Goal: Transaction & Acquisition: Purchase product/service

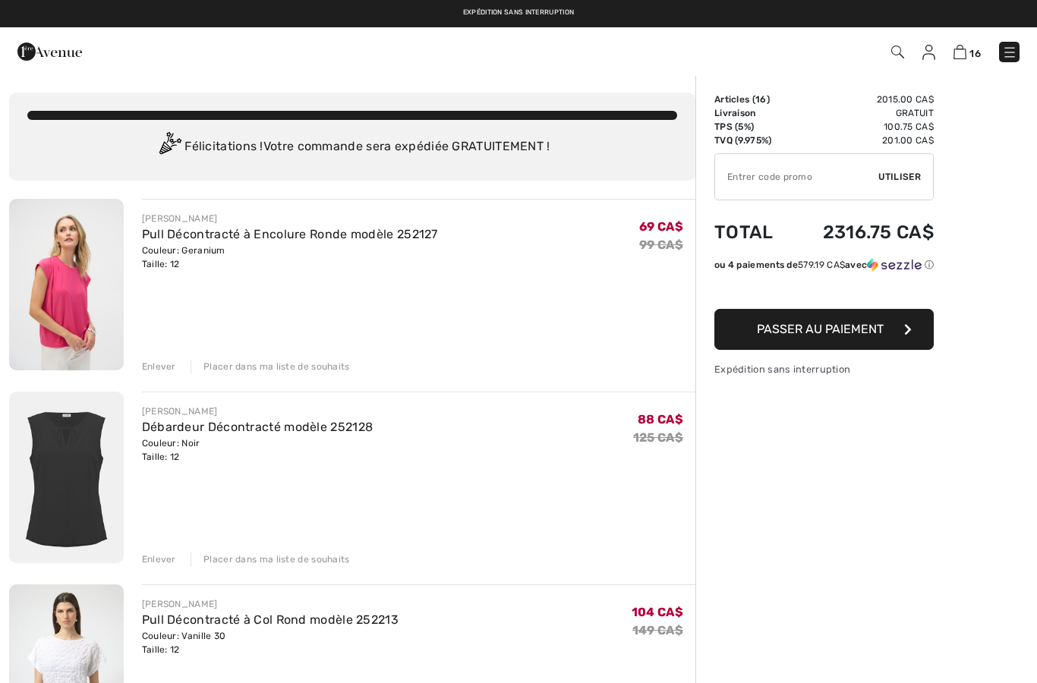
click at [156, 367] on div "Enlever" at bounding box center [159, 367] width 34 height 14
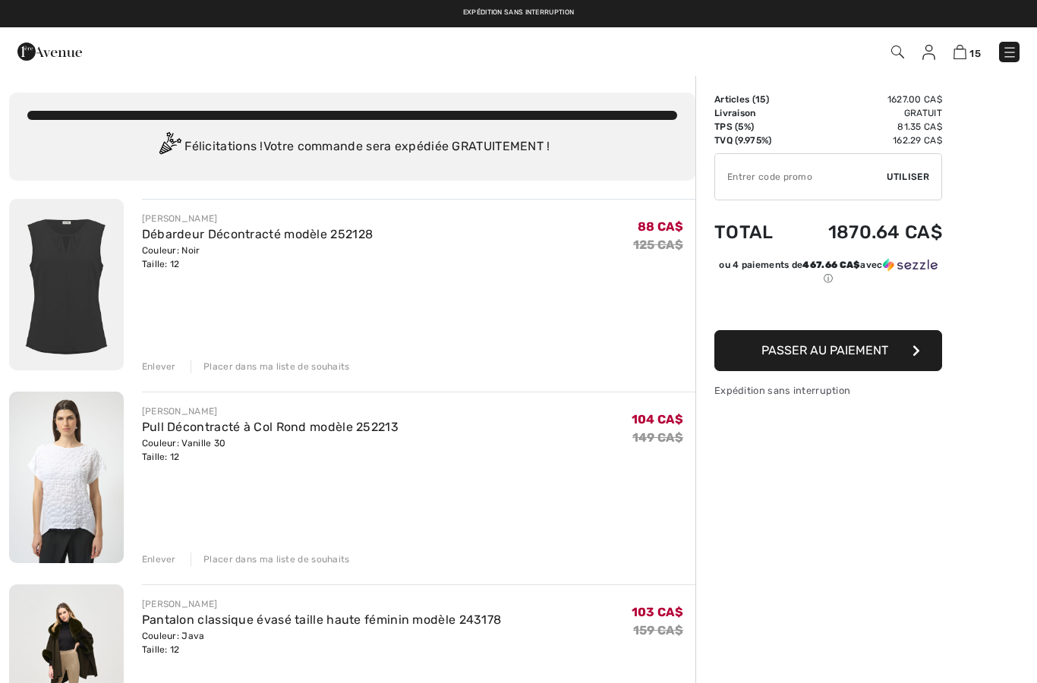
click at [165, 360] on div "Enlever" at bounding box center [159, 367] width 34 height 14
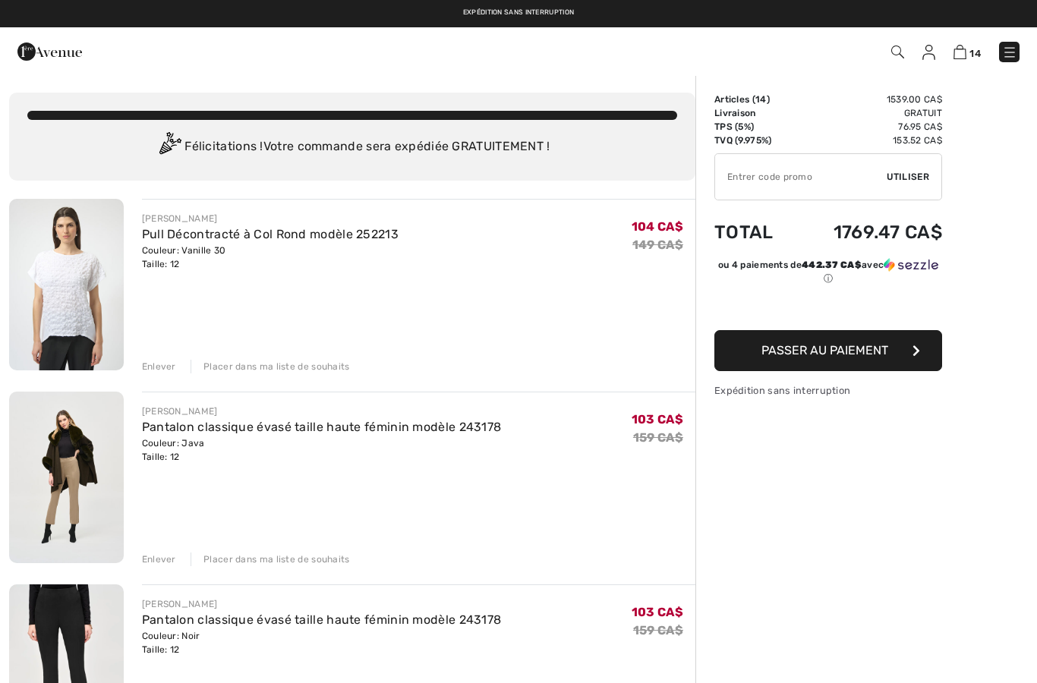
click at [162, 373] on div "Enlever" at bounding box center [159, 367] width 34 height 14
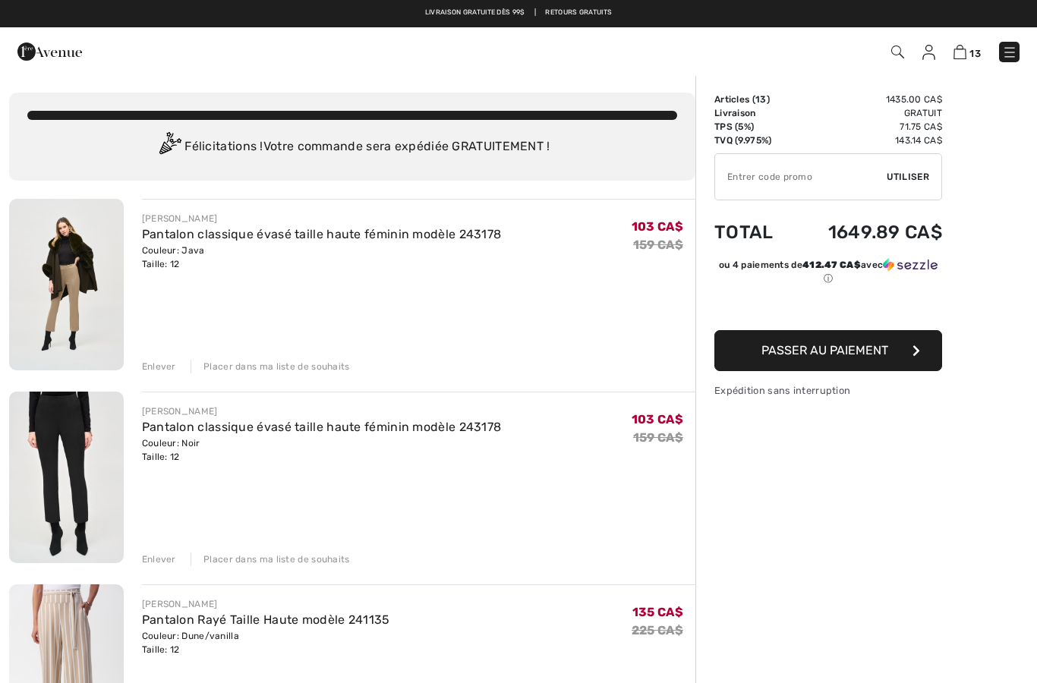
click at [159, 371] on div "Enlever" at bounding box center [159, 367] width 34 height 14
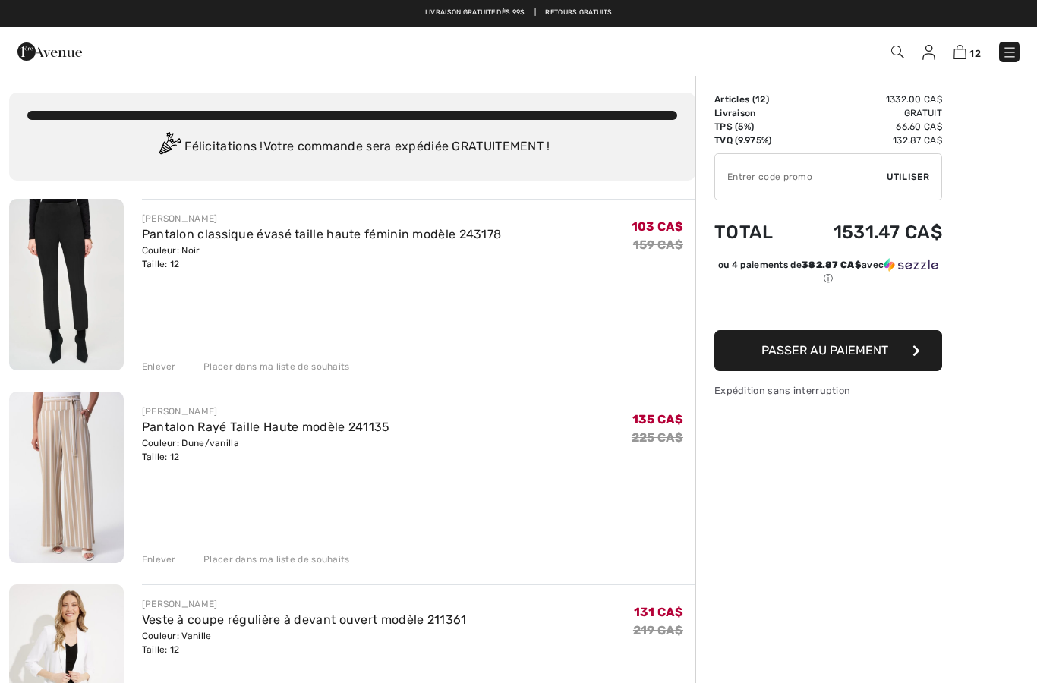
click at [160, 370] on div "Enlever" at bounding box center [159, 367] width 34 height 14
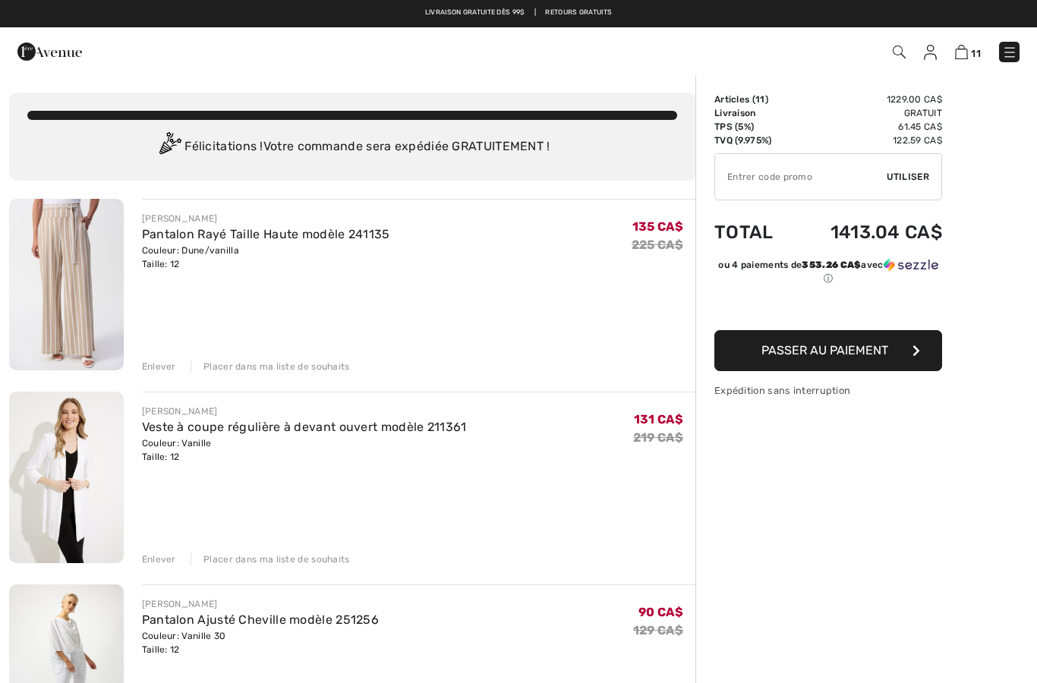
click at [166, 362] on div "Enlever" at bounding box center [159, 367] width 34 height 14
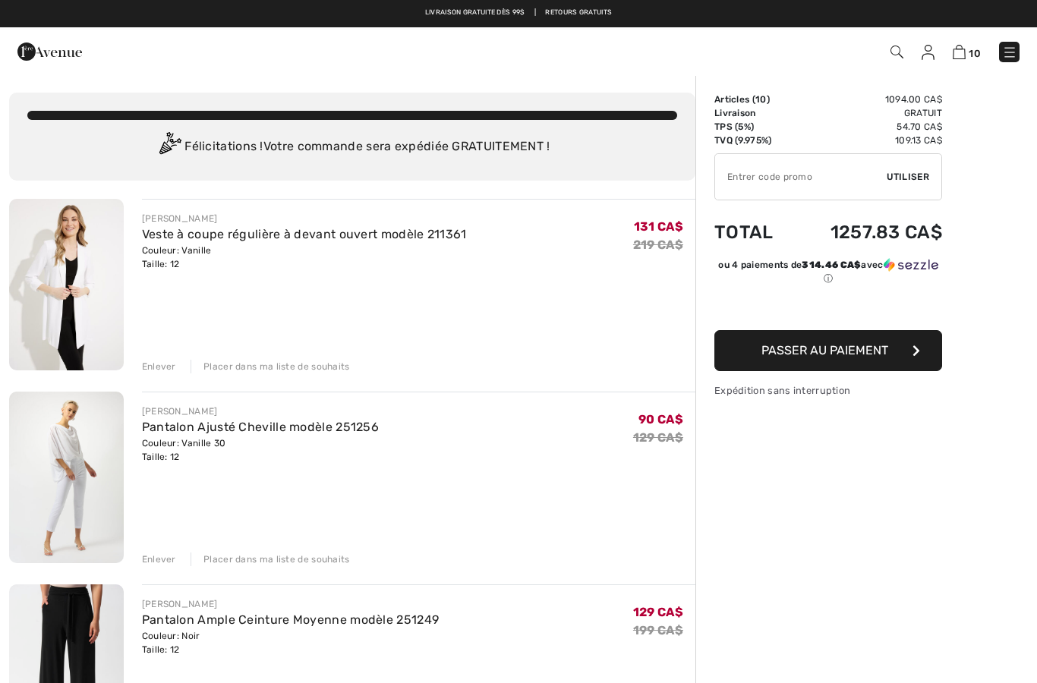
click at [163, 371] on div "Enlever" at bounding box center [159, 367] width 34 height 14
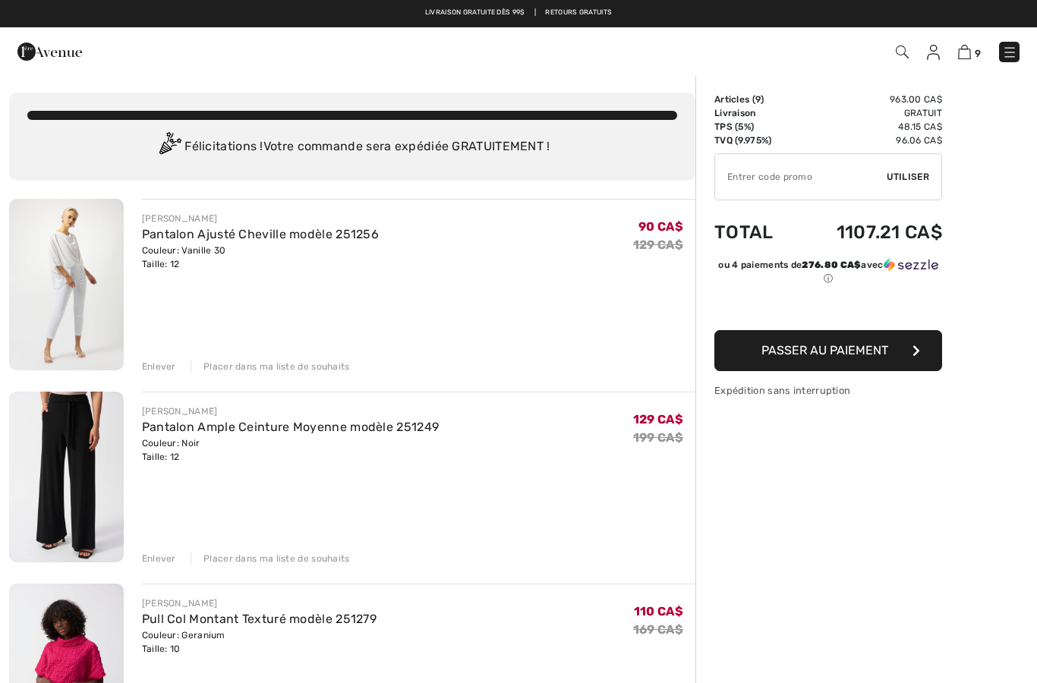
click at [162, 369] on div "Enlever" at bounding box center [159, 367] width 34 height 14
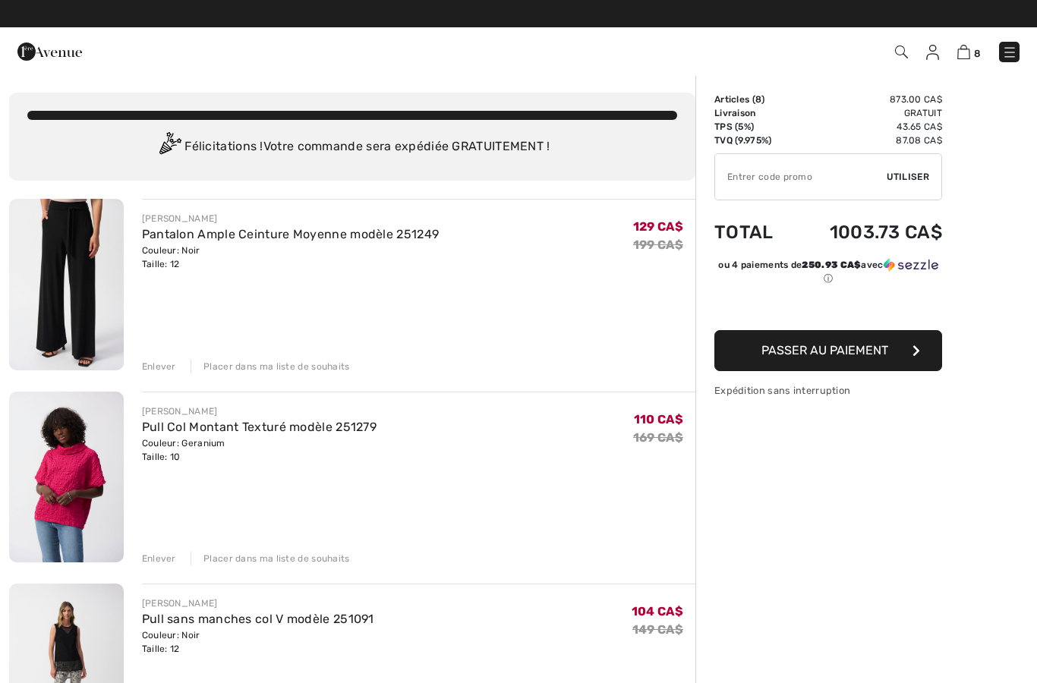
click at [160, 367] on div "Enlever" at bounding box center [159, 367] width 34 height 14
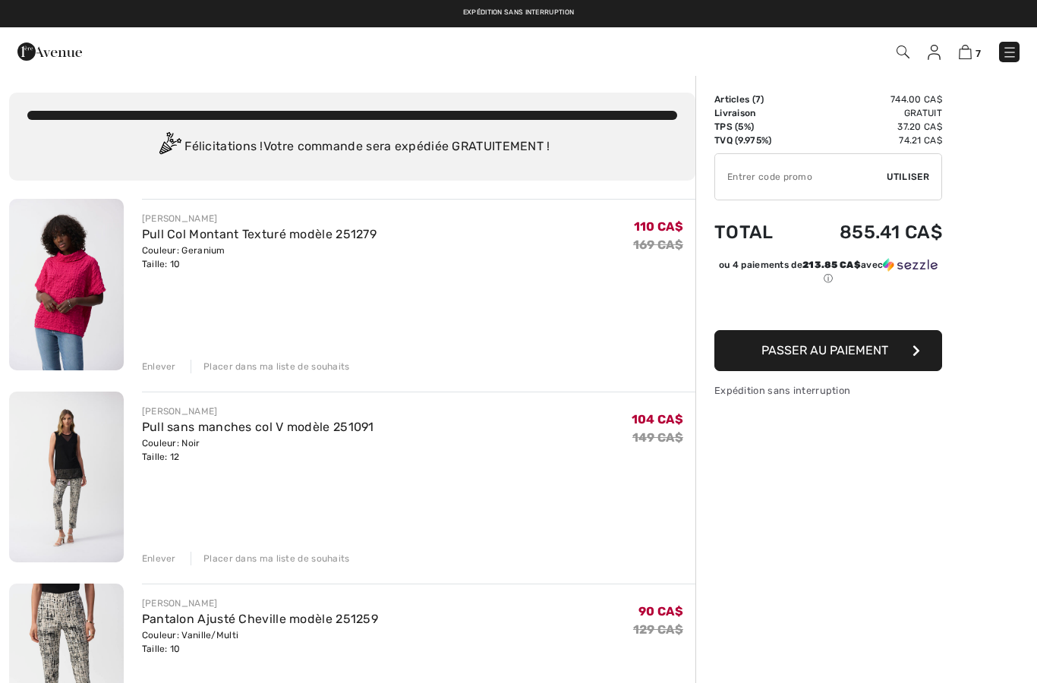
click at [163, 366] on div "Enlever" at bounding box center [159, 367] width 34 height 14
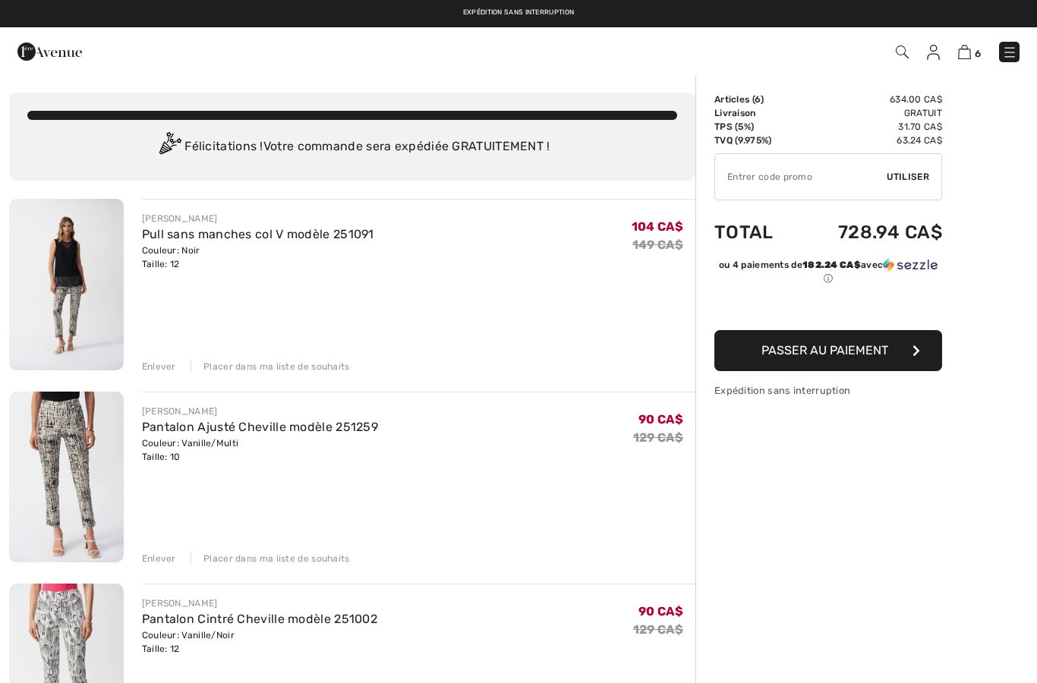
click at [165, 373] on div "Enlever" at bounding box center [159, 367] width 34 height 14
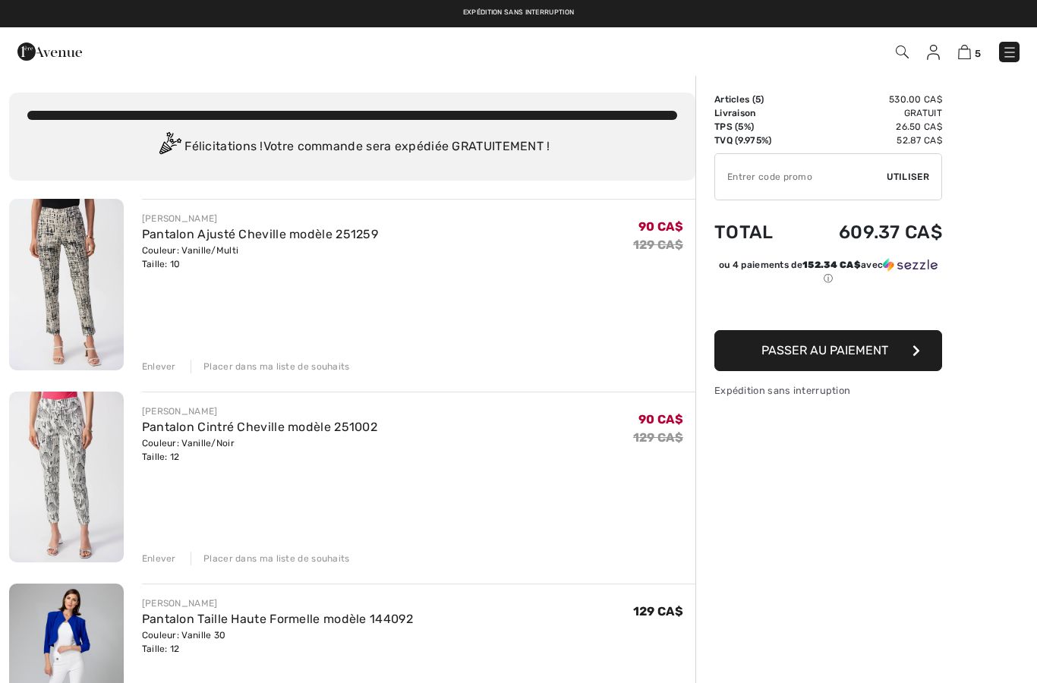
click at [163, 369] on div "Enlever" at bounding box center [159, 367] width 34 height 14
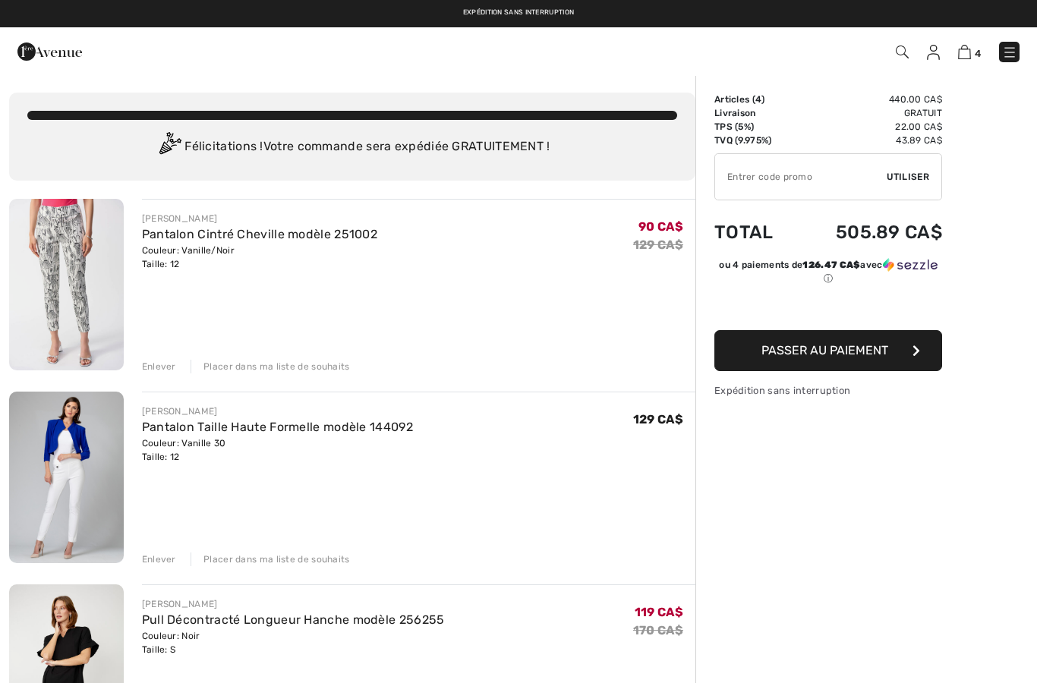
click at [162, 367] on div "Enlever" at bounding box center [159, 367] width 34 height 14
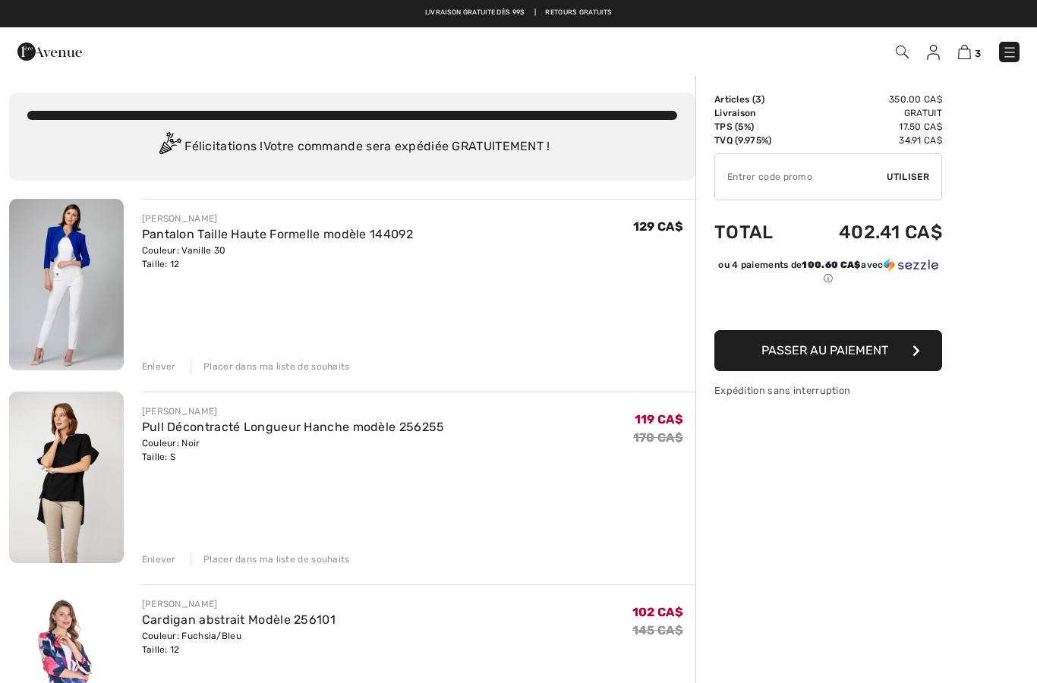
click at [165, 555] on div "Enlever" at bounding box center [159, 559] width 34 height 14
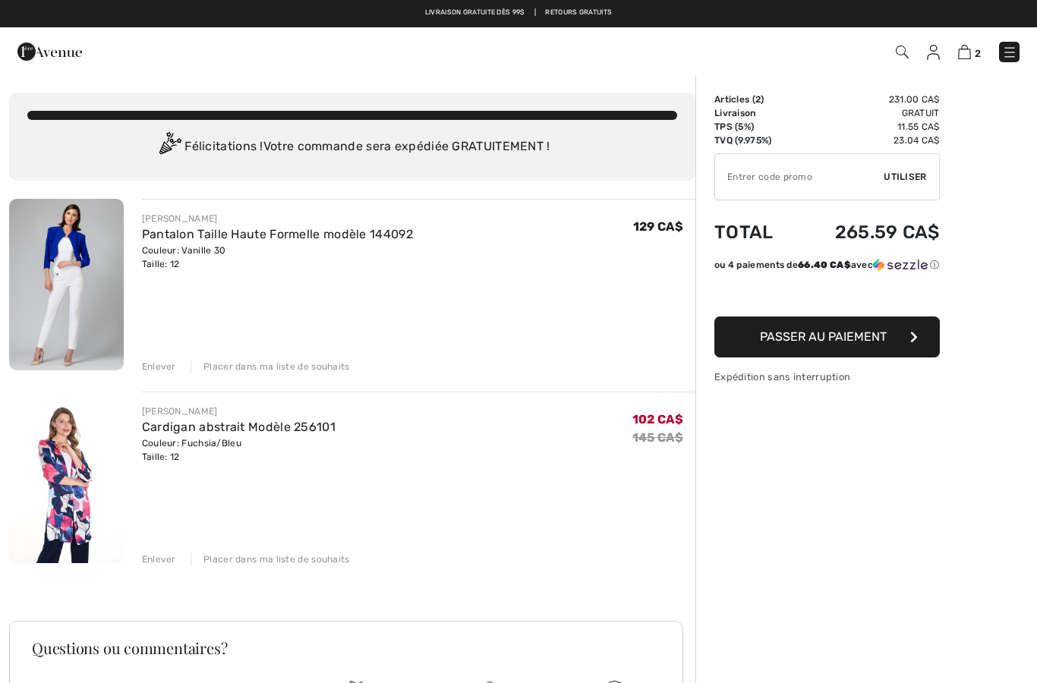
click at [169, 370] on div "Enlever" at bounding box center [159, 367] width 34 height 14
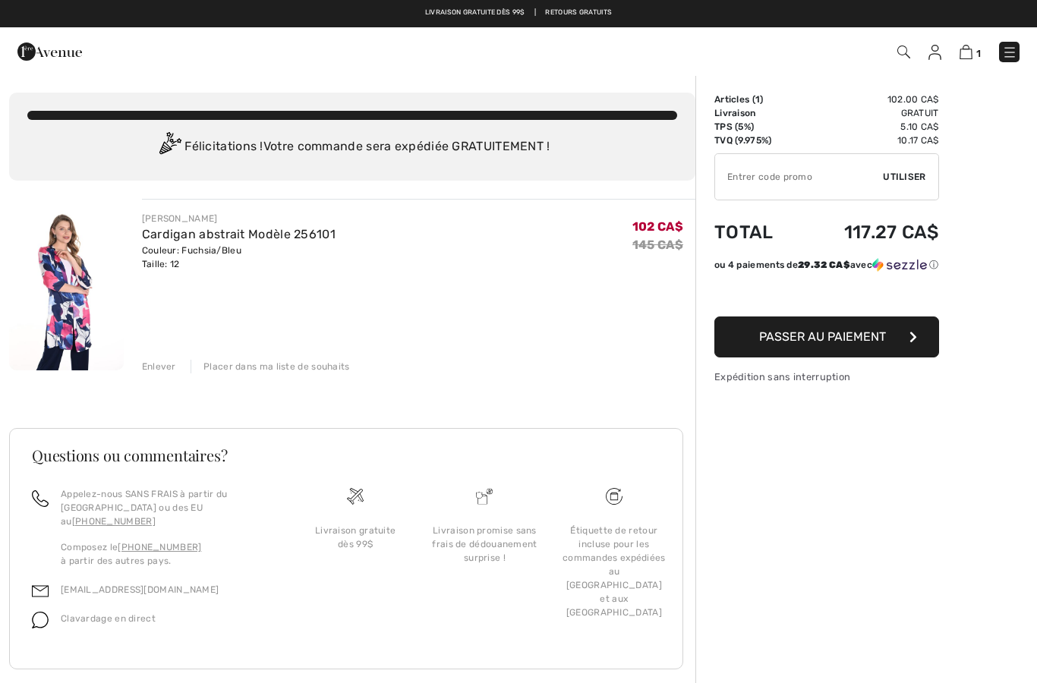
click at [165, 370] on div "Enlever" at bounding box center [159, 367] width 34 height 14
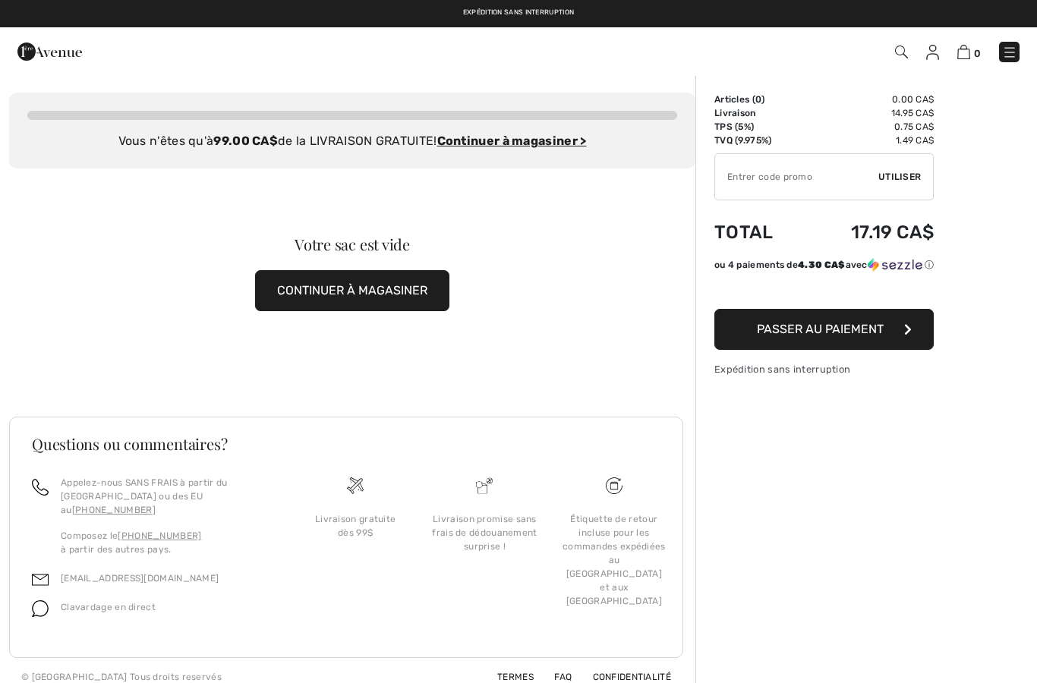
click at [1012, 55] on img at bounding box center [1009, 52] width 15 height 15
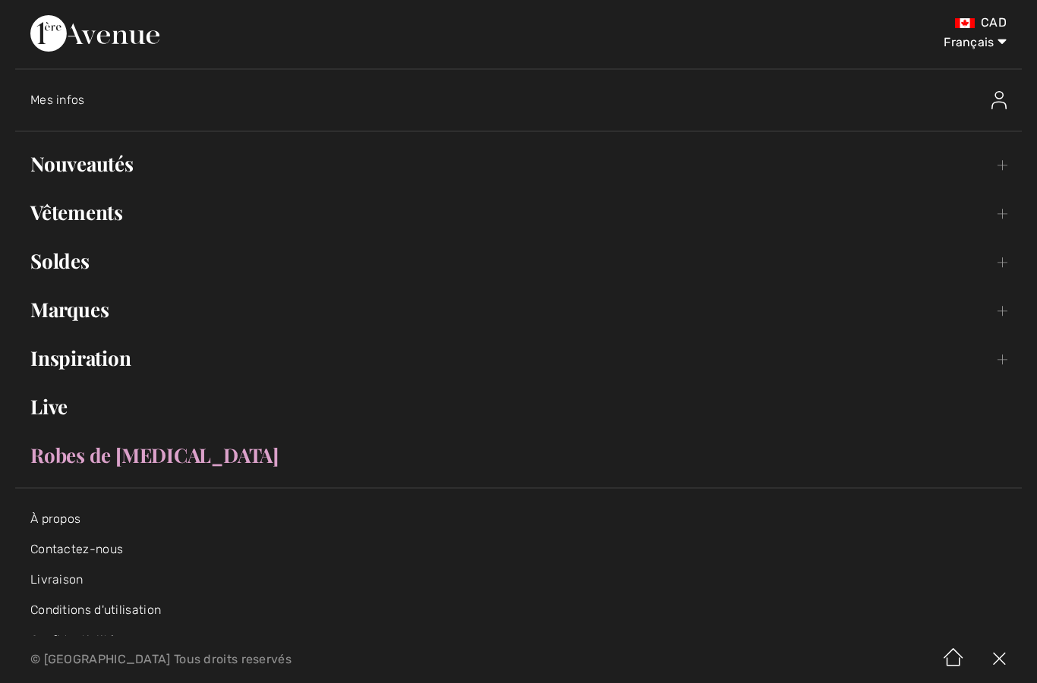
click at [71, 266] on link "Soldes Toggle submenu" at bounding box center [518, 260] width 1006 height 33
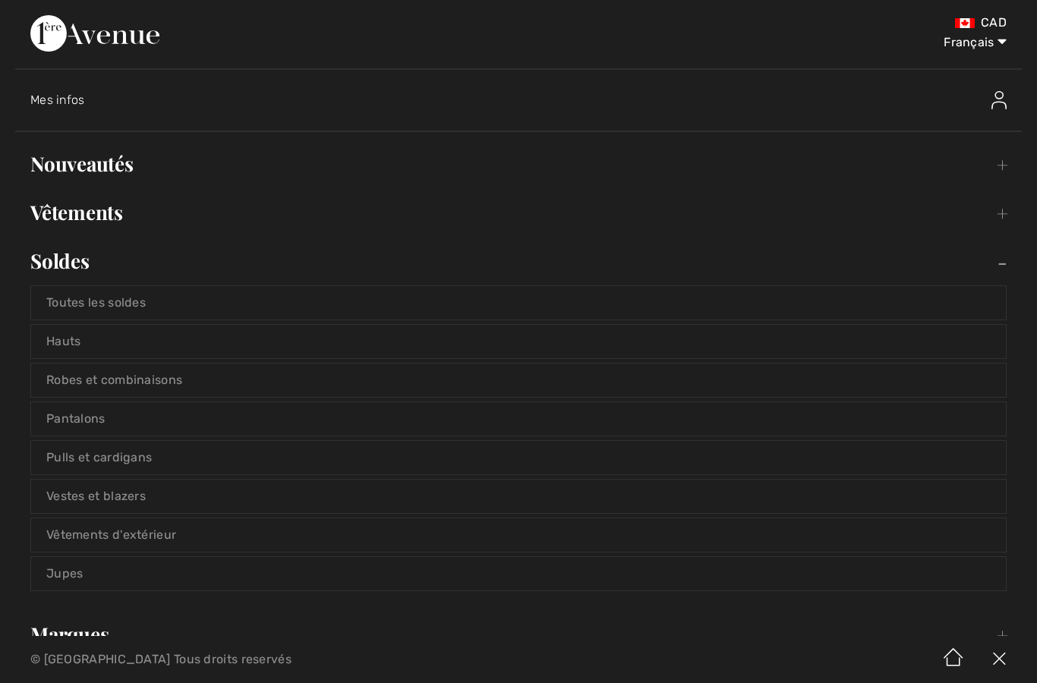
click at [147, 307] on link "Toutes les soldes" at bounding box center [518, 302] width 974 height 33
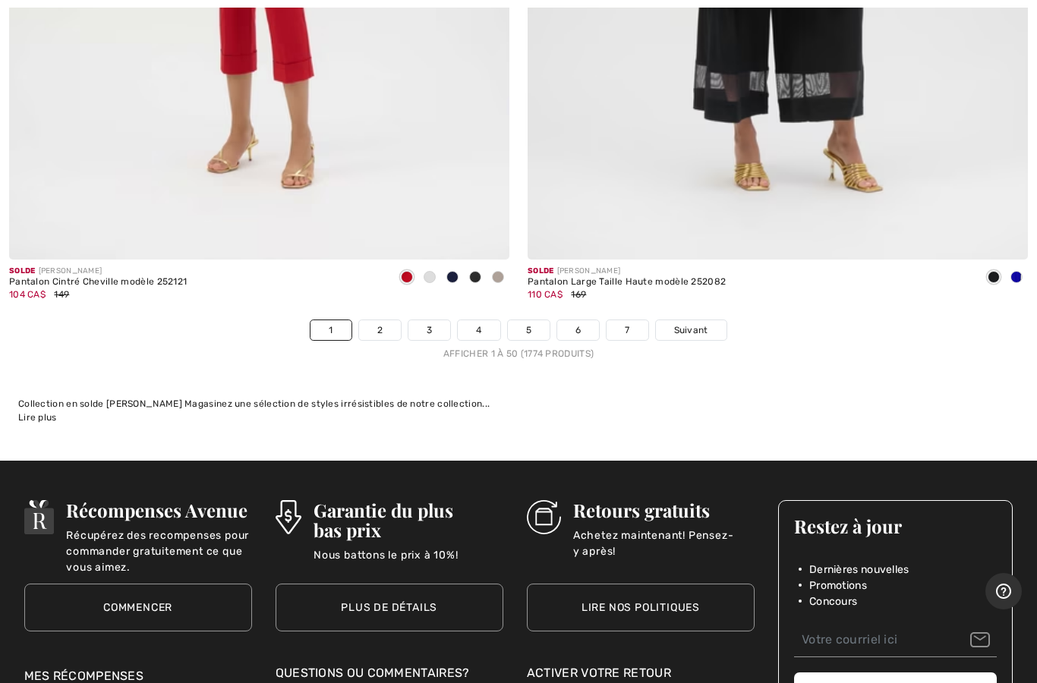
scroll to position [20981, 0]
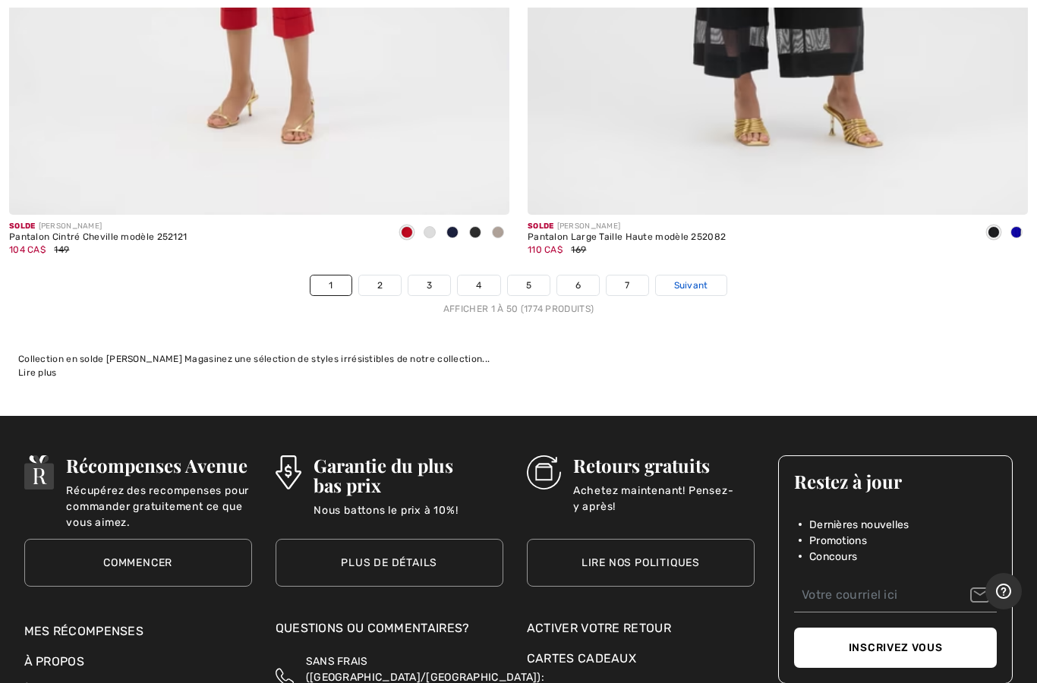
click at [707, 279] on span "Suivant" at bounding box center [691, 286] width 34 height 14
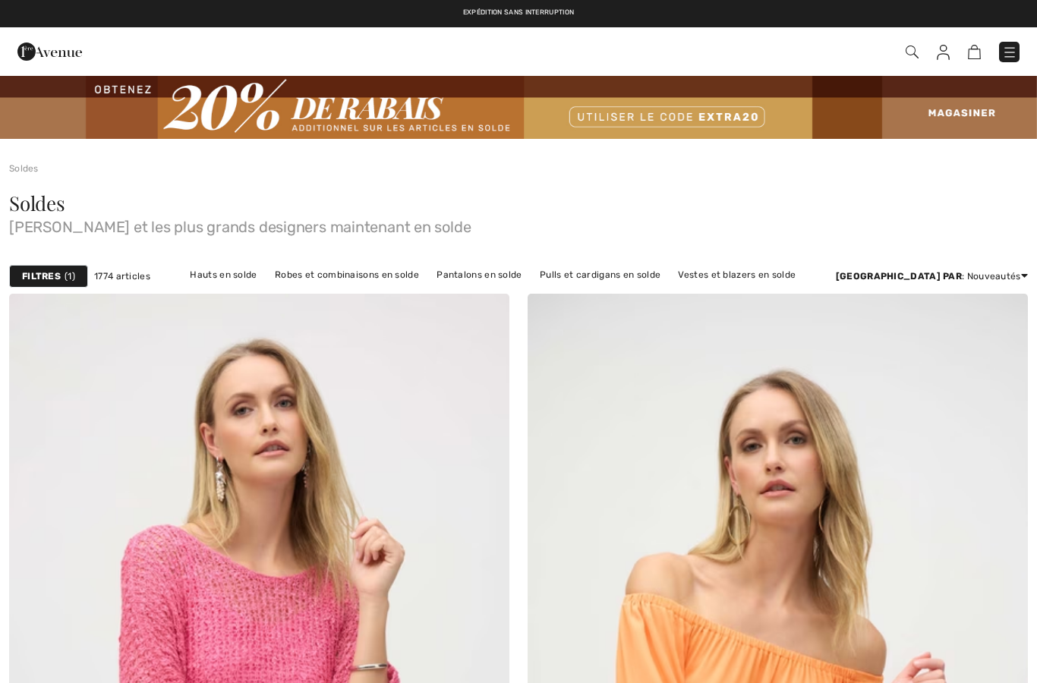
checkbox input "true"
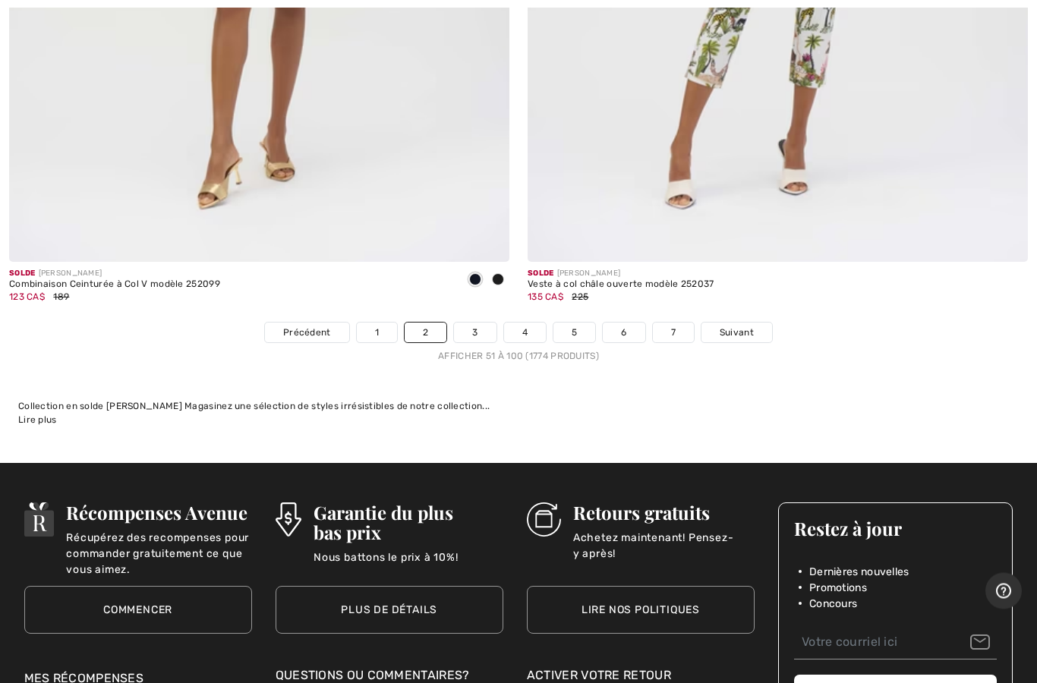
scroll to position [20971, 0]
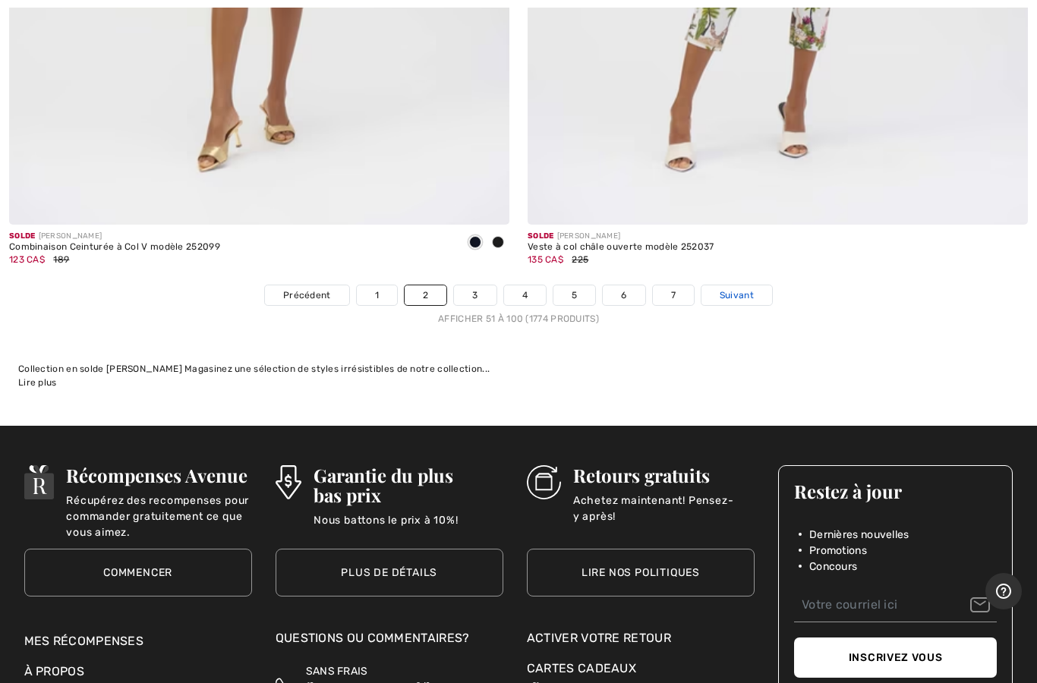
click at [754, 285] on link "Suivant" at bounding box center [736, 295] width 71 height 20
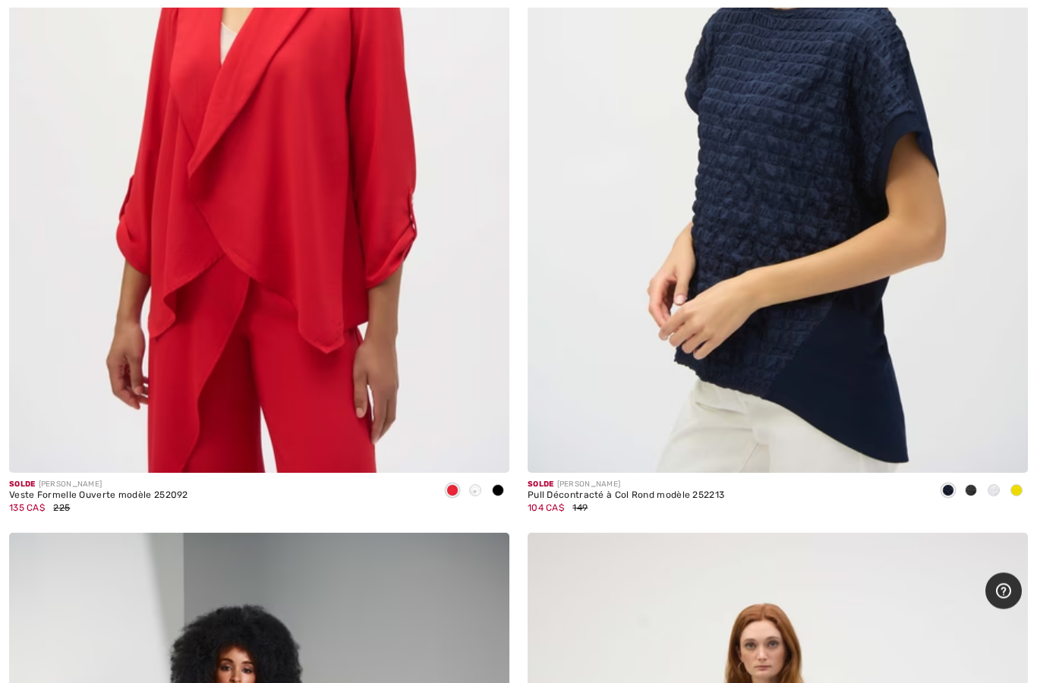
scroll to position [2187, 0]
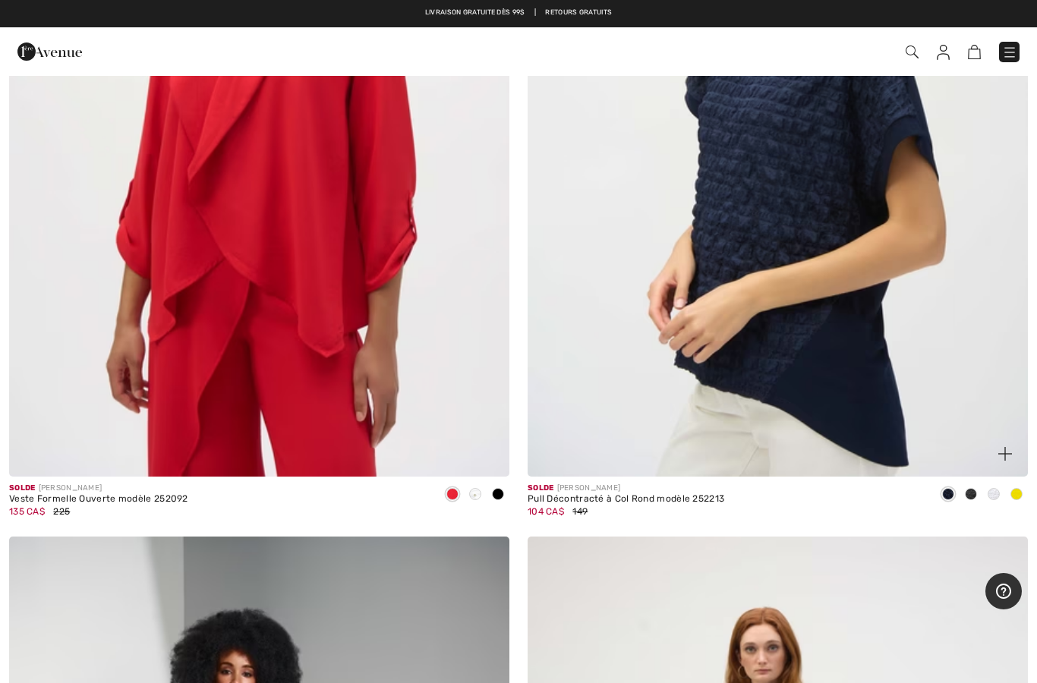
click at [828, 284] on img at bounding box center [777, 102] width 500 height 751
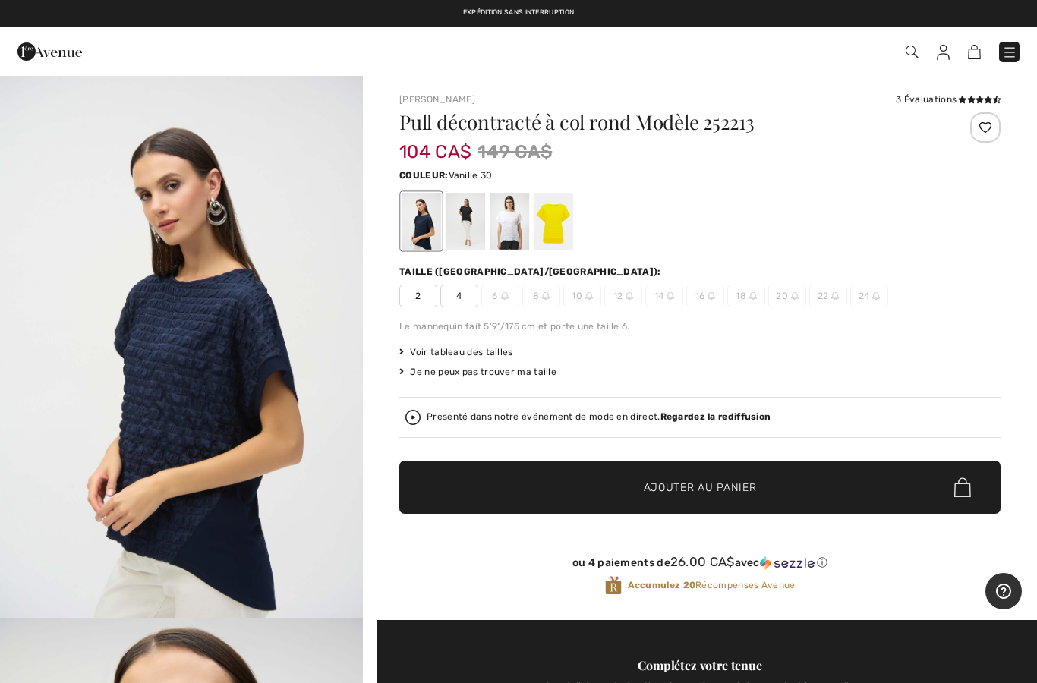
click at [514, 228] on div at bounding box center [508, 221] width 39 height 57
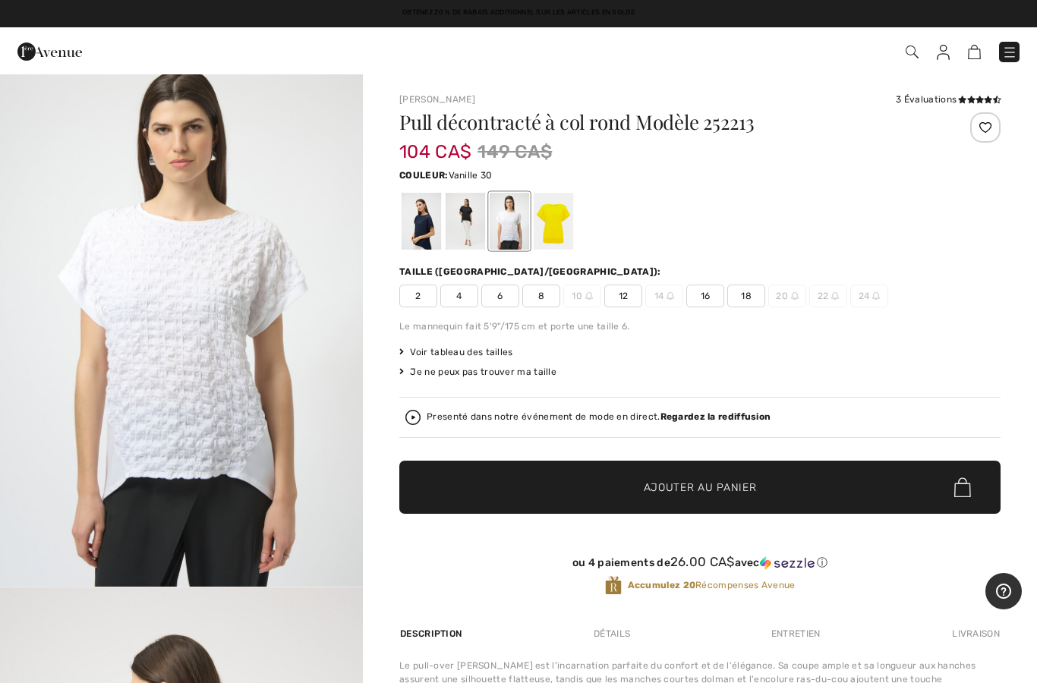
scroll to position [24, 0]
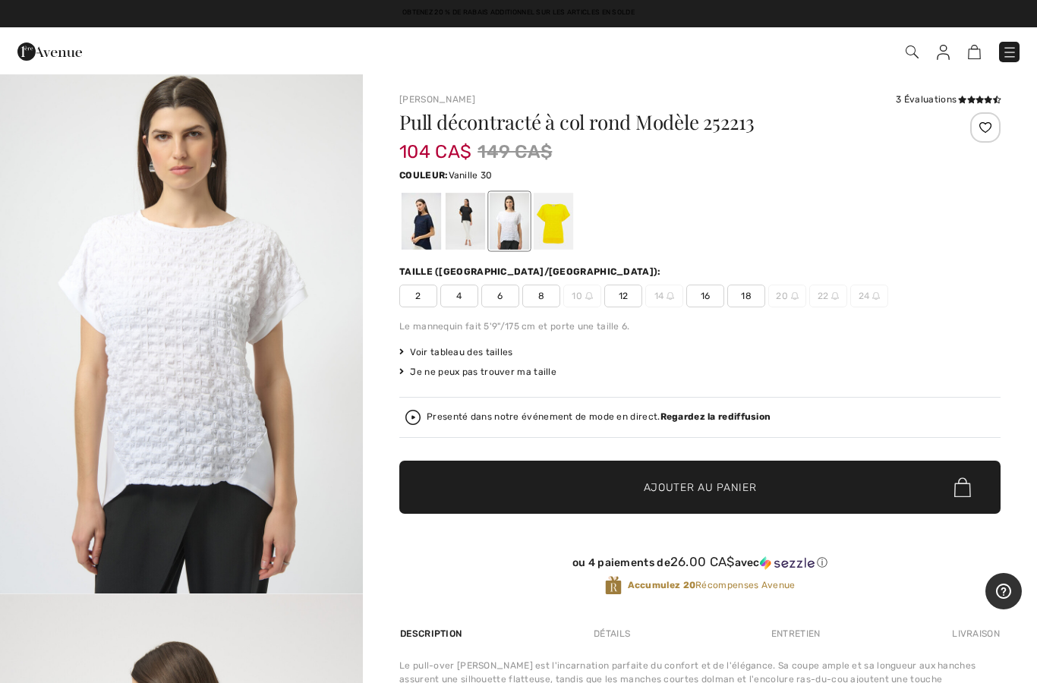
click at [622, 295] on span "12" at bounding box center [623, 296] width 38 height 23
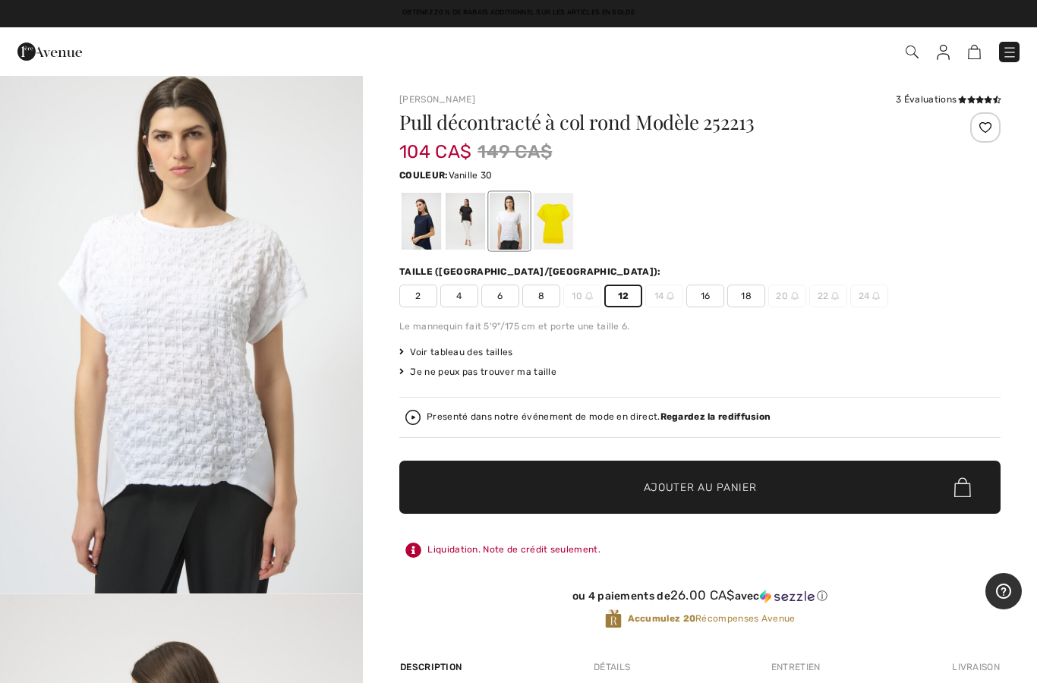
click at [704, 491] on span "Ajouter au panier" at bounding box center [700, 488] width 113 height 16
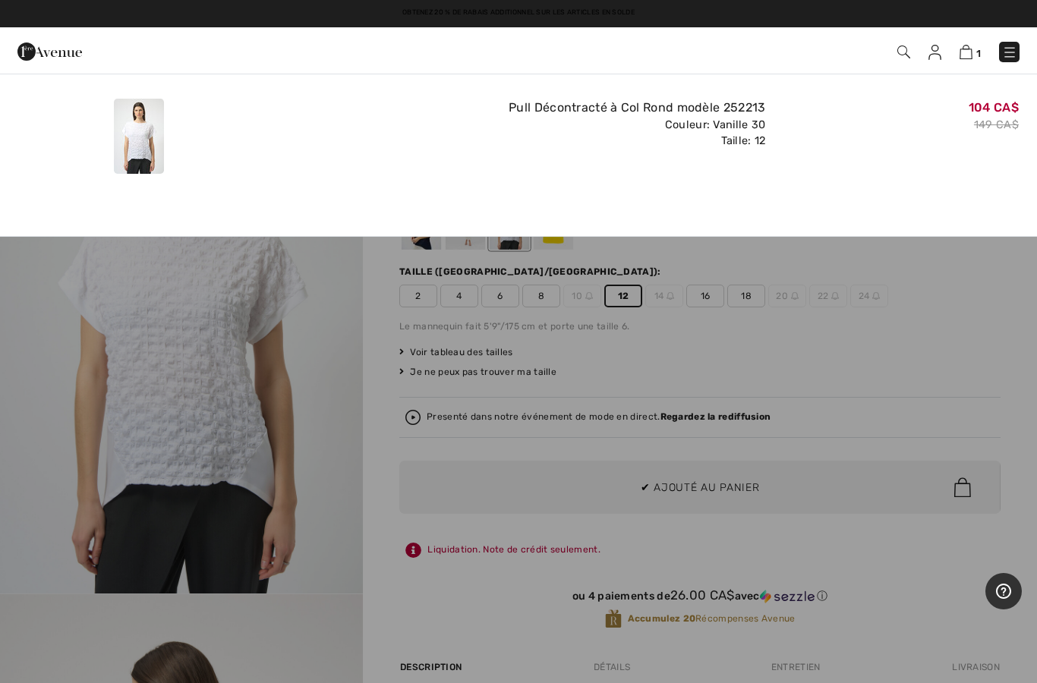
scroll to position [0, 0]
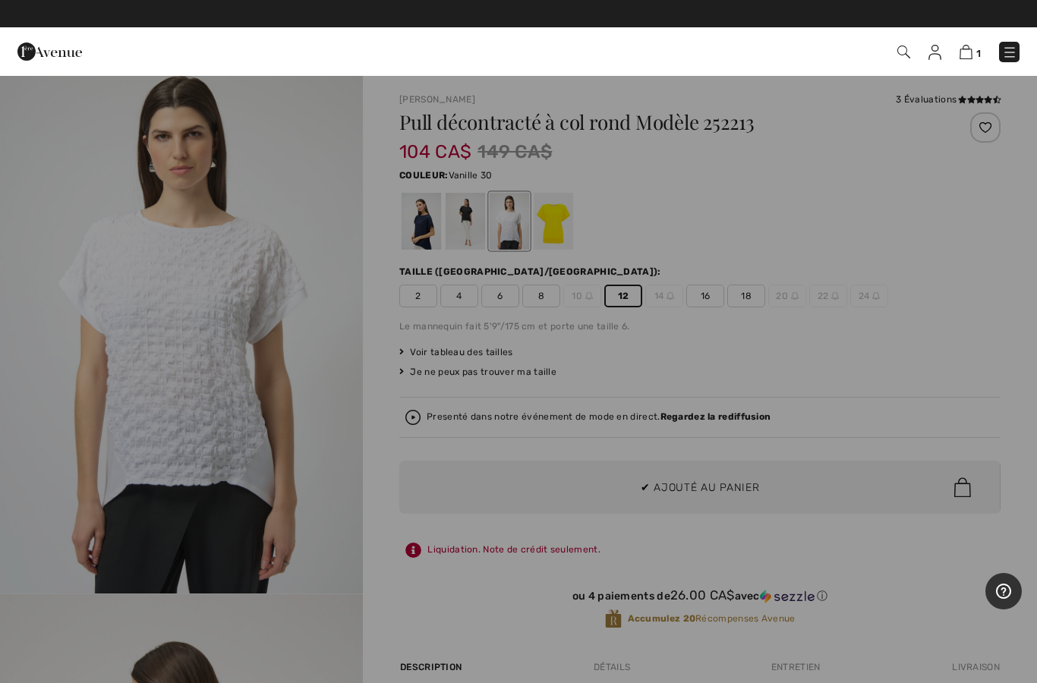
click at [797, 266] on div at bounding box center [518, 341] width 1037 height 683
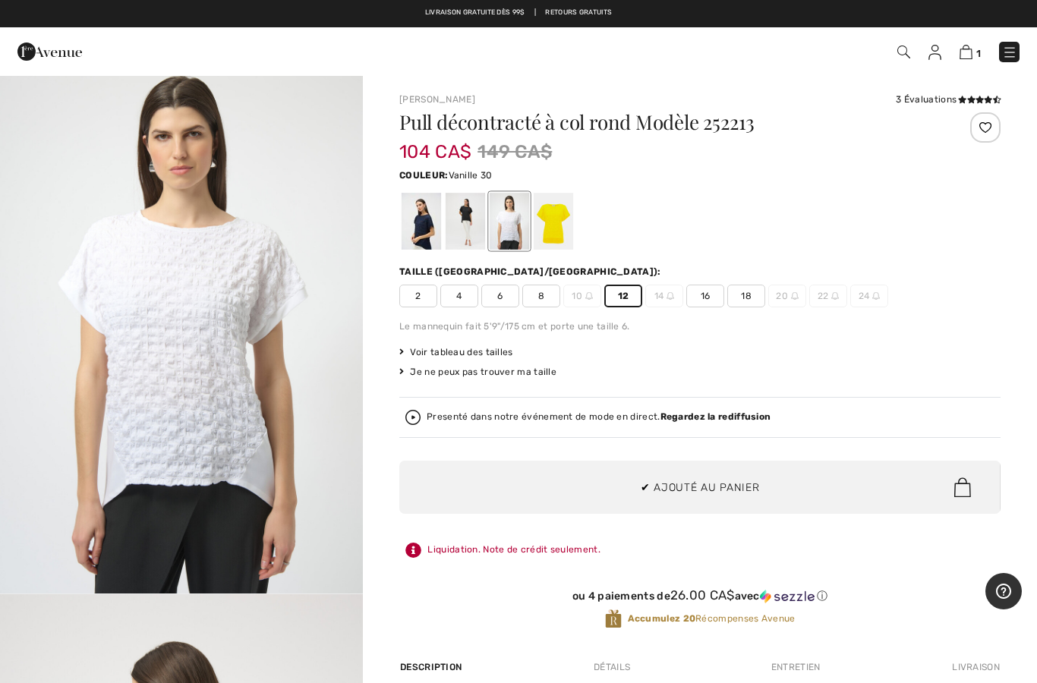
click at [423, 250] on div at bounding box center [420, 221] width 39 height 57
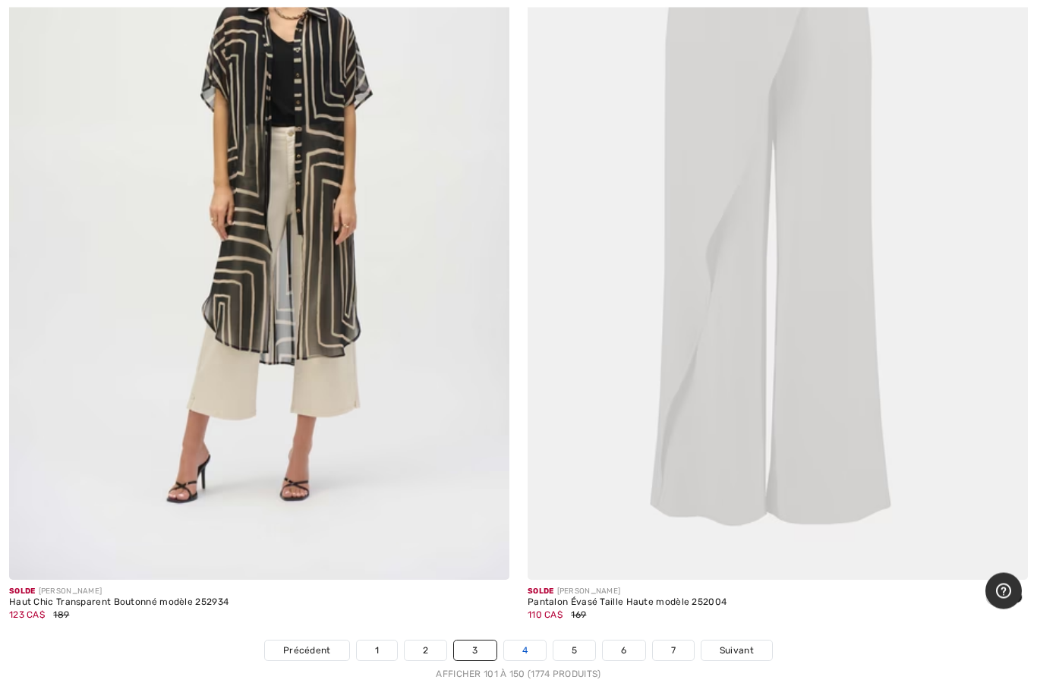
scroll to position [20616, 0]
click at [527, 641] on link "4" at bounding box center [525, 651] width 42 height 20
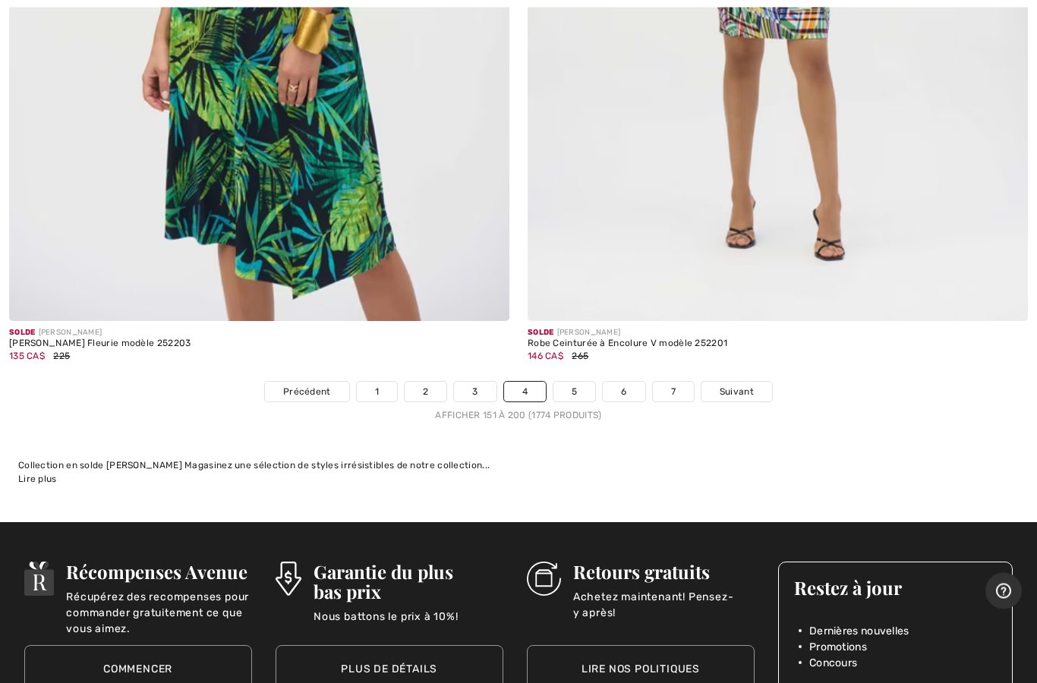
scroll to position [20939, 0]
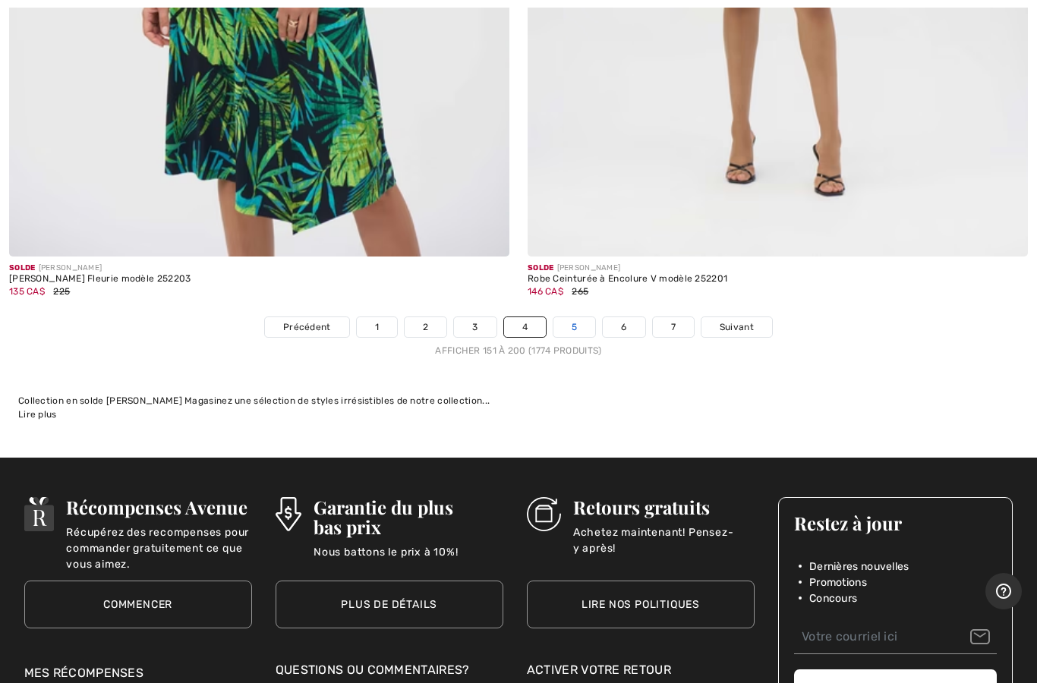
click at [574, 317] on link "5" at bounding box center [574, 327] width 42 height 20
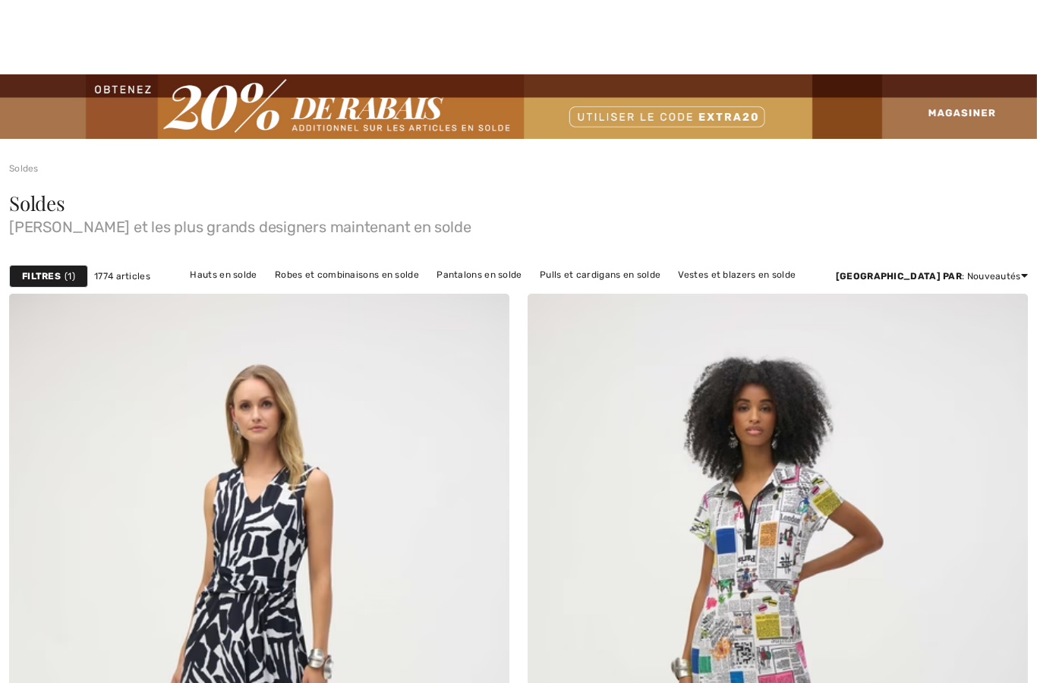
checkbox input "true"
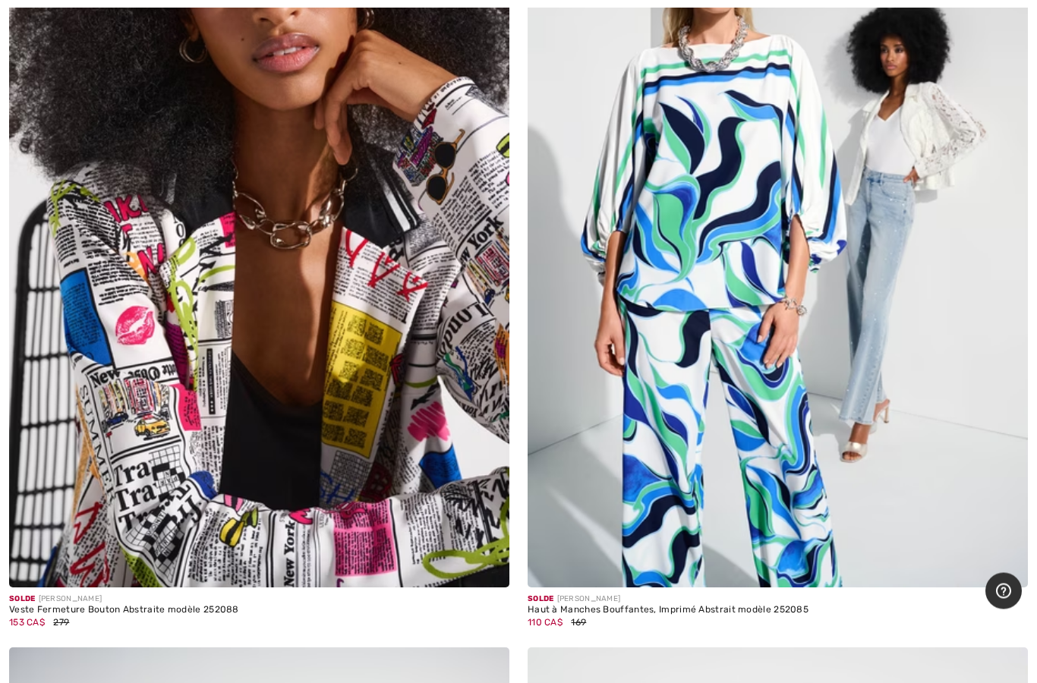
scroll to position [3697, 0]
click at [759, 384] on img at bounding box center [777, 213] width 500 height 751
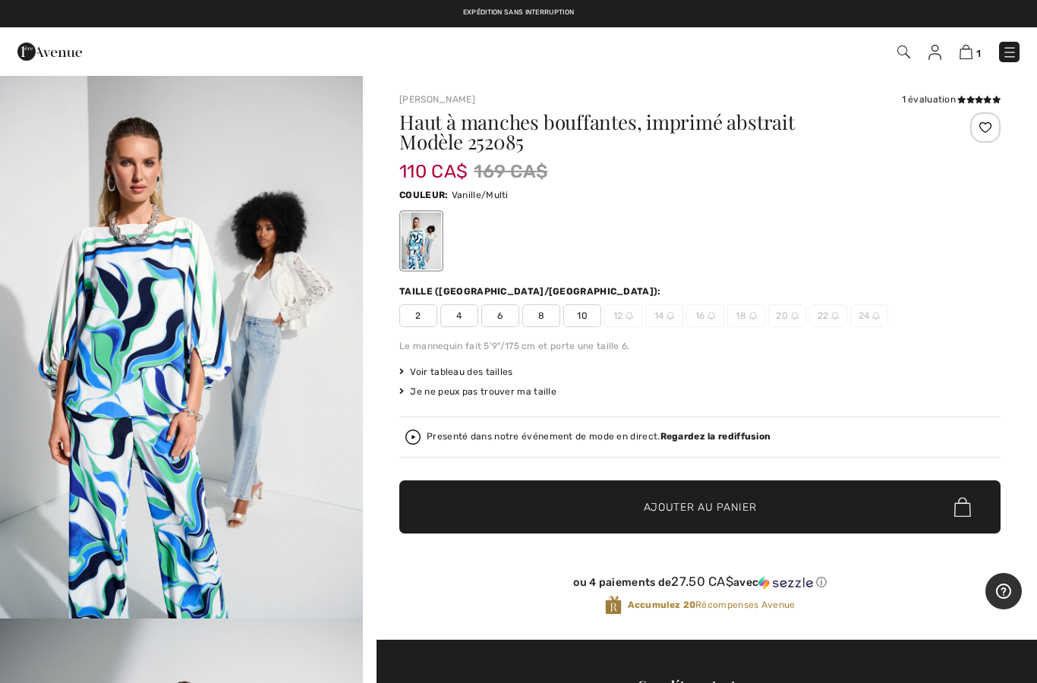
click at [588, 310] on span "10" at bounding box center [582, 315] width 38 height 23
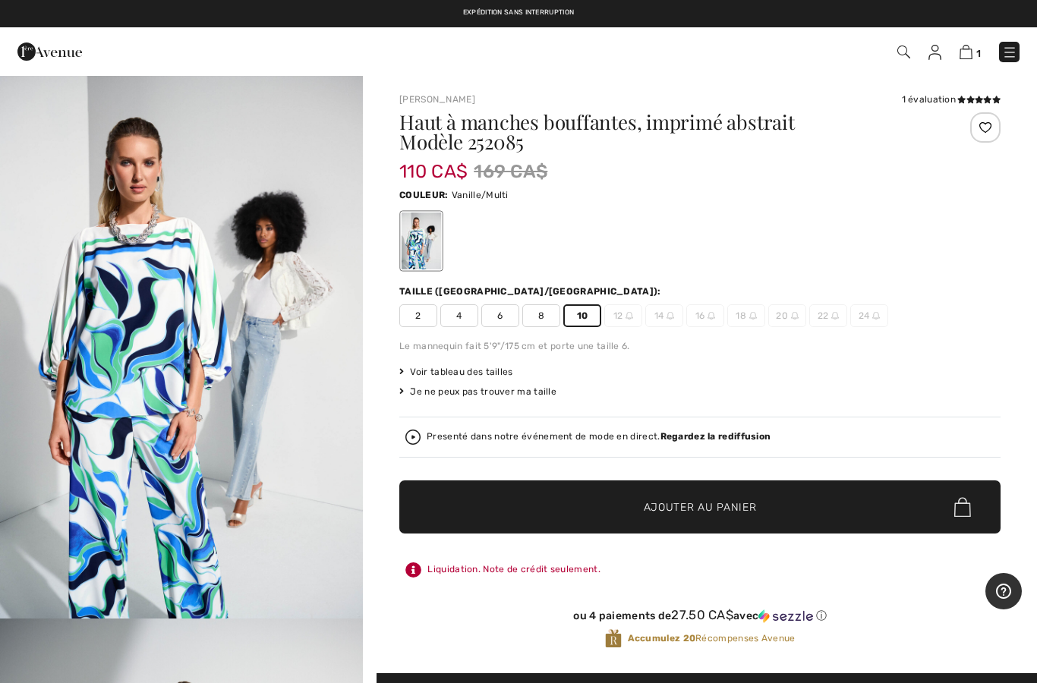
click at [707, 504] on span "Ajouter au panier" at bounding box center [700, 507] width 113 height 16
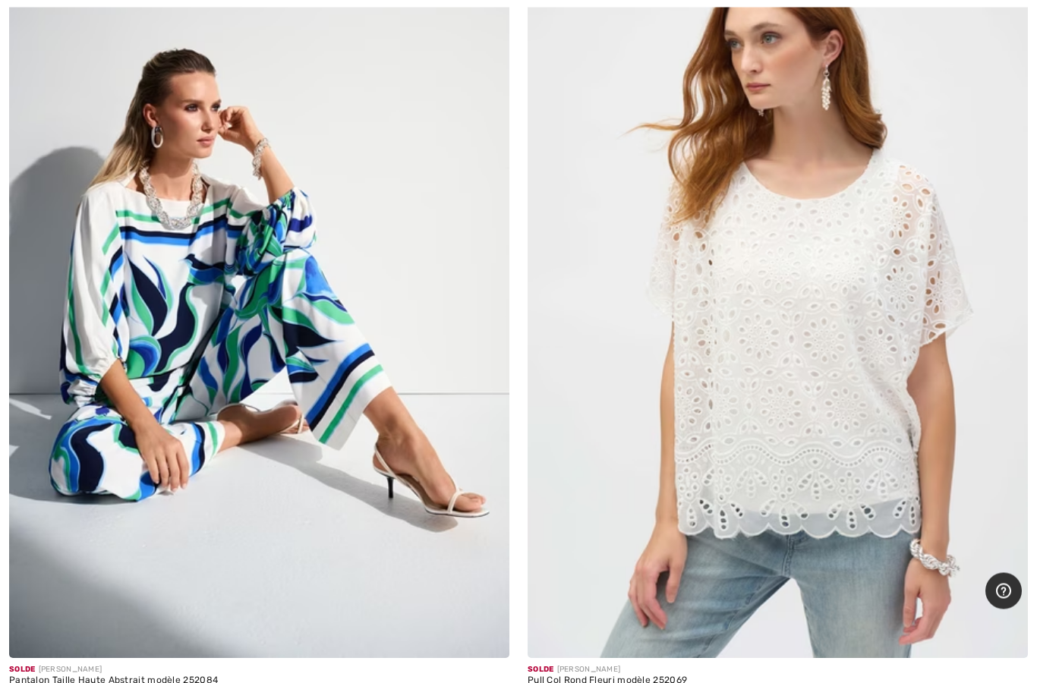
scroll to position [4436, 0]
click at [394, 430] on img at bounding box center [259, 283] width 500 height 751
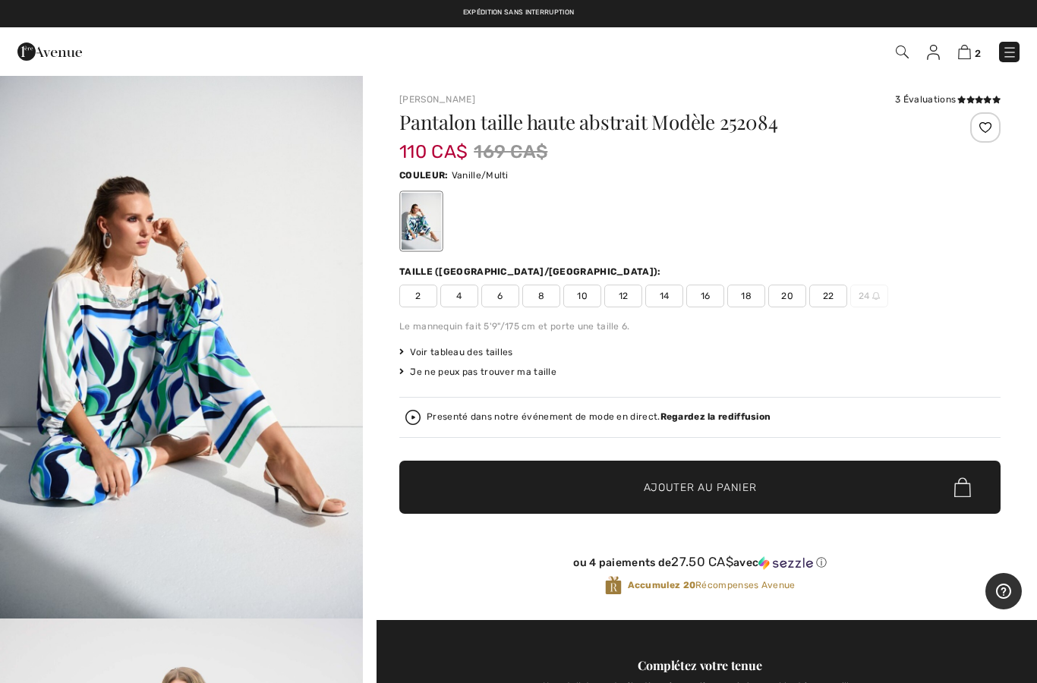
click at [624, 296] on span "12" at bounding box center [623, 296] width 38 height 23
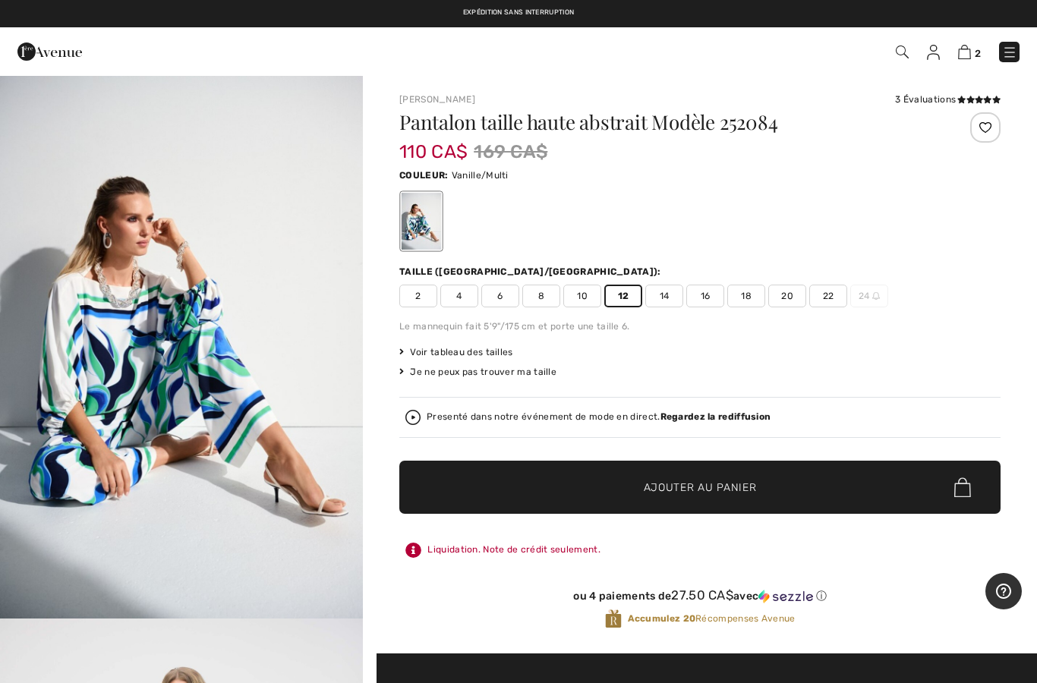
click at [669, 485] on span "Ajouter au panier" at bounding box center [700, 488] width 113 height 16
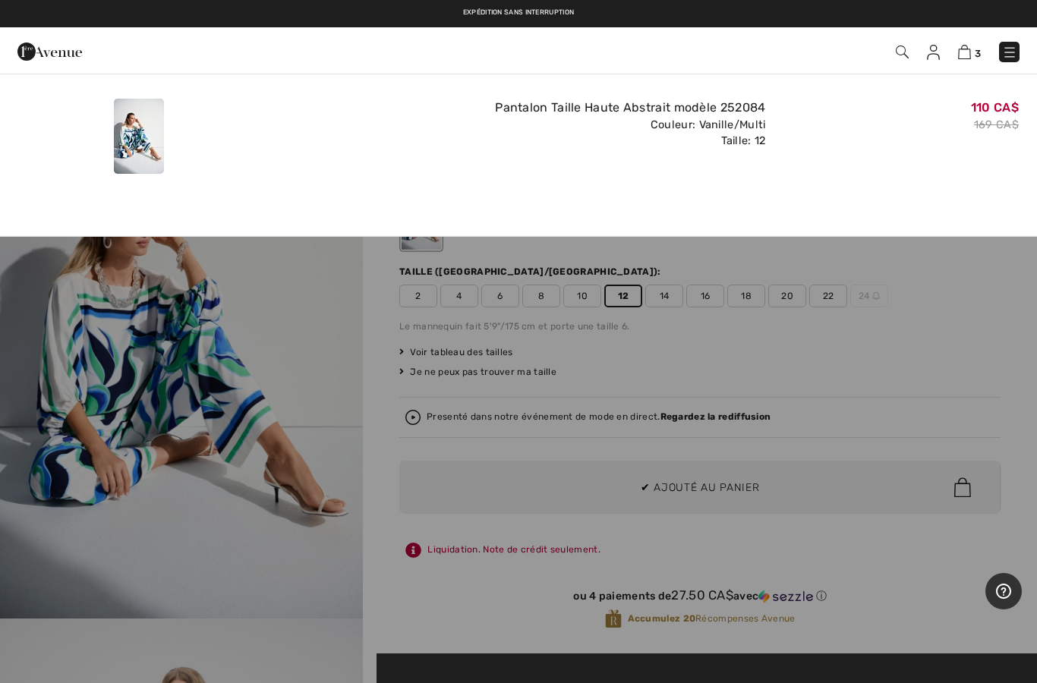
click at [527, 553] on div at bounding box center [518, 341] width 1037 height 683
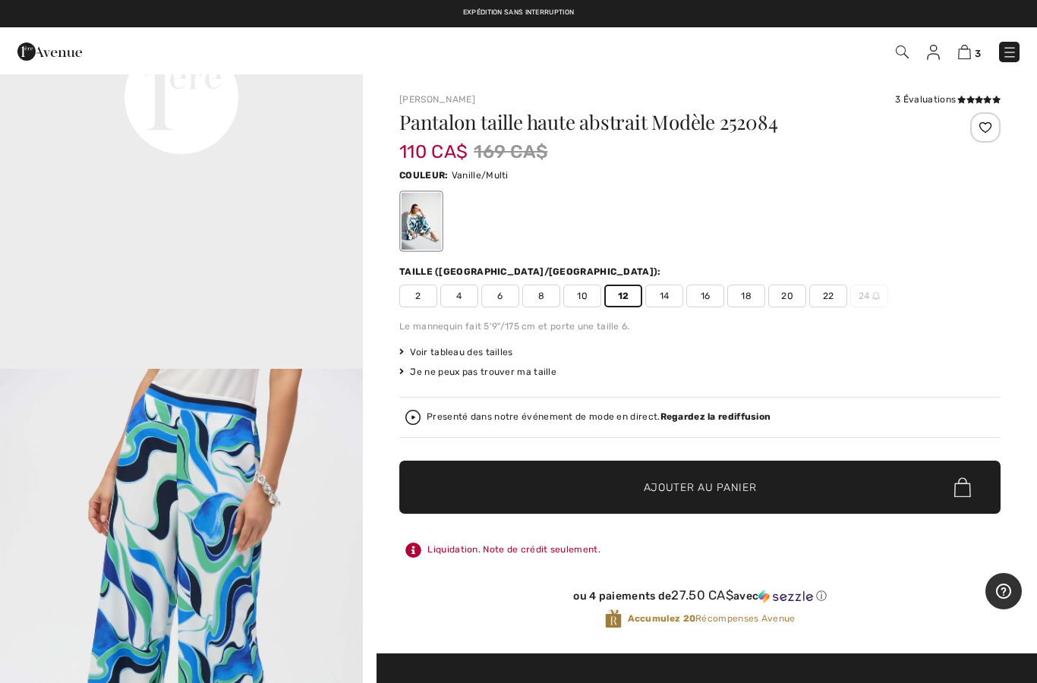
scroll to position [1262, 0]
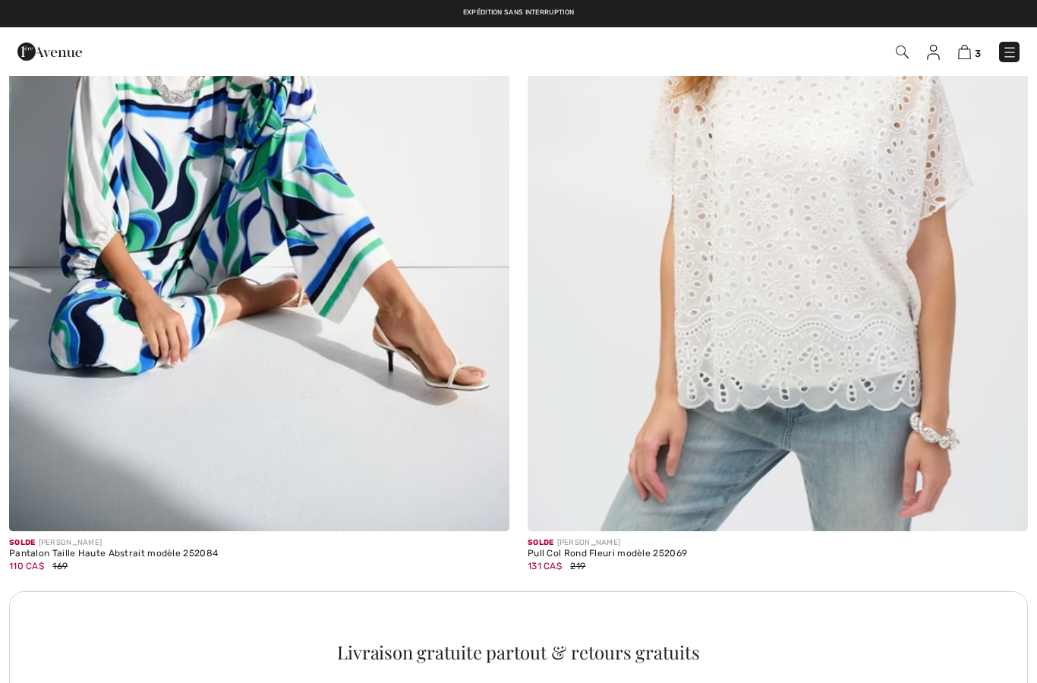
checkbox input "true"
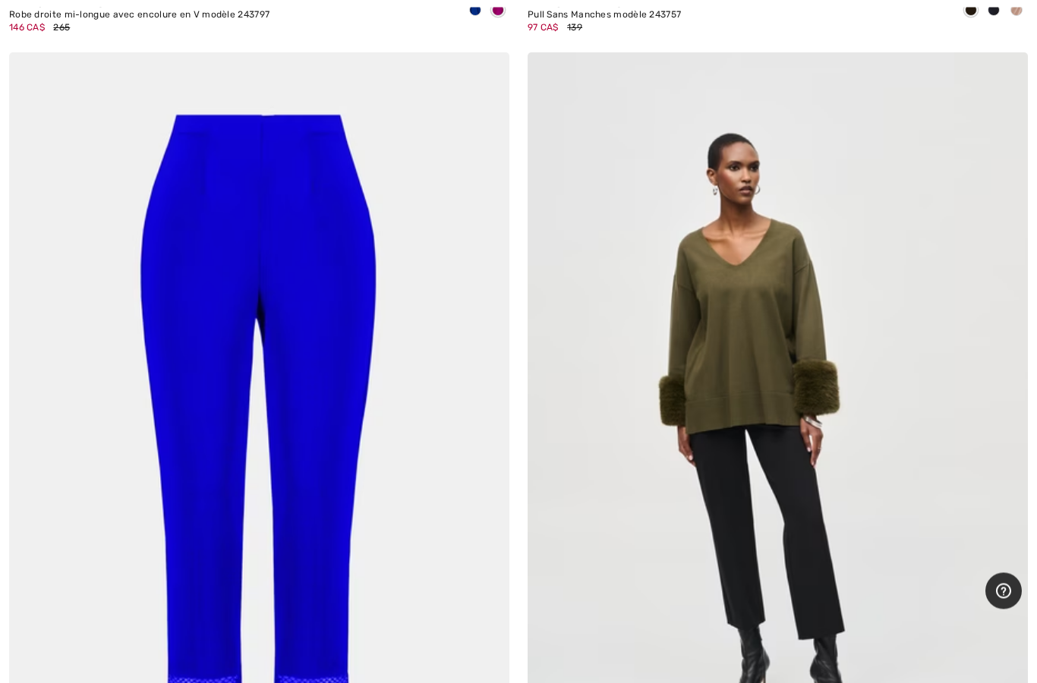
scroll to position [12038, 0]
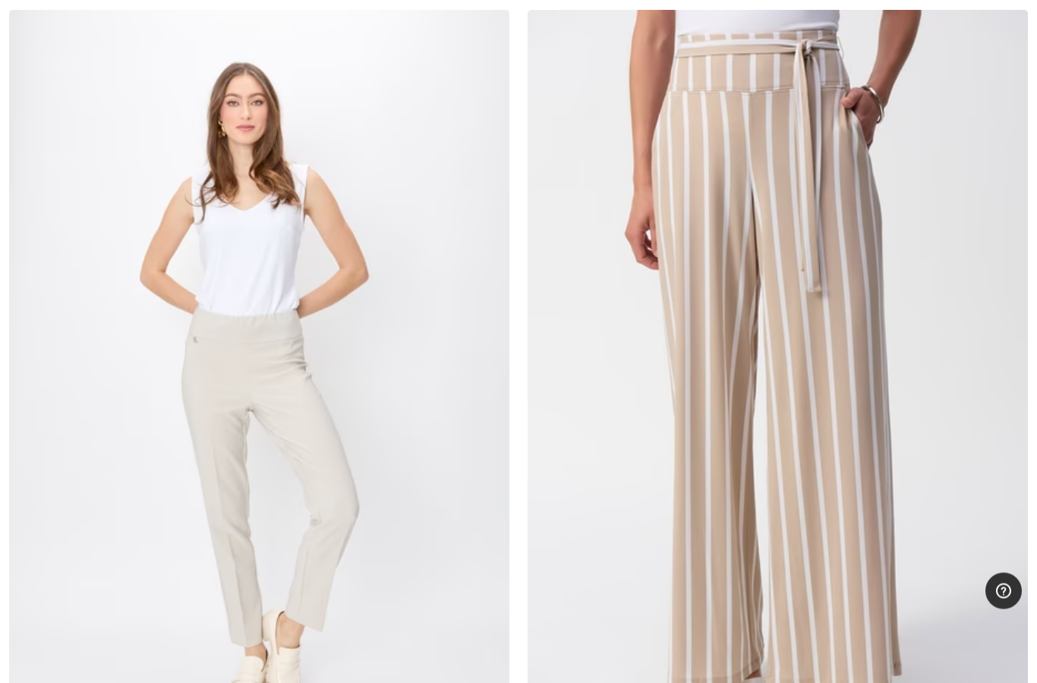
scroll to position [16998, 0]
click at [851, 456] on img at bounding box center [777, 385] width 500 height 751
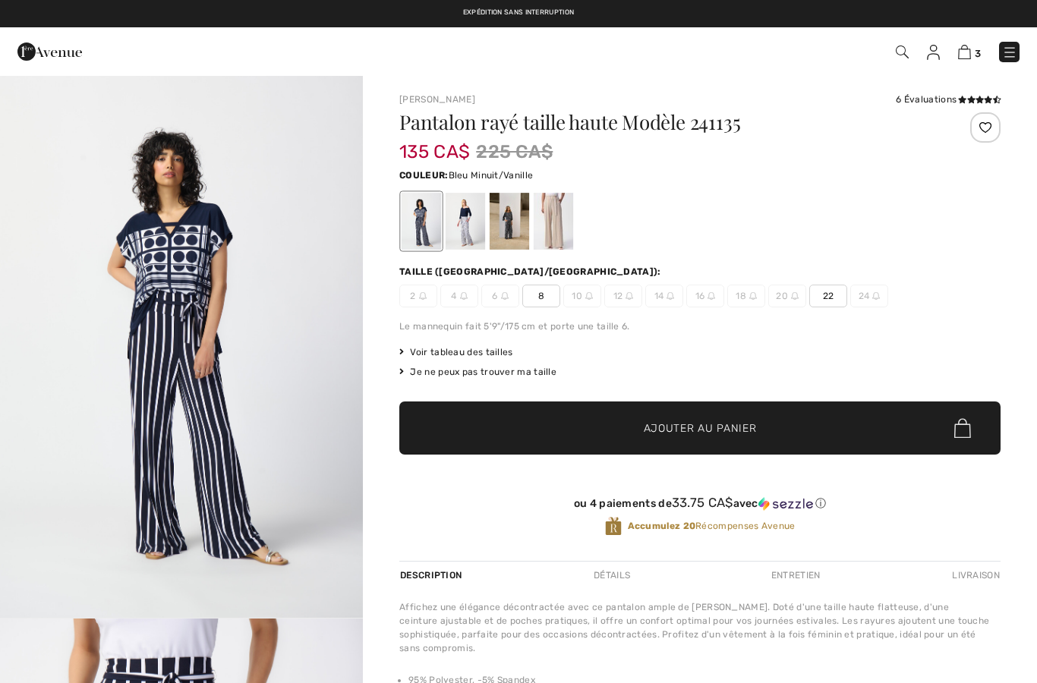
checkbox input "true"
click at [563, 225] on div at bounding box center [553, 221] width 39 height 57
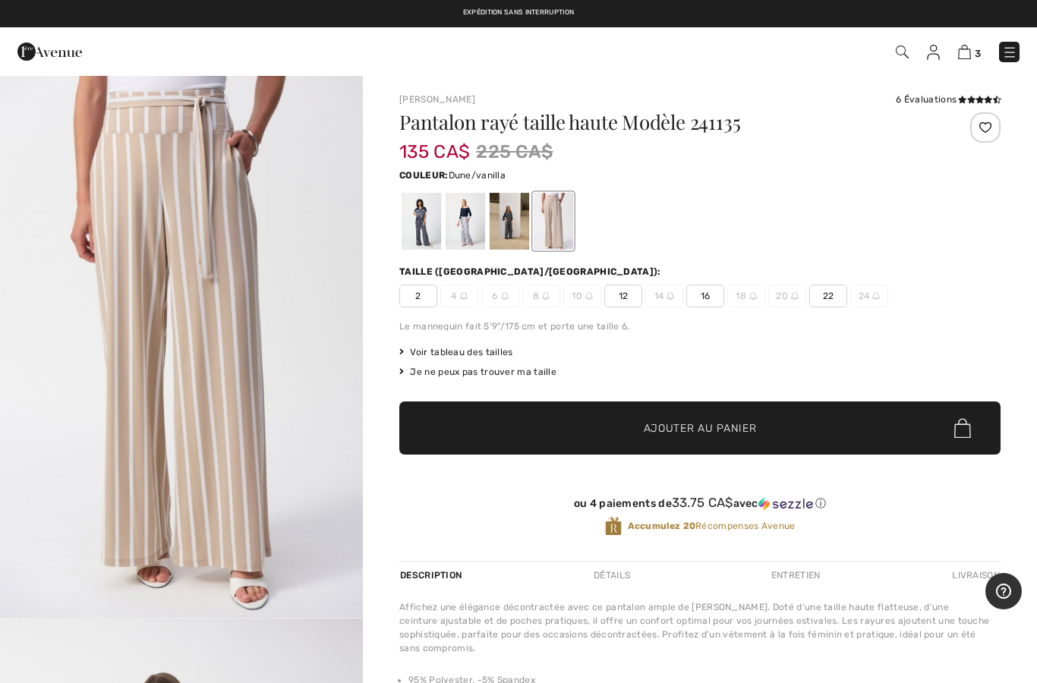
click at [626, 299] on span "12" at bounding box center [623, 296] width 38 height 23
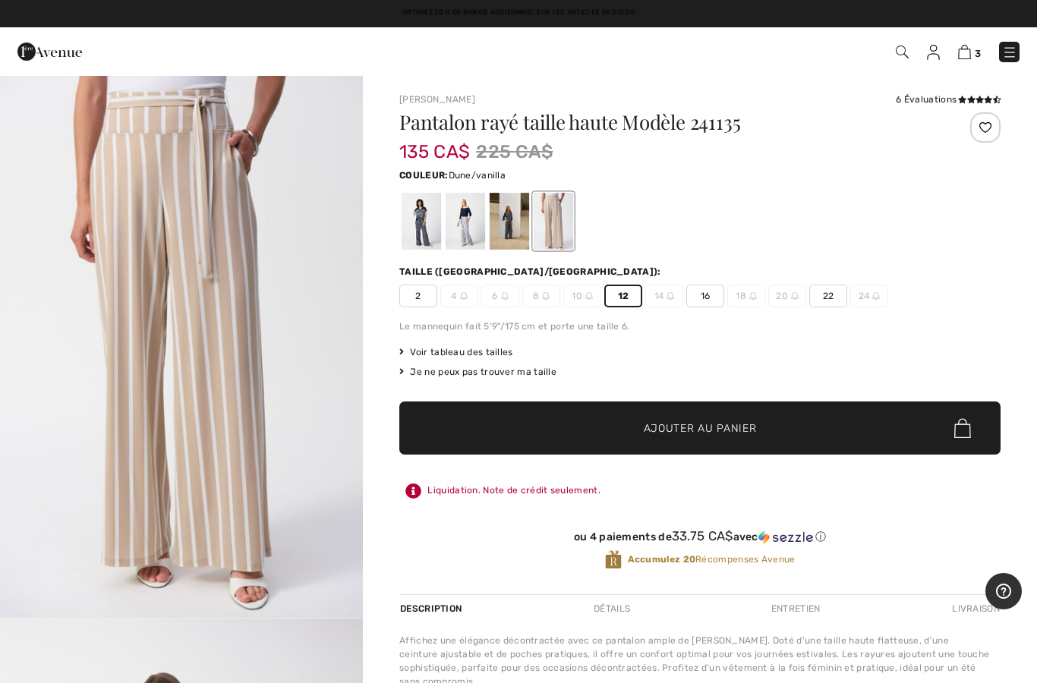
click at [708, 427] on span "Ajouter au panier" at bounding box center [700, 428] width 113 height 16
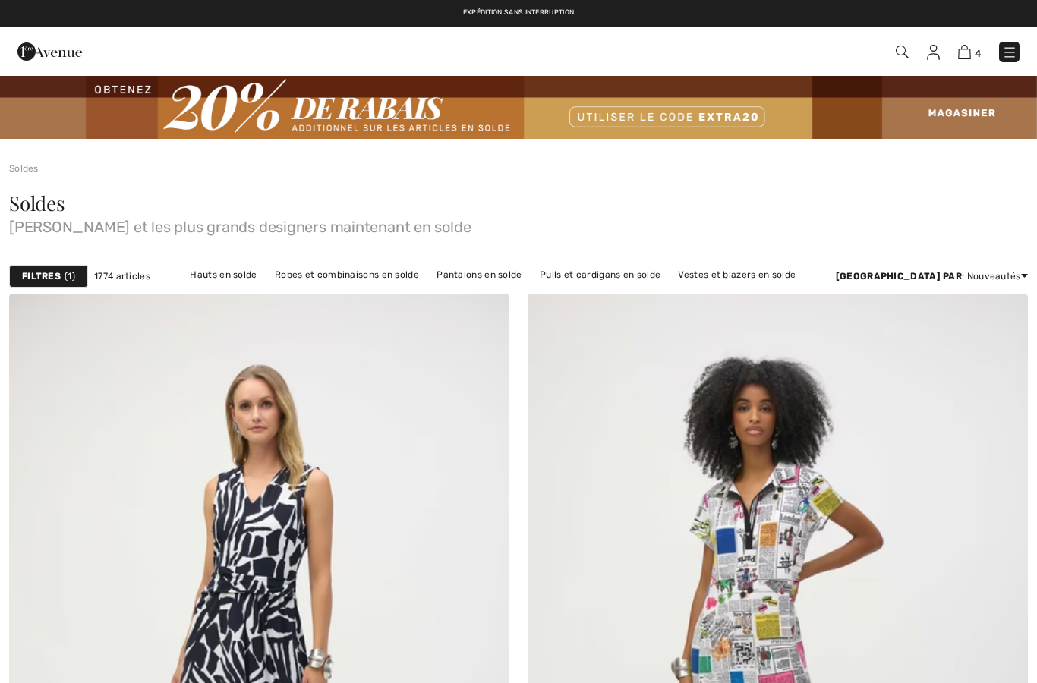
scroll to position [17059, 0]
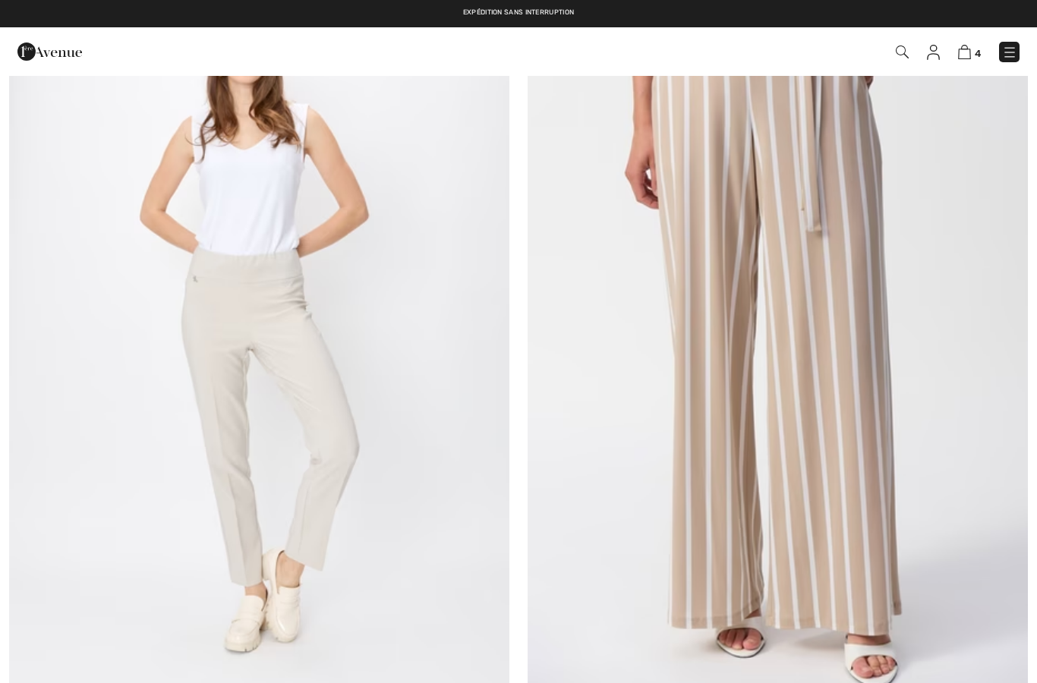
checkbox input "true"
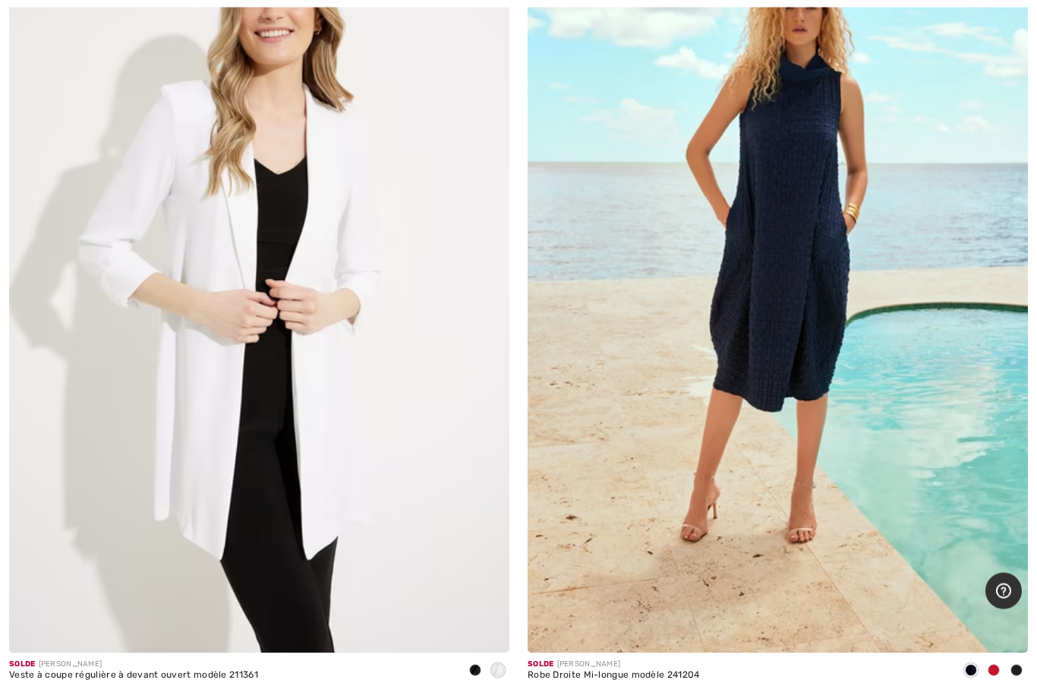
scroll to position [17916, 0]
click at [399, 477] on img at bounding box center [259, 277] width 500 height 751
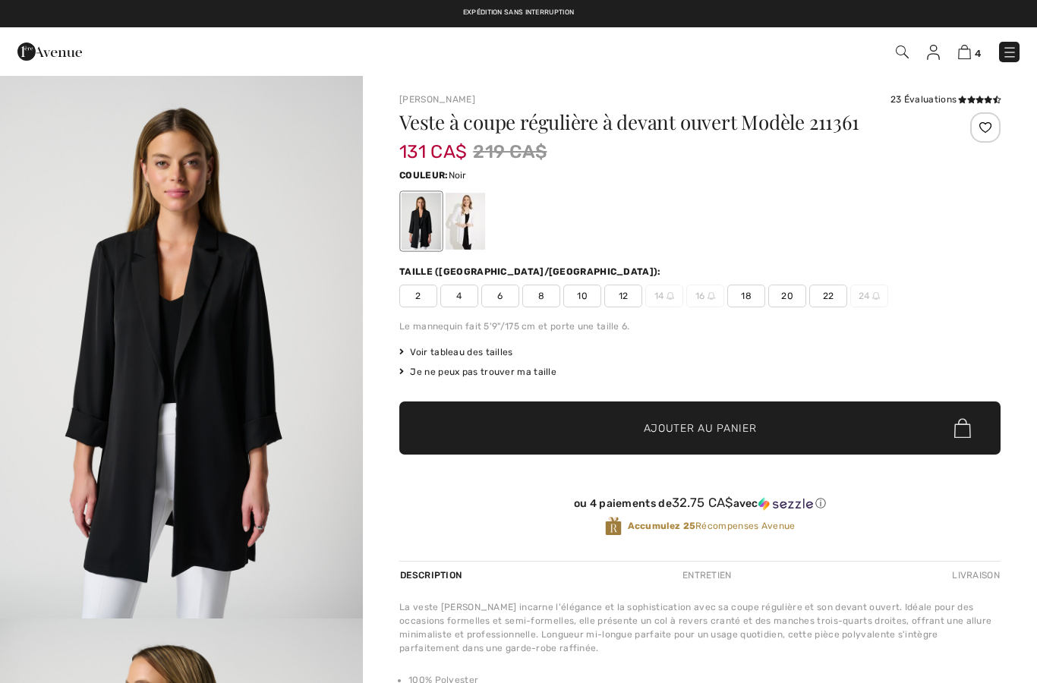
checkbox input "true"
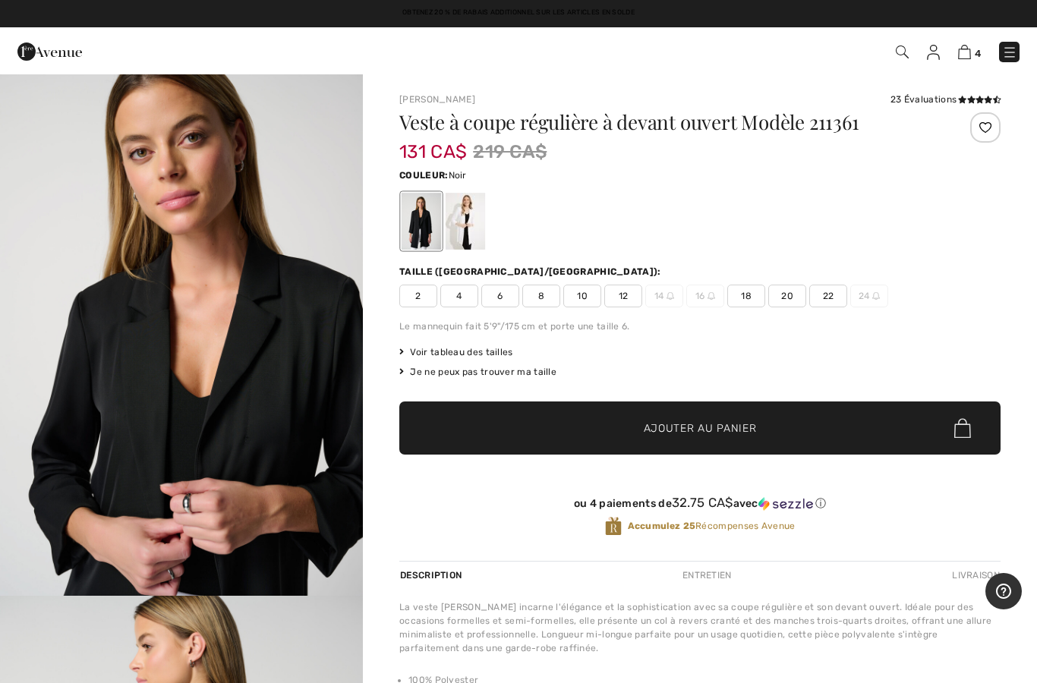
scroll to position [1568, 0]
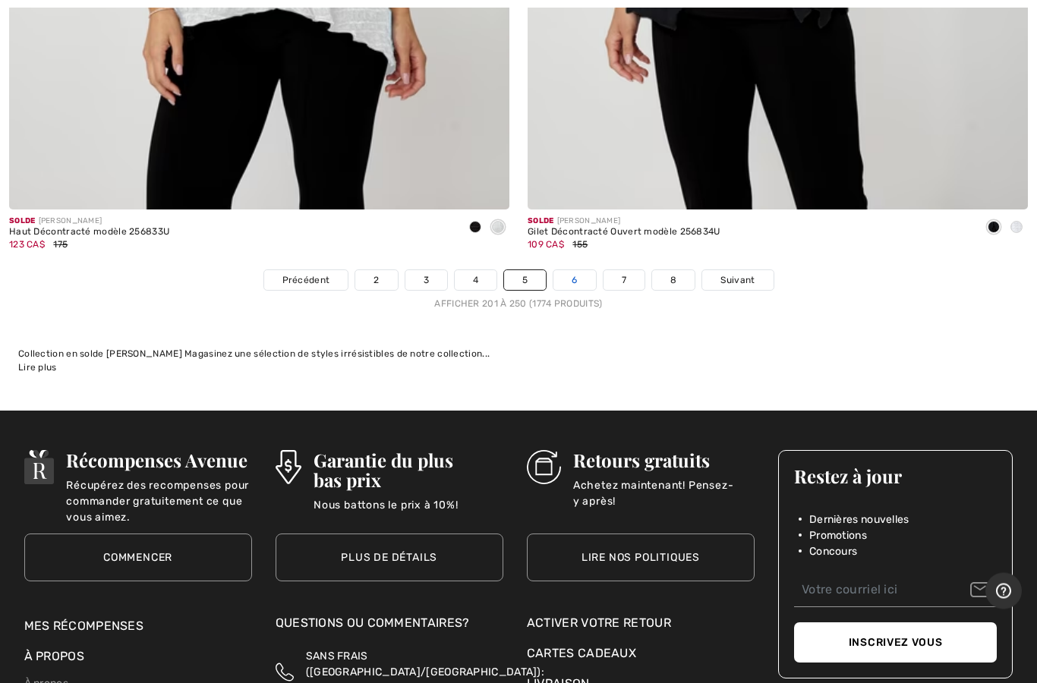
scroll to position [20986, 0]
click at [583, 270] on link "6" at bounding box center [574, 280] width 42 height 20
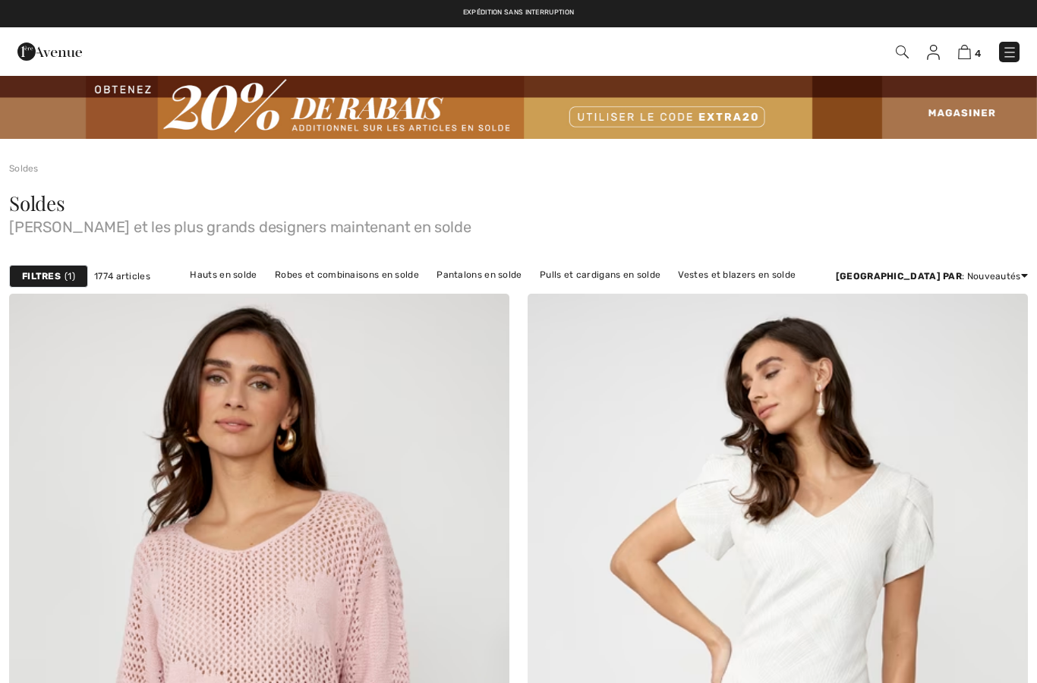
checkbox input "true"
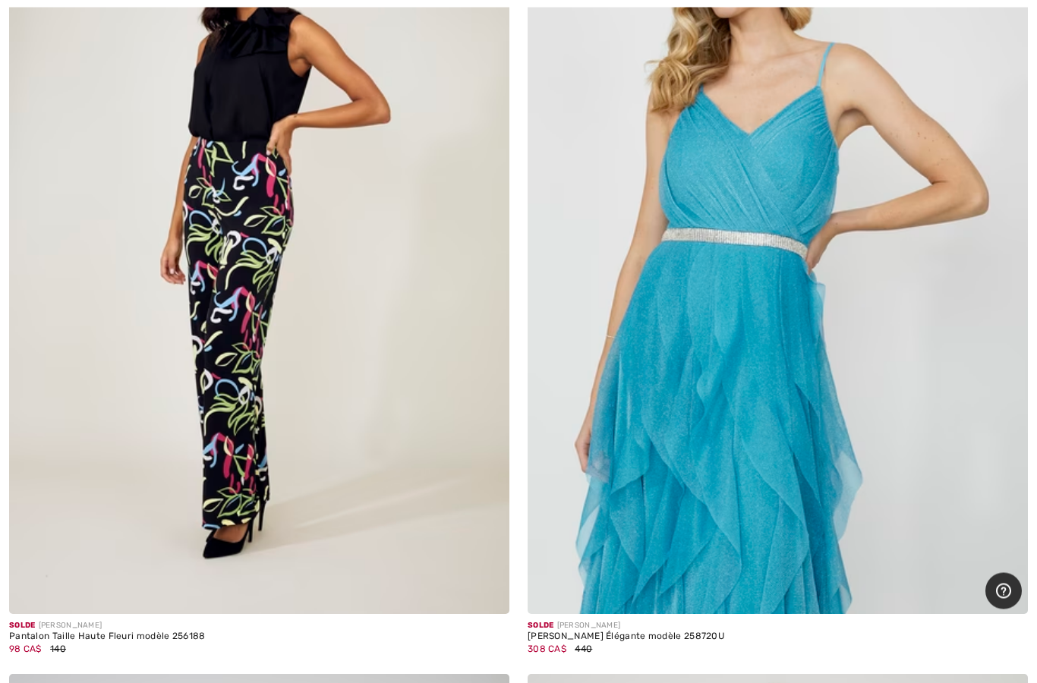
scroll to position [2860, 0]
click at [411, 505] on img at bounding box center [259, 238] width 500 height 751
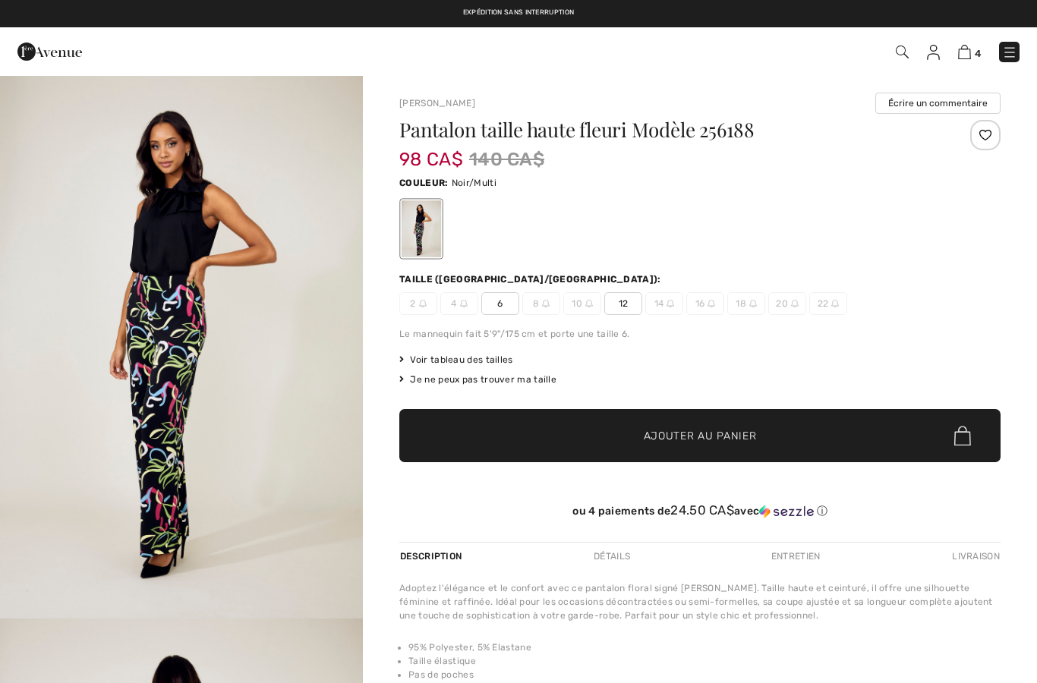
checkbox input "true"
click at [630, 302] on span "12" at bounding box center [623, 303] width 38 height 23
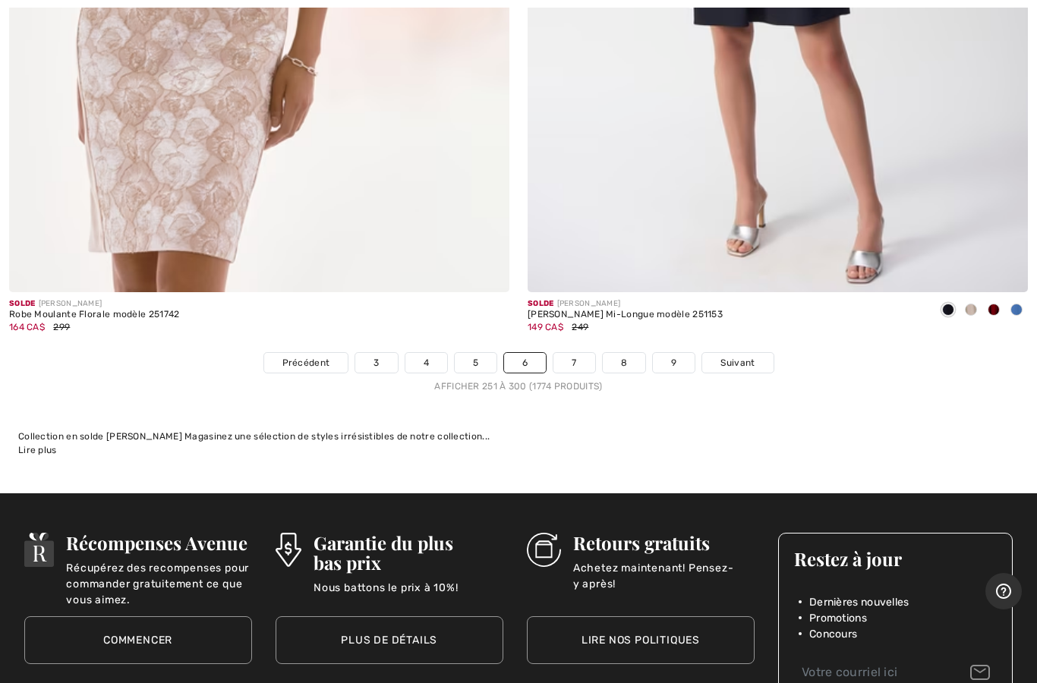
scroll to position [20920, 0]
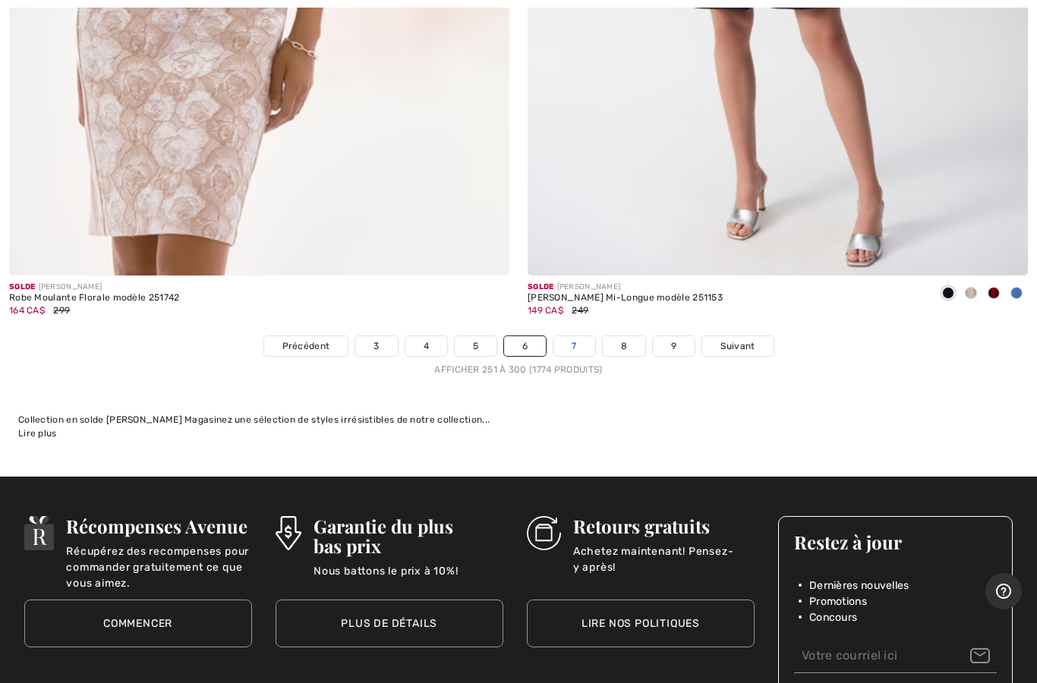
click at [573, 336] on link "7" at bounding box center [573, 346] width 41 height 20
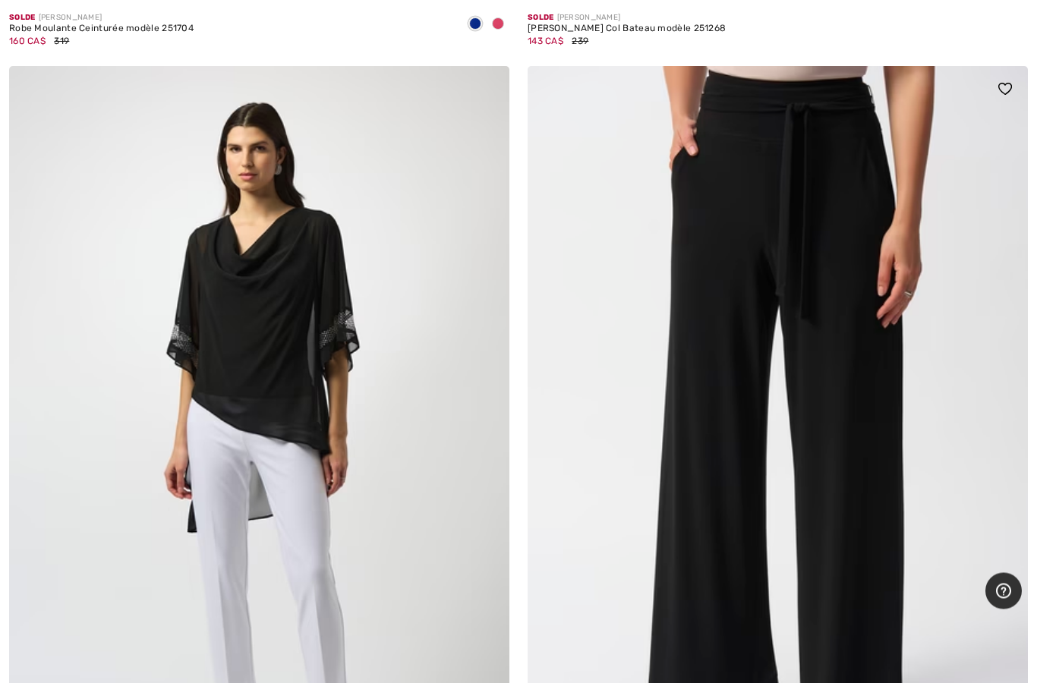
scroll to position [16942, 0]
click at [836, 286] on img at bounding box center [777, 441] width 500 height 751
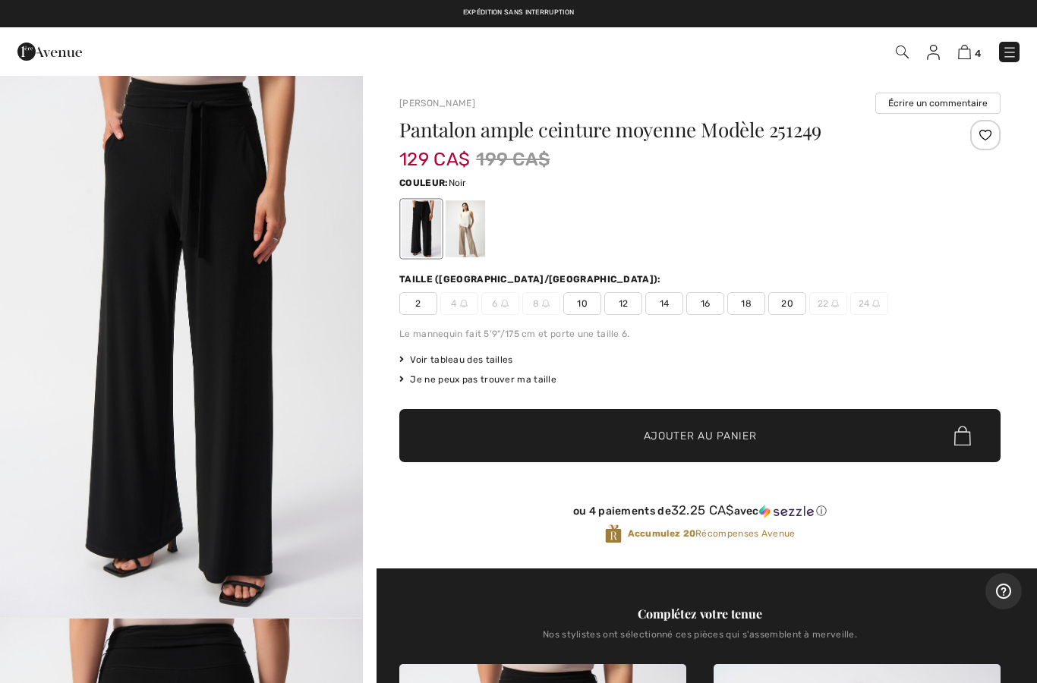
click at [633, 301] on span "12" at bounding box center [623, 303] width 38 height 23
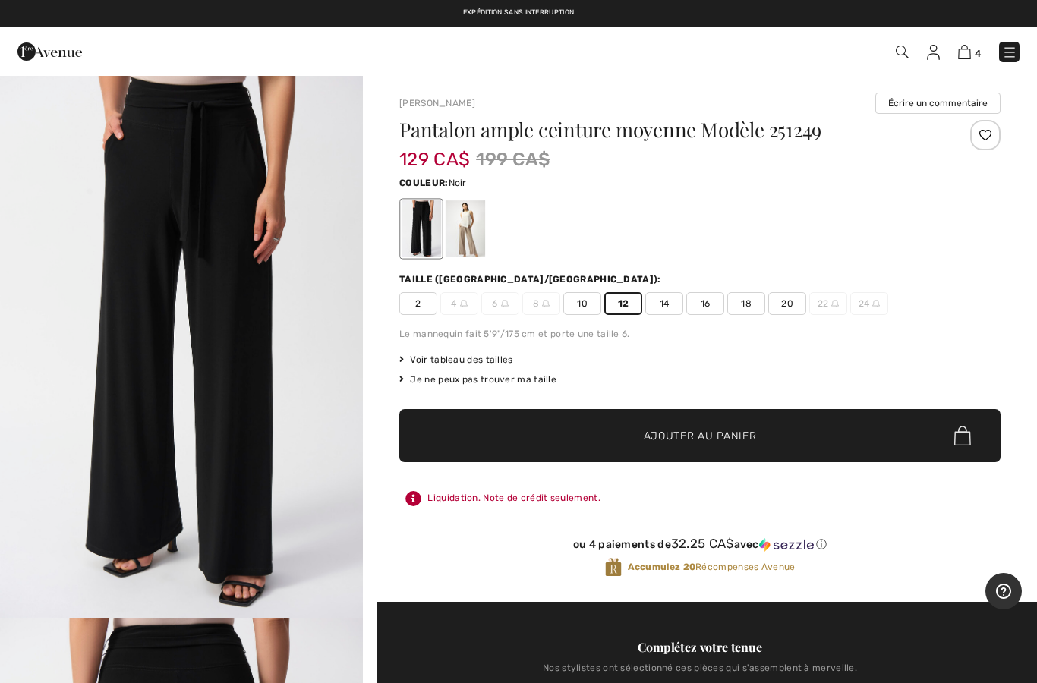
click at [738, 431] on span "Ajouter au panier" at bounding box center [700, 436] width 113 height 16
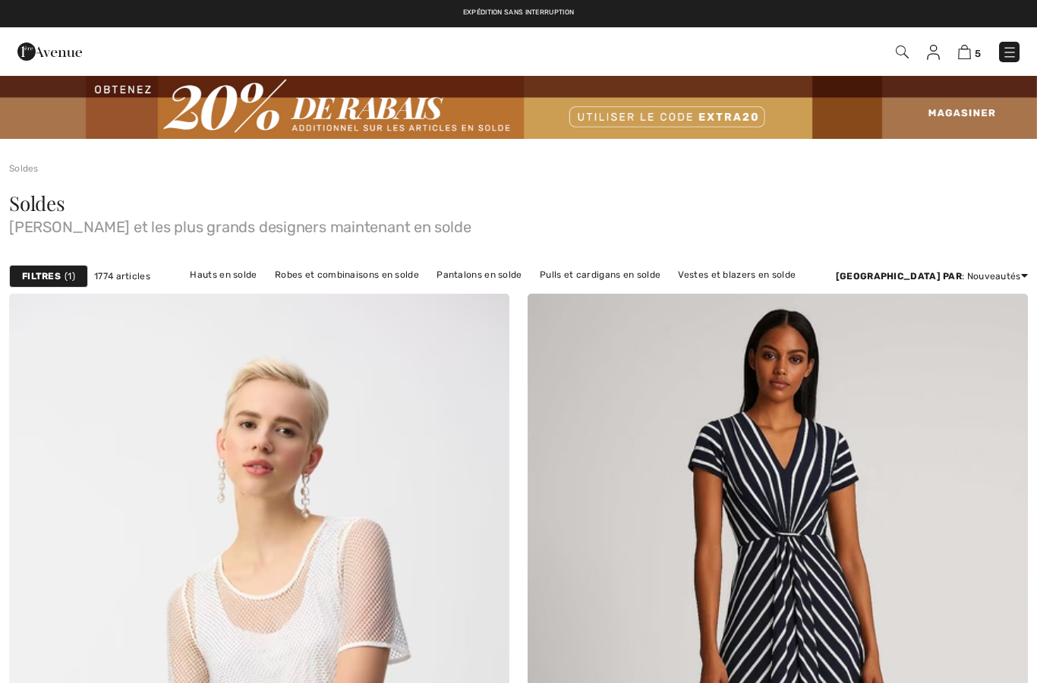
checkbox input "true"
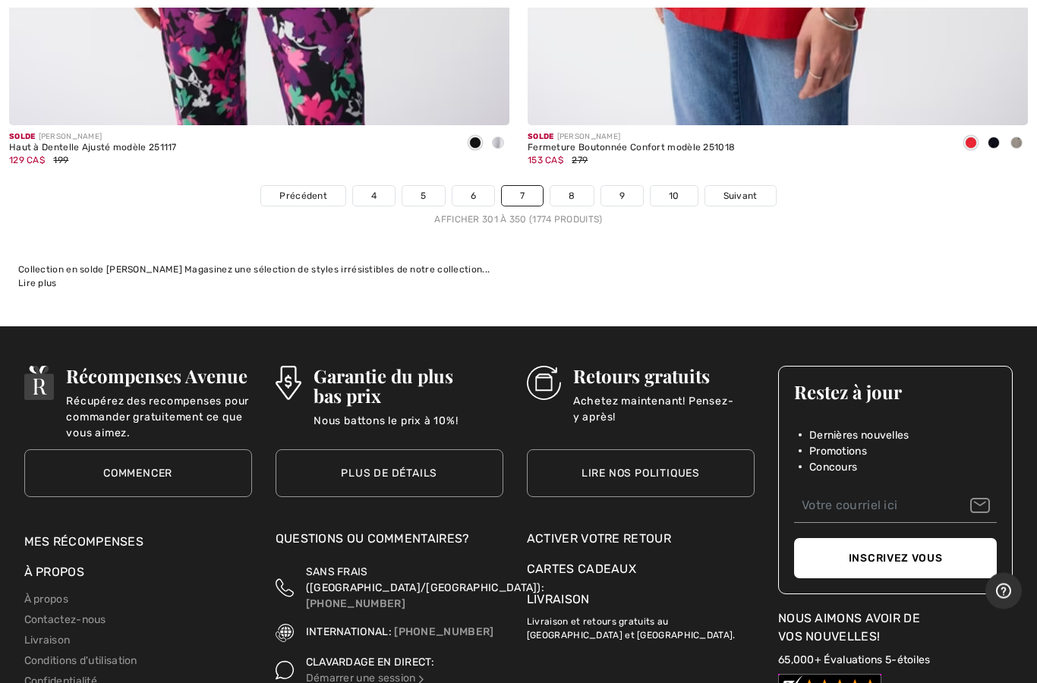
scroll to position [21140, 0]
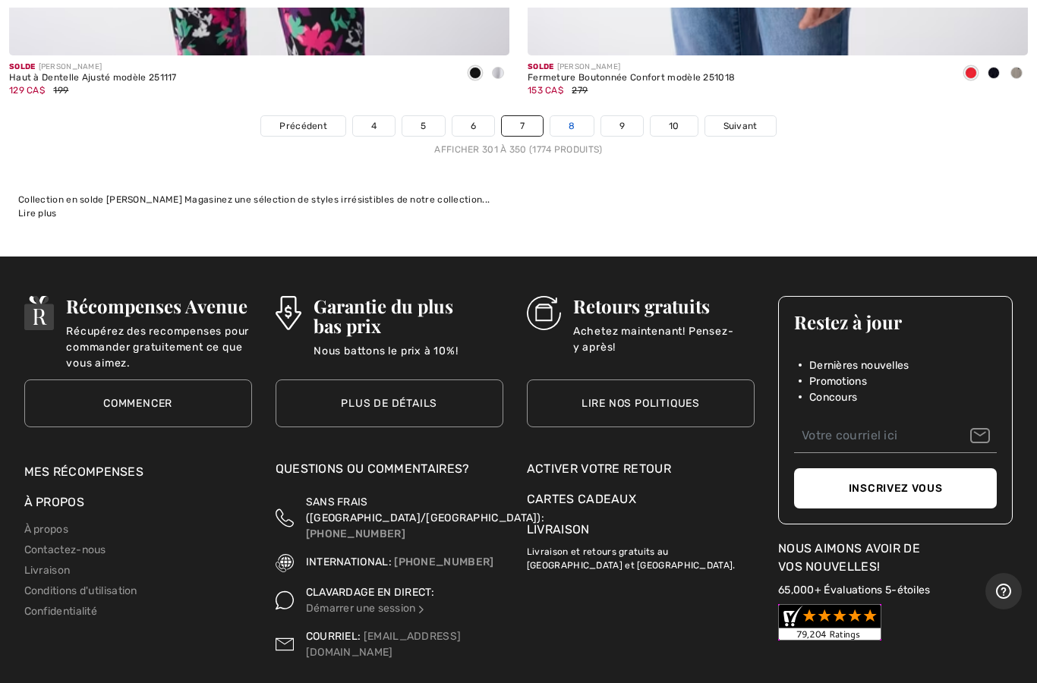
click at [576, 116] on link "8" at bounding box center [571, 126] width 42 height 20
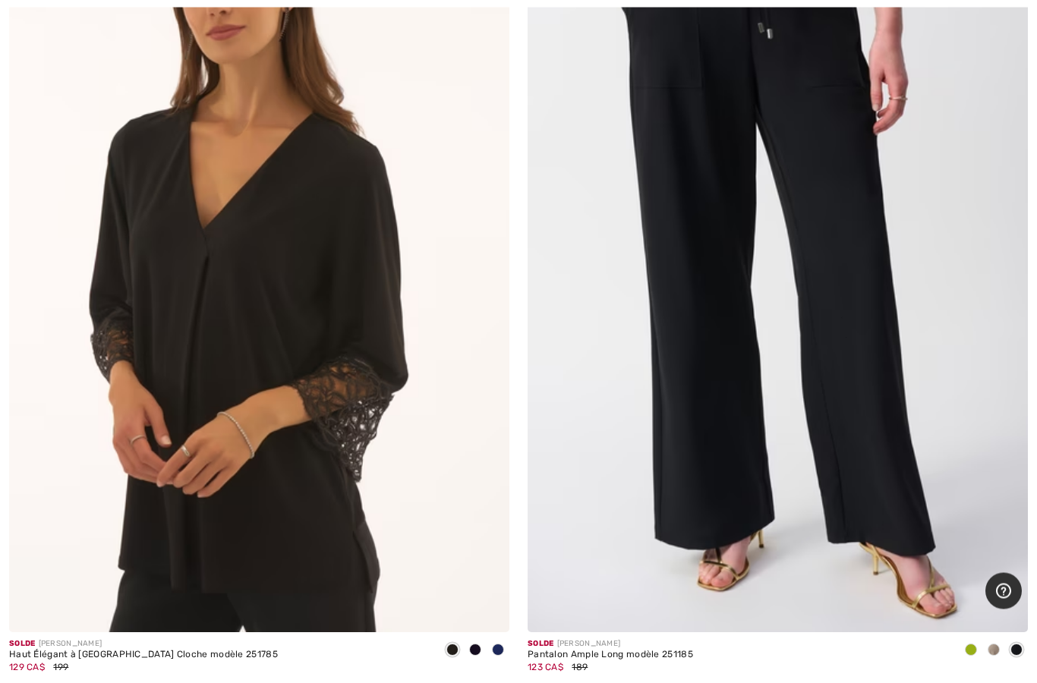
scroll to position [514, 0]
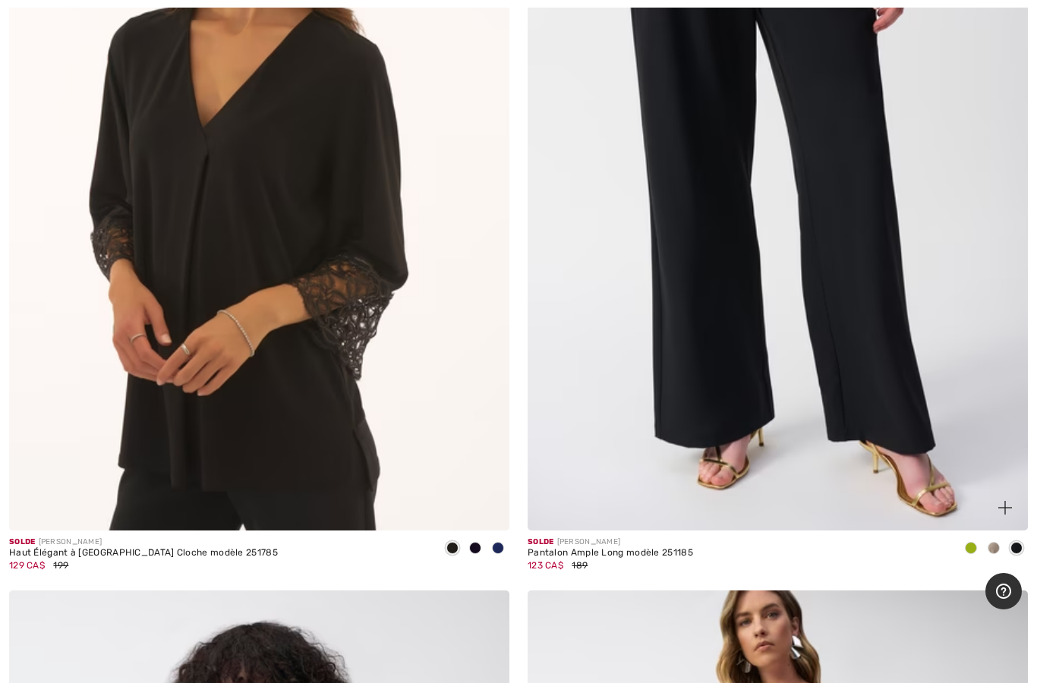
click at [993, 545] on span at bounding box center [993, 548] width 12 height 12
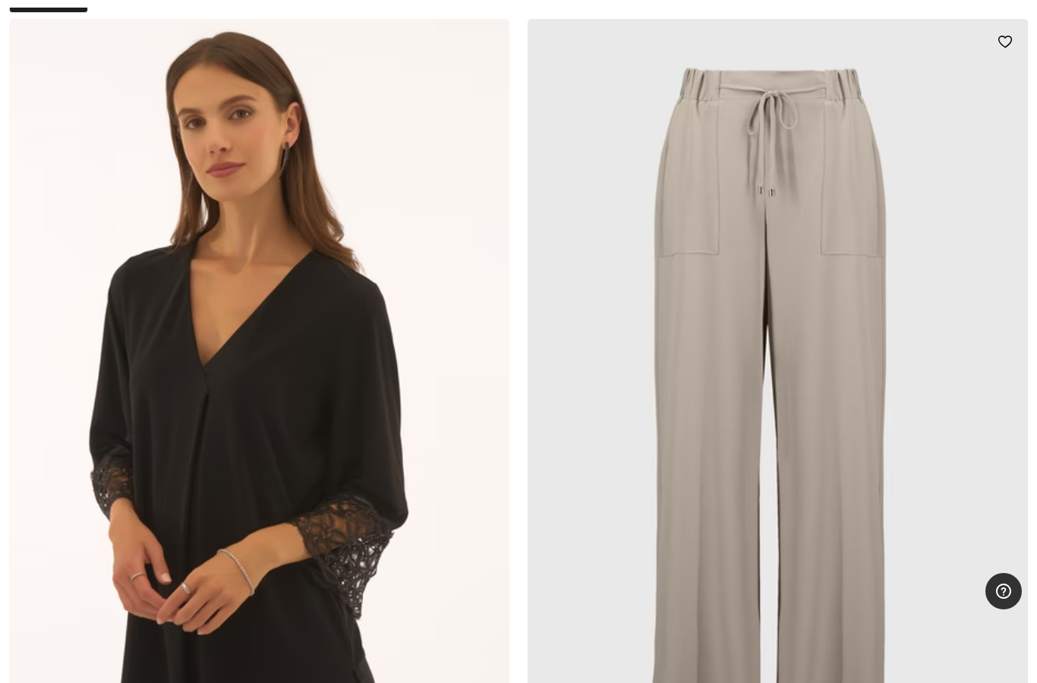
scroll to position [278, 0]
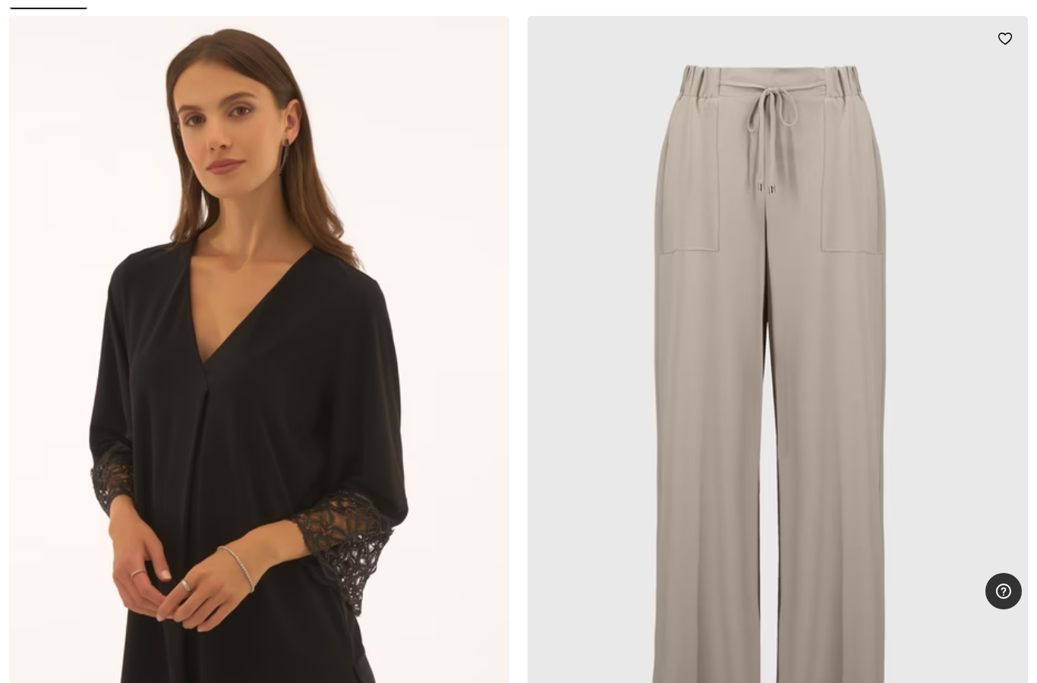
click at [821, 423] on img at bounding box center [777, 391] width 500 height 751
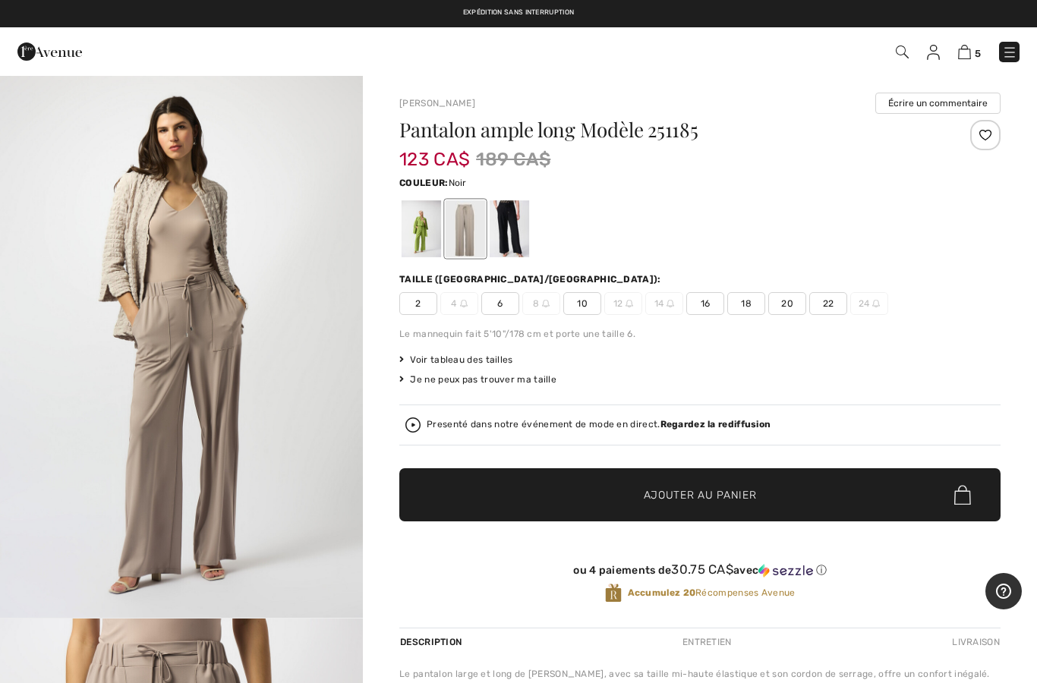
click at [516, 231] on div at bounding box center [508, 228] width 39 height 57
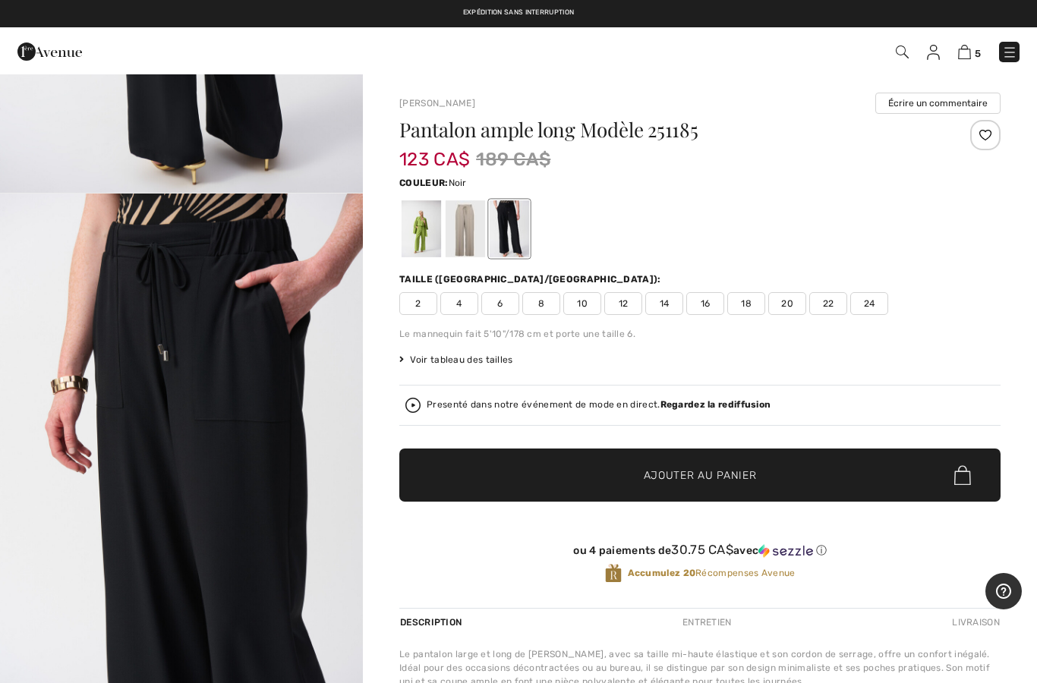
scroll to position [1084, 0]
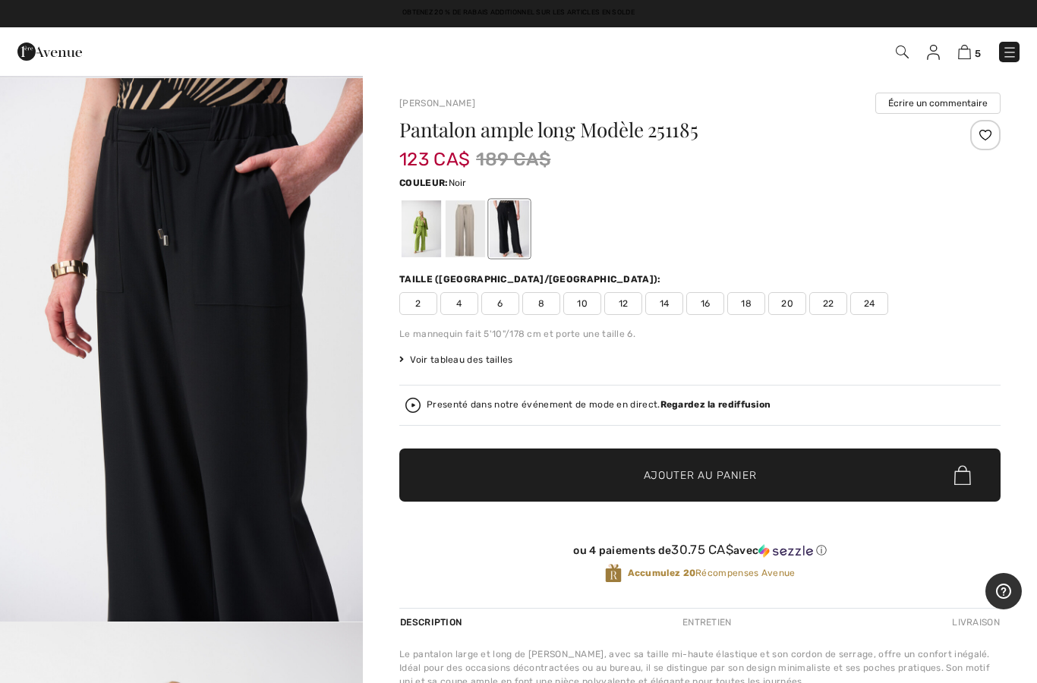
click at [624, 310] on span "12" at bounding box center [623, 303] width 38 height 23
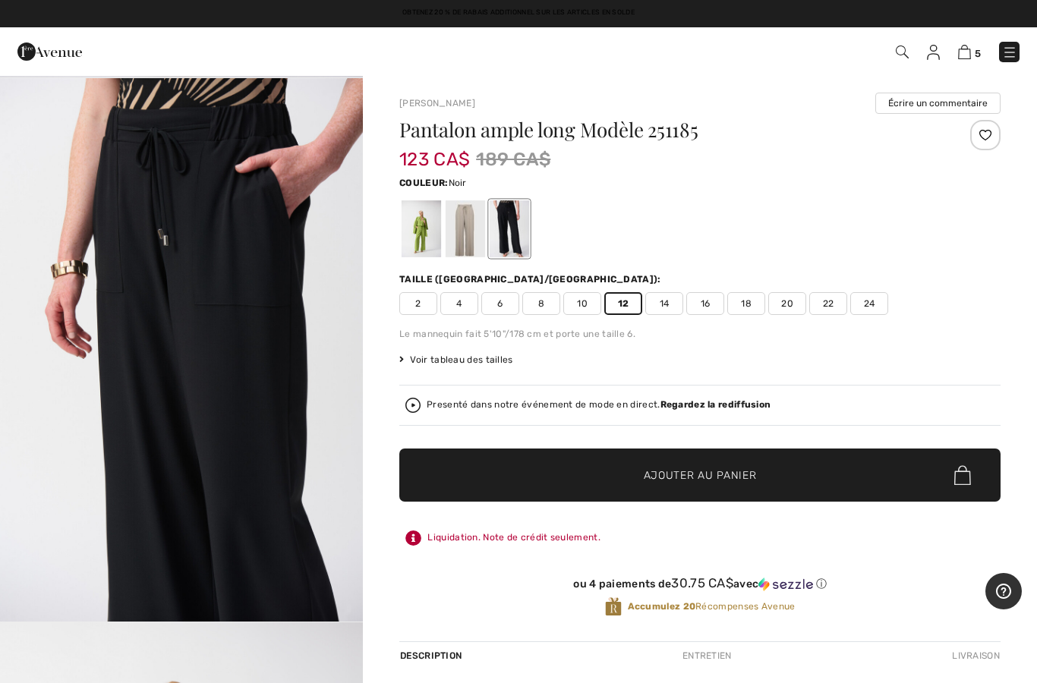
click at [650, 483] on span "Ajouter au panier" at bounding box center [700, 475] width 113 height 16
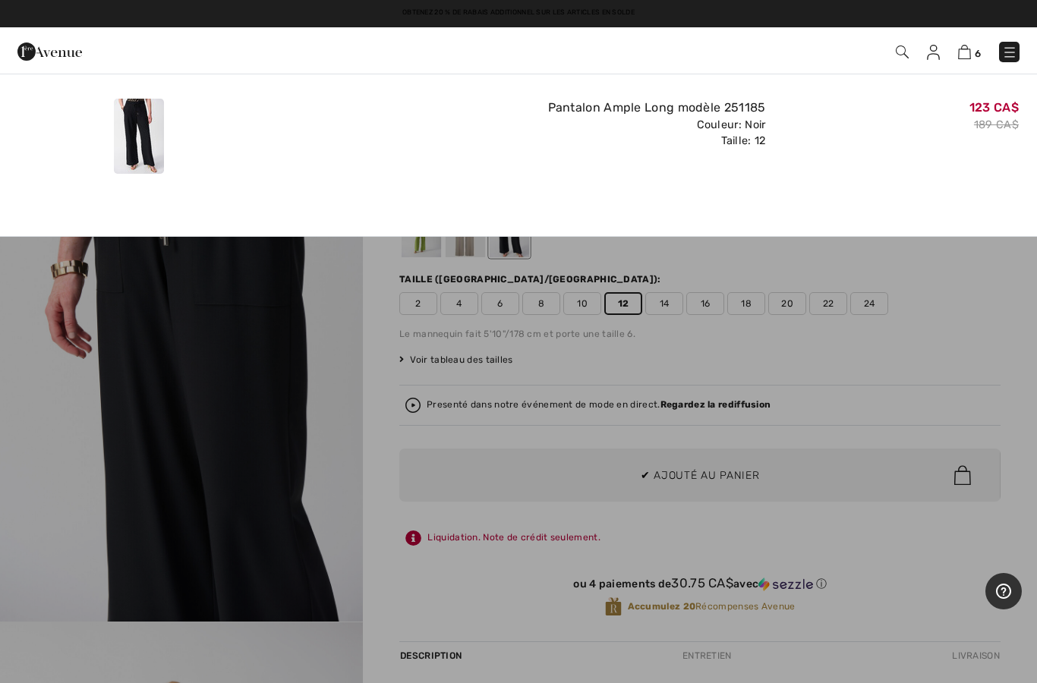
scroll to position [0, 0]
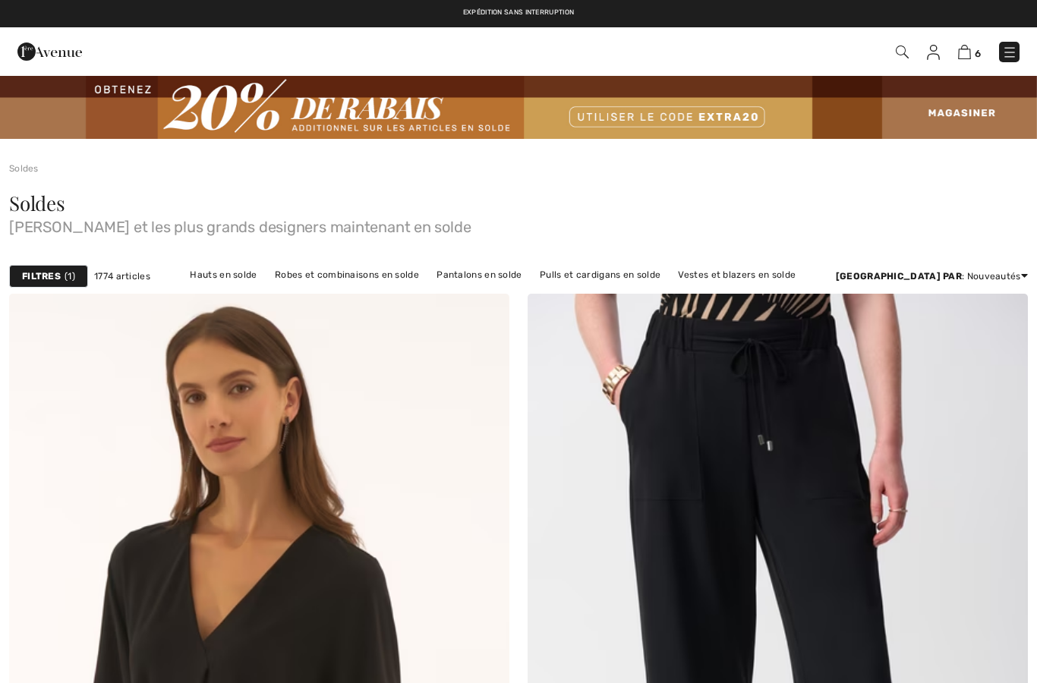
checkbox input "true"
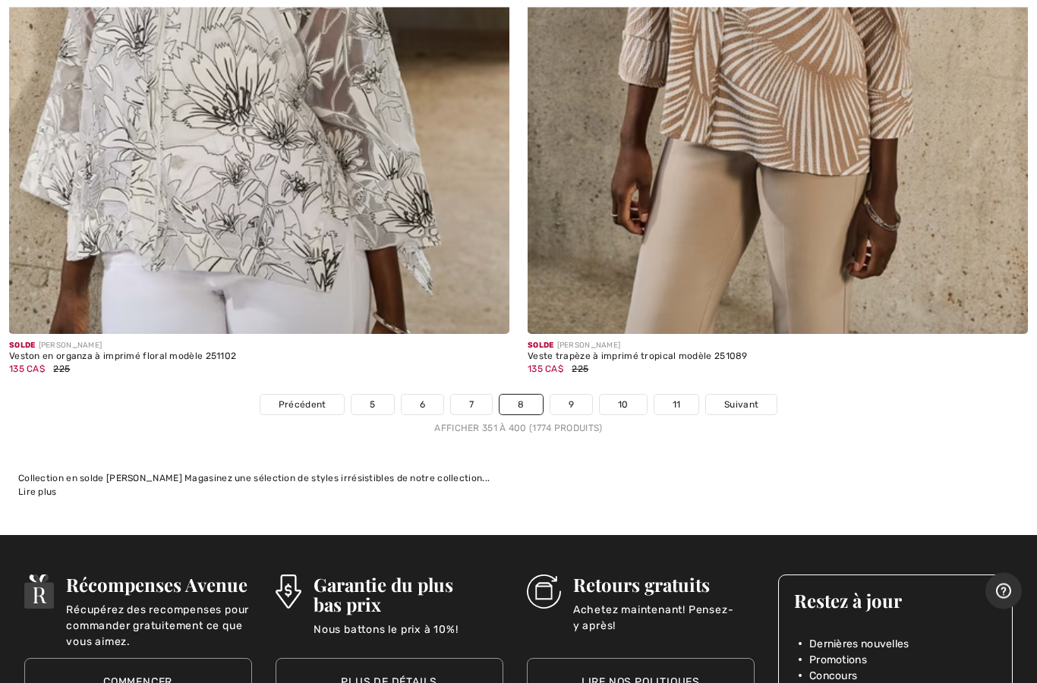
scroll to position [20876, 0]
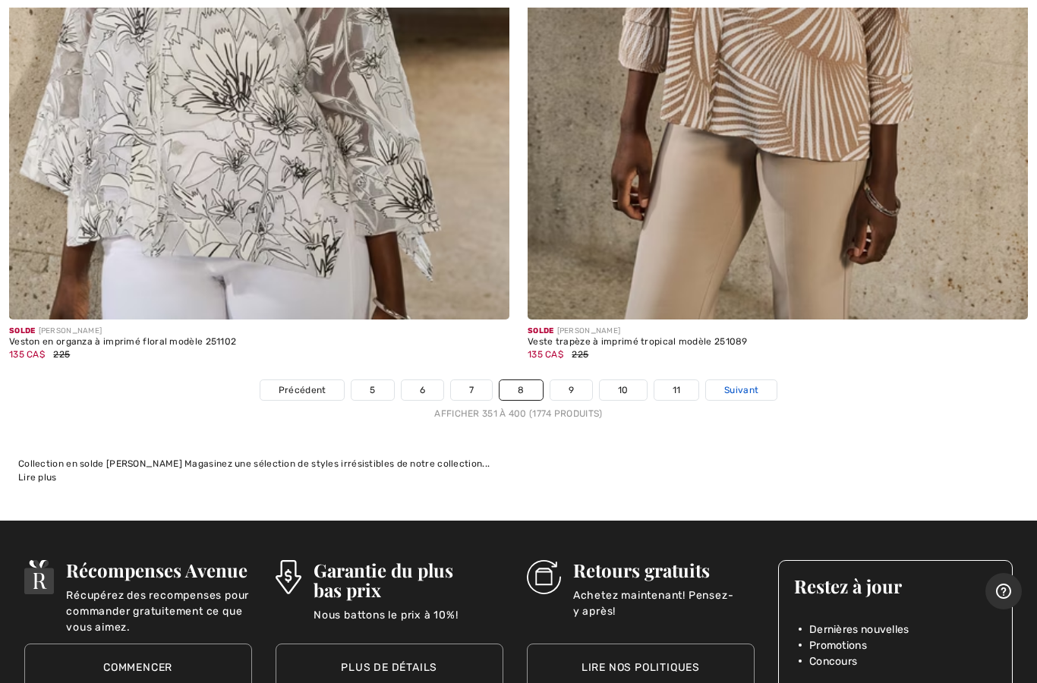
click at [741, 383] on span "Suivant" at bounding box center [741, 390] width 34 height 14
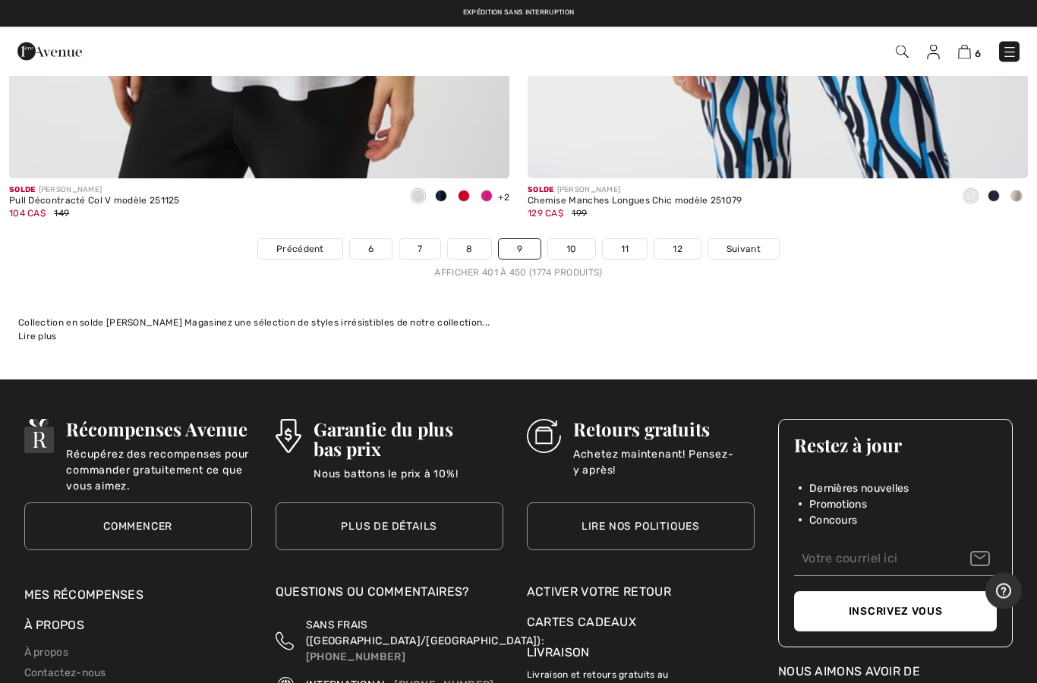
scroll to position [20995, 0]
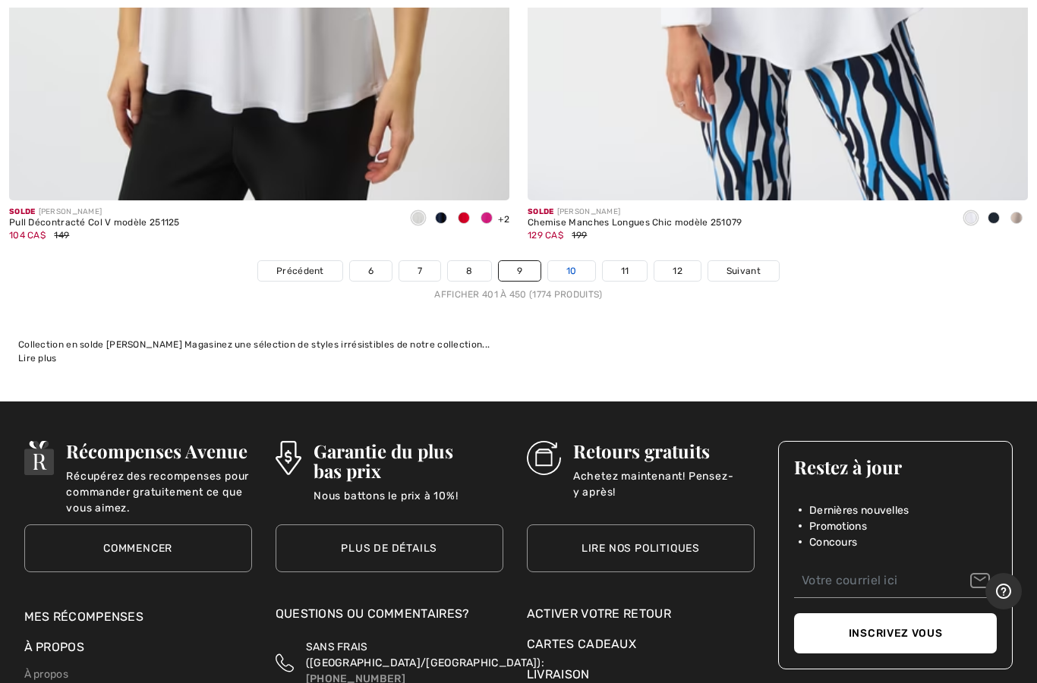
click at [578, 261] on link "10" at bounding box center [571, 271] width 47 height 20
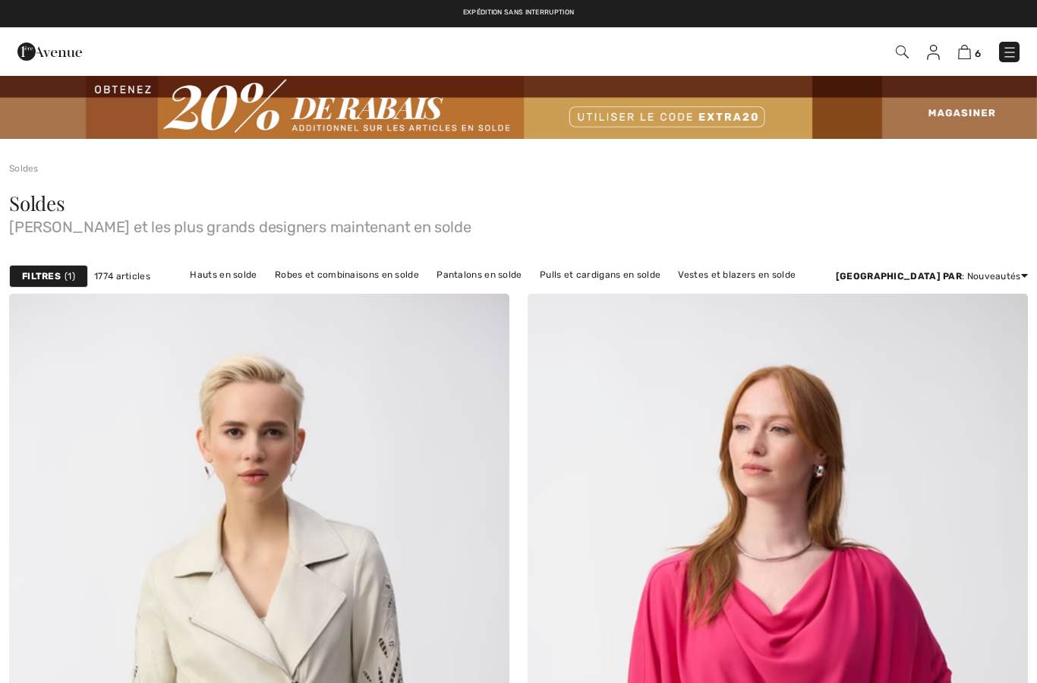
checkbox input "true"
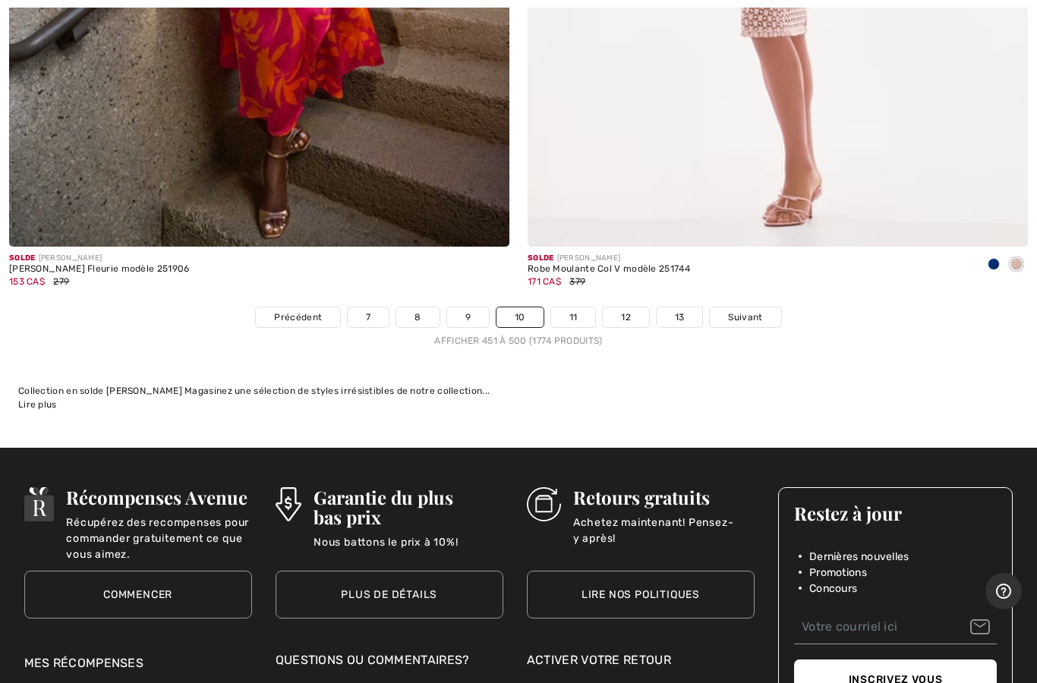
scroll to position [20994, 0]
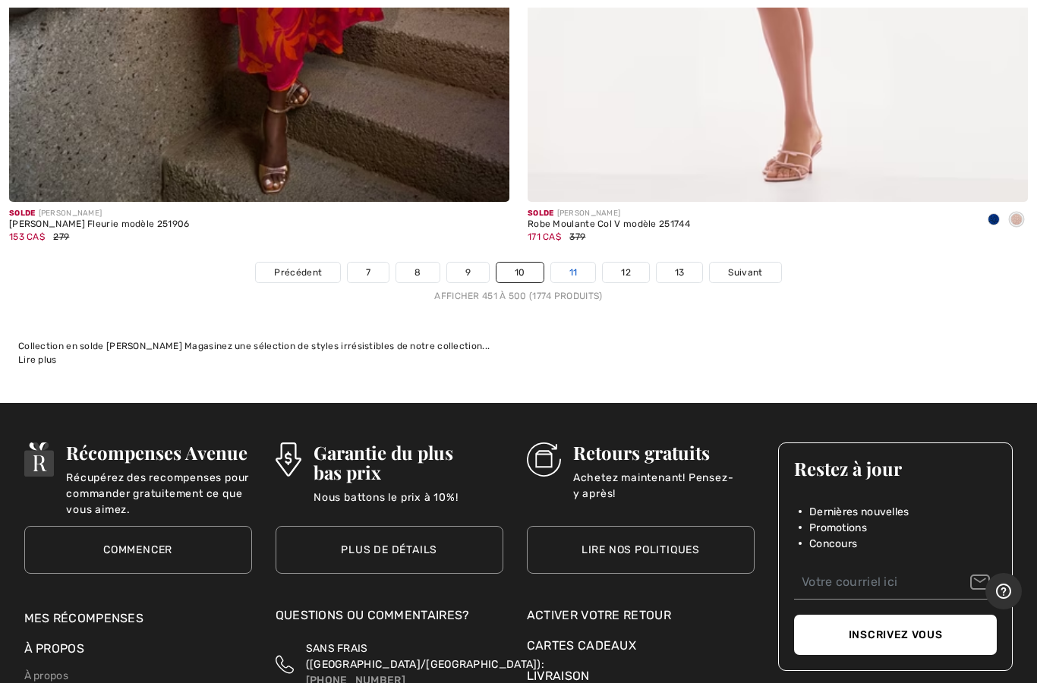
click at [587, 263] on link "11" at bounding box center [573, 273] width 45 height 20
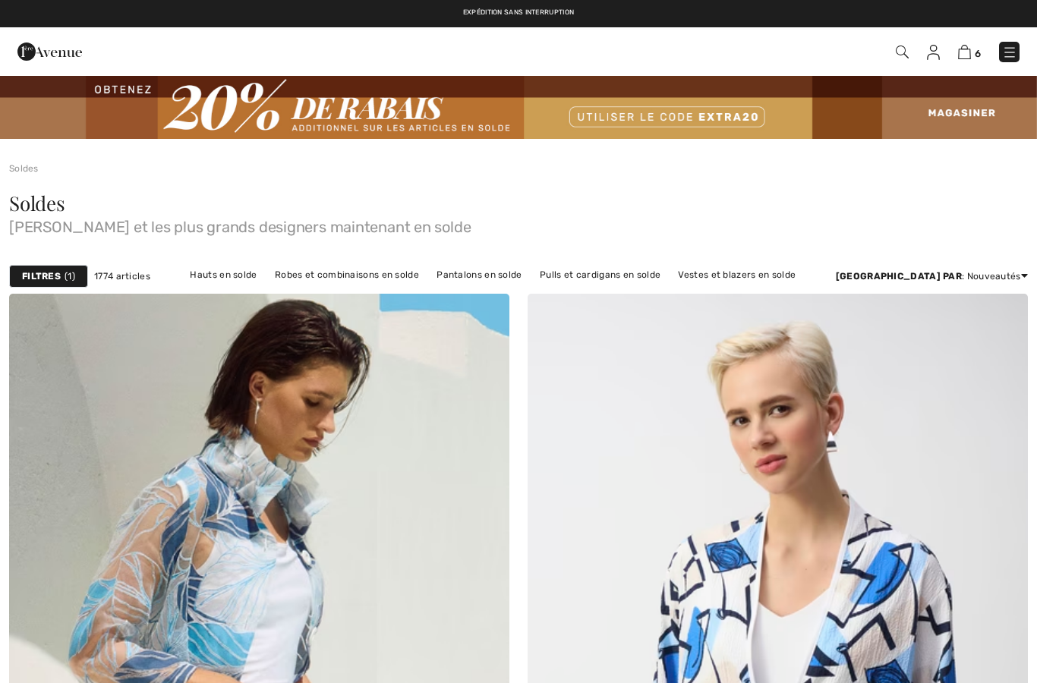
checkbox input "true"
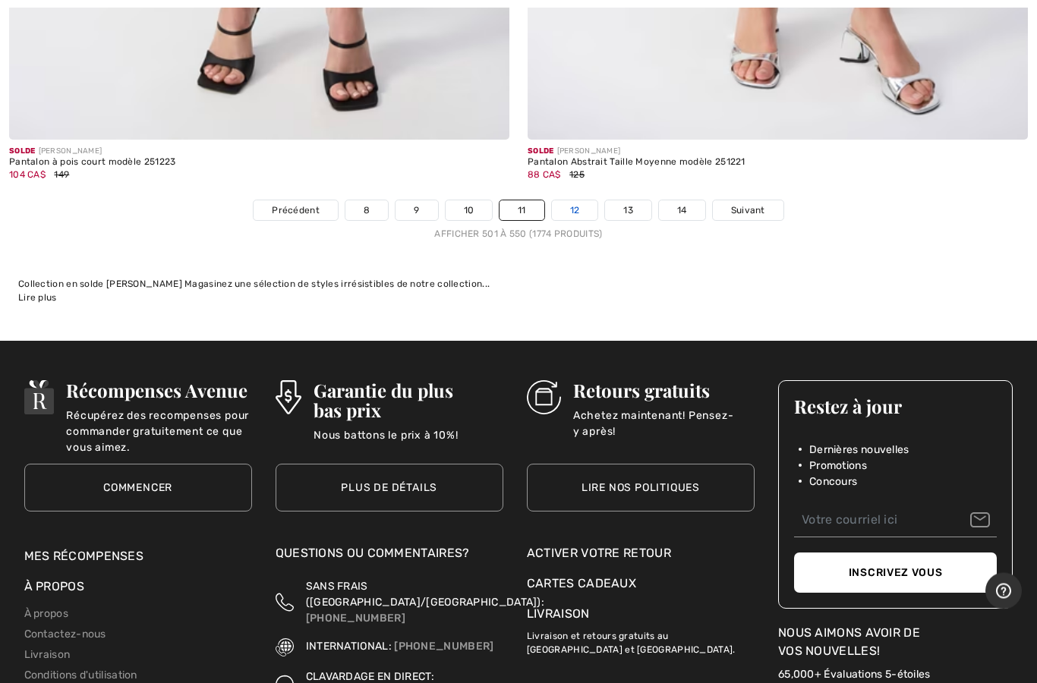
scroll to position [21056, 0]
click at [575, 200] on link "12" at bounding box center [575, 210] width 46 height 20
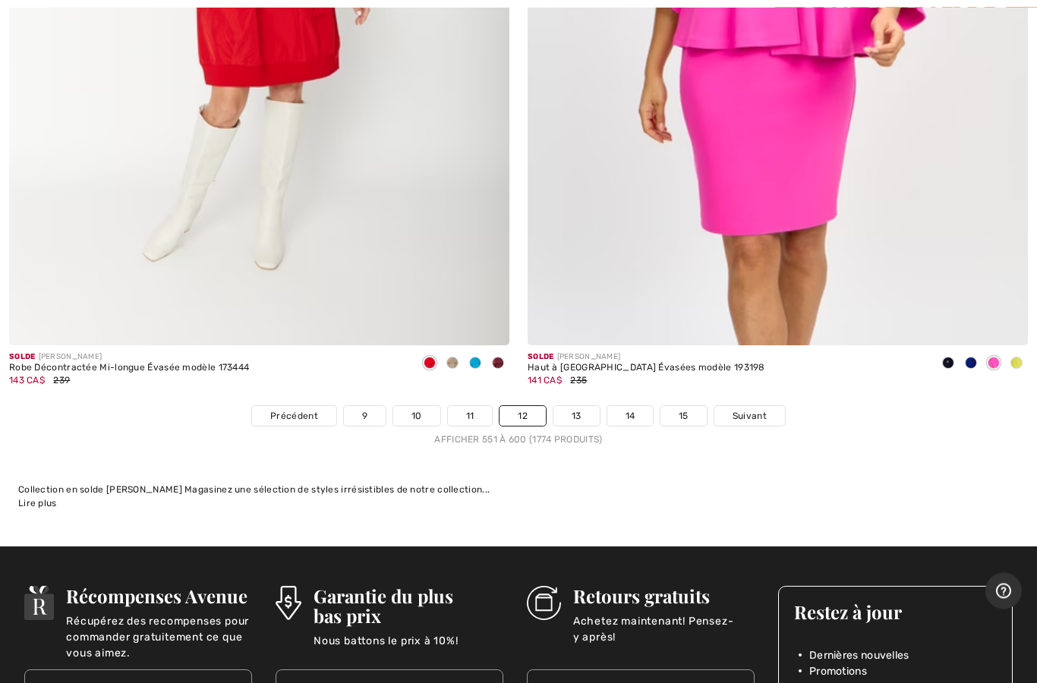
scroll to position [20850, 0]
click at [572, 406] on link "13" at bounding box center [576, 416] width 46 height 20
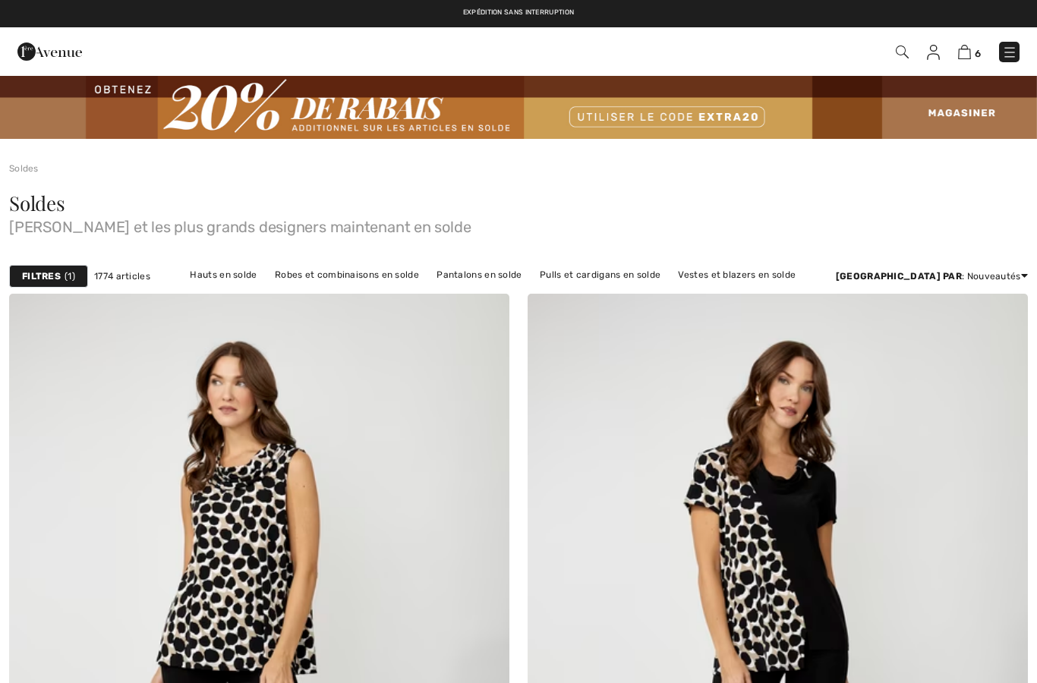
checkbox input "true"
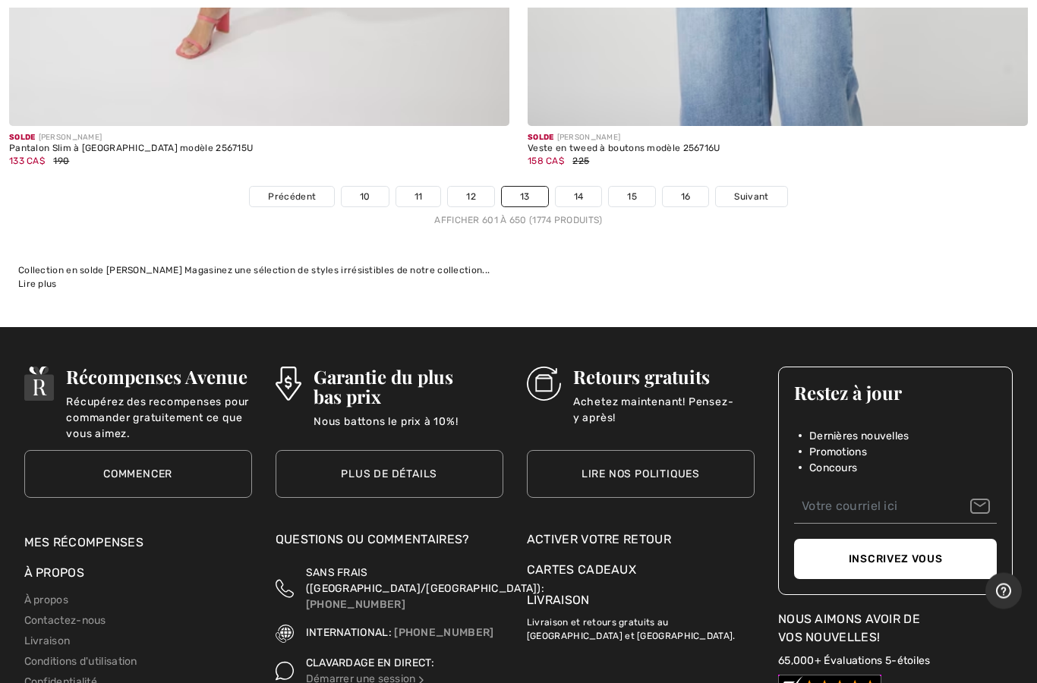
scroll to position [21070, 0]
click at [573, 187] on link "14" at bounding box center [579, 197] width 46 height 20
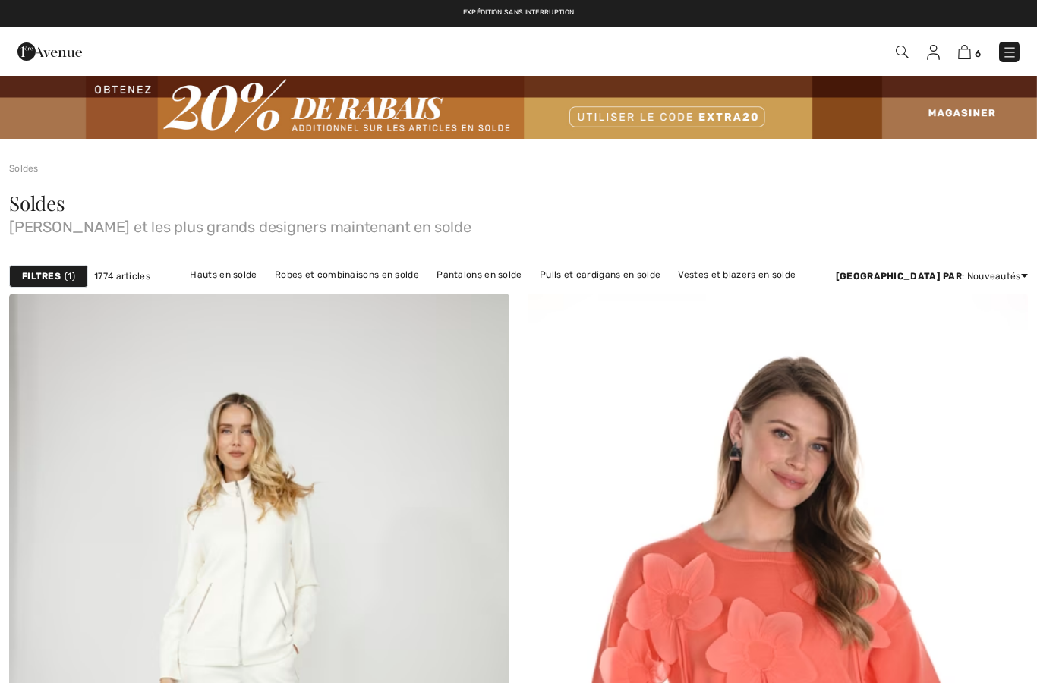
checkbox input "true"
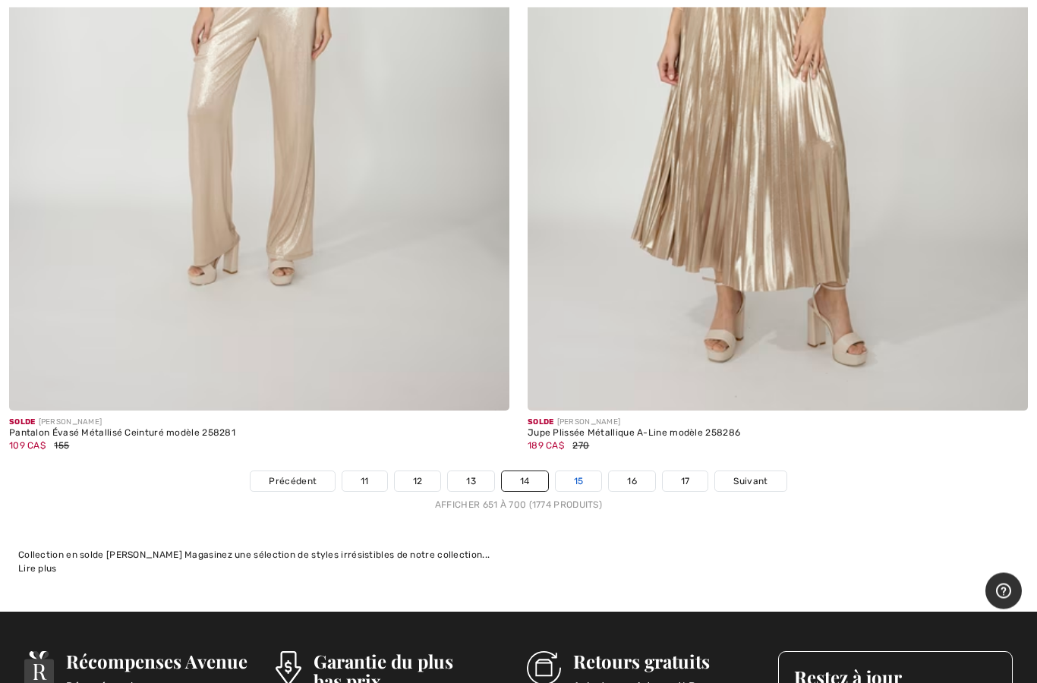
scroll to position [20785, 0]
click at [562, 471] on link "15" at bounding box center [579, 481] width 46 height 20
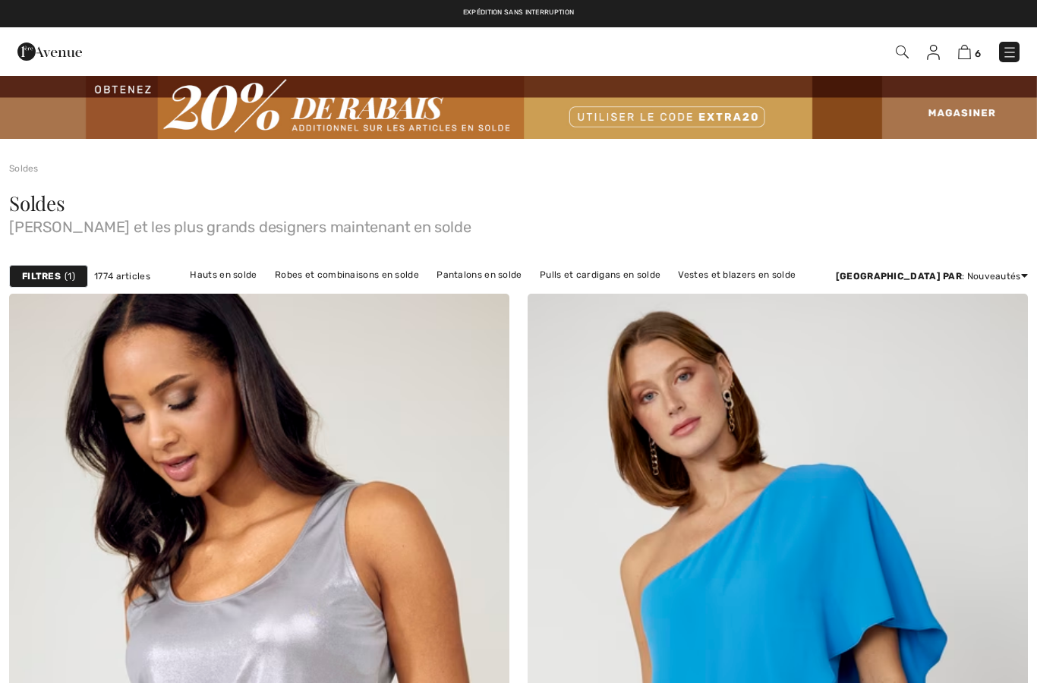
checkbox input "true"
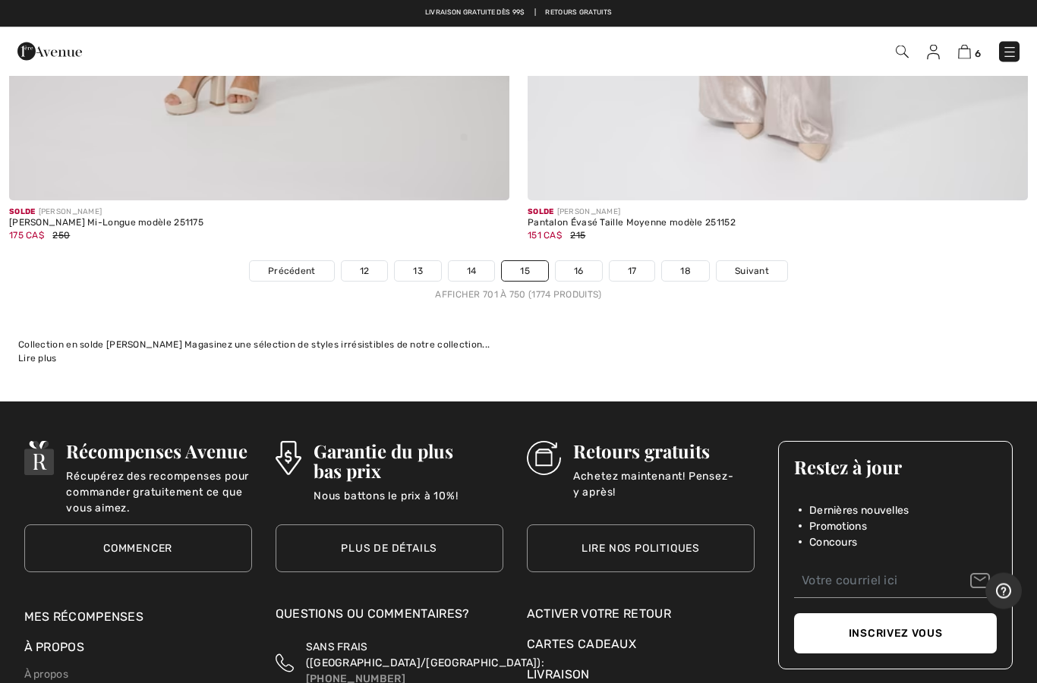
scroll to position [20906, 0]
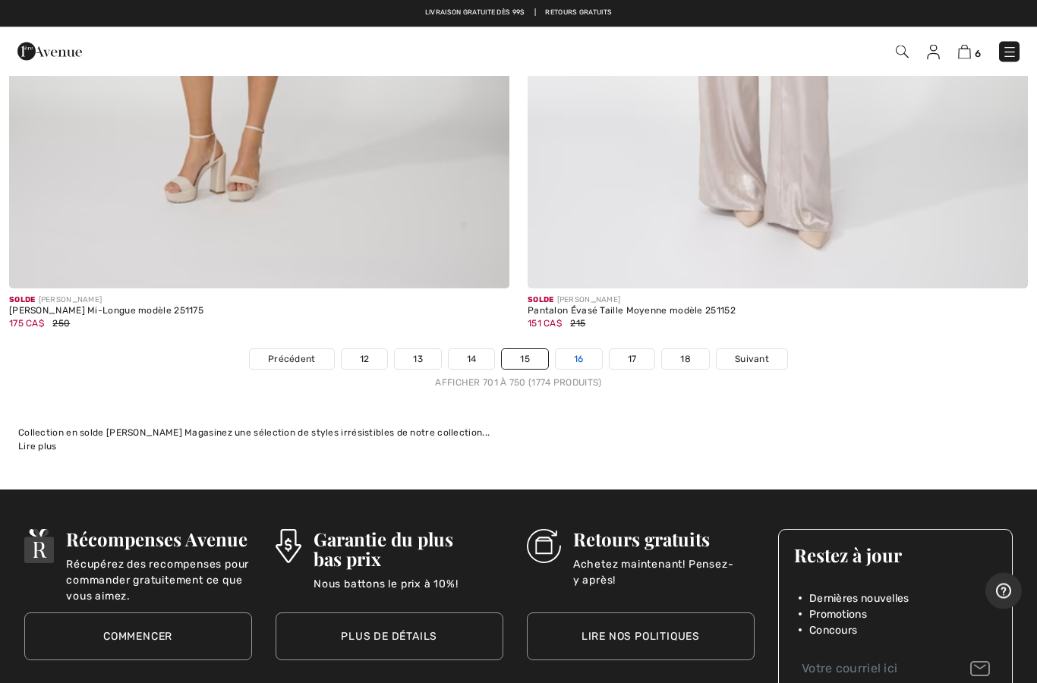
click at [580, 350] on link "16" at bounding box center [579, 360] width 46 height 20
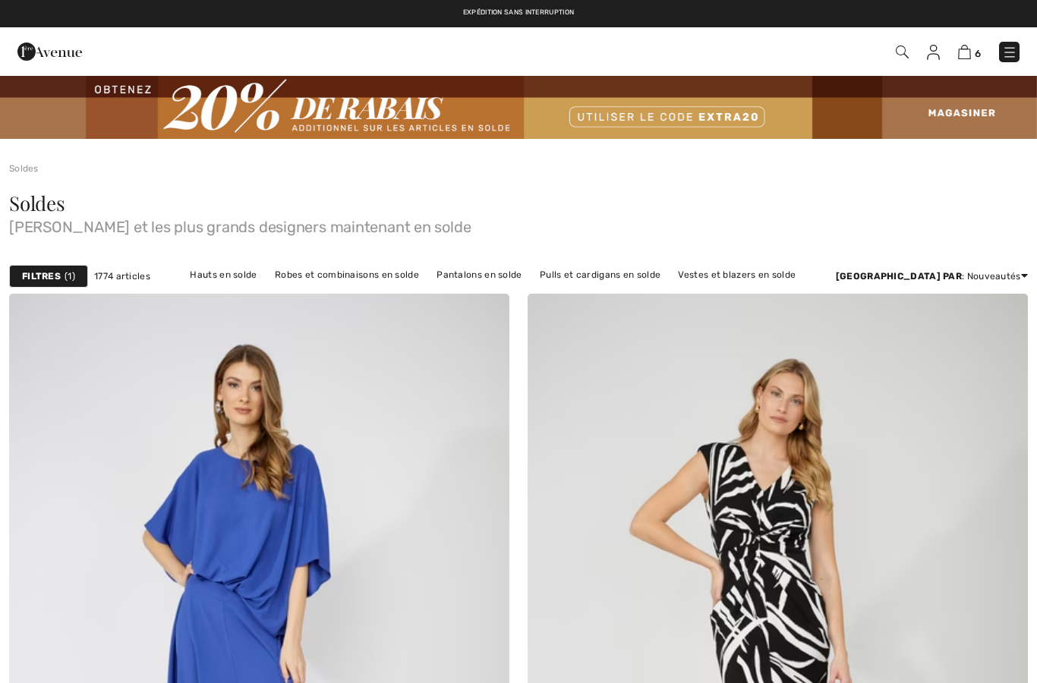
checkbox input "true"
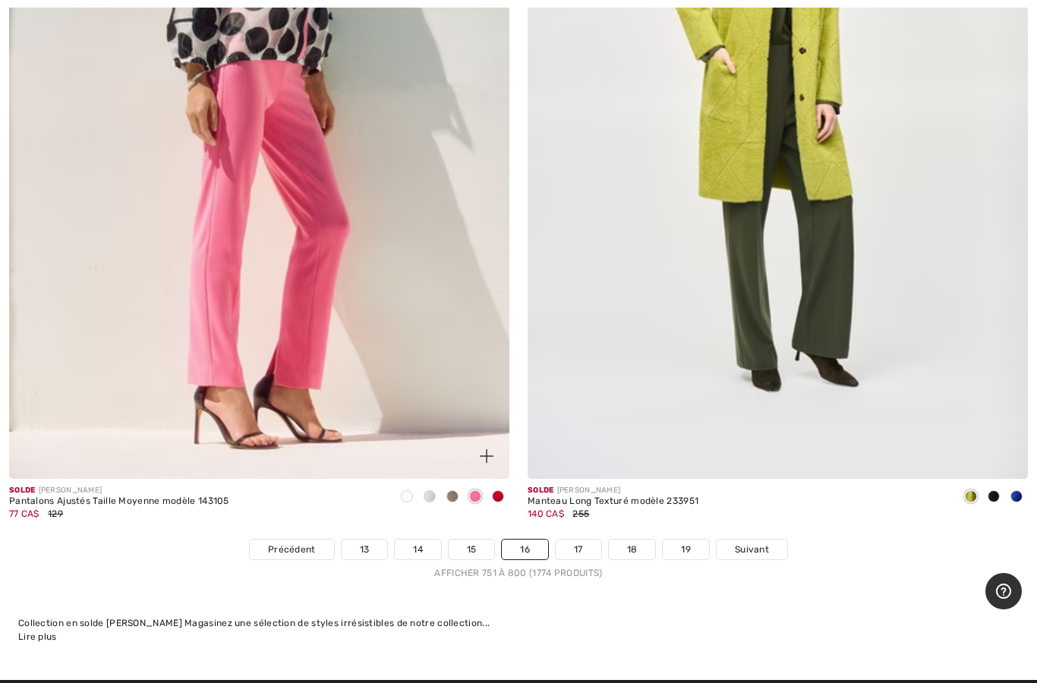
scroll to position [20688, 0]
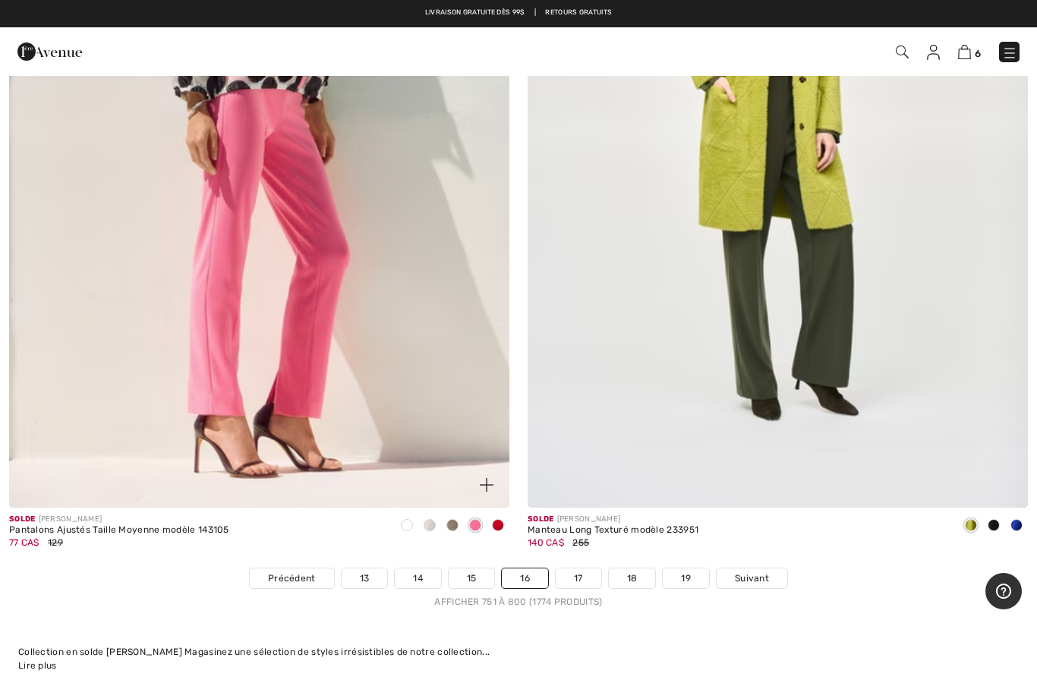
click at [413, 400] on img at bounding box center [259, 133] width 500 height 751
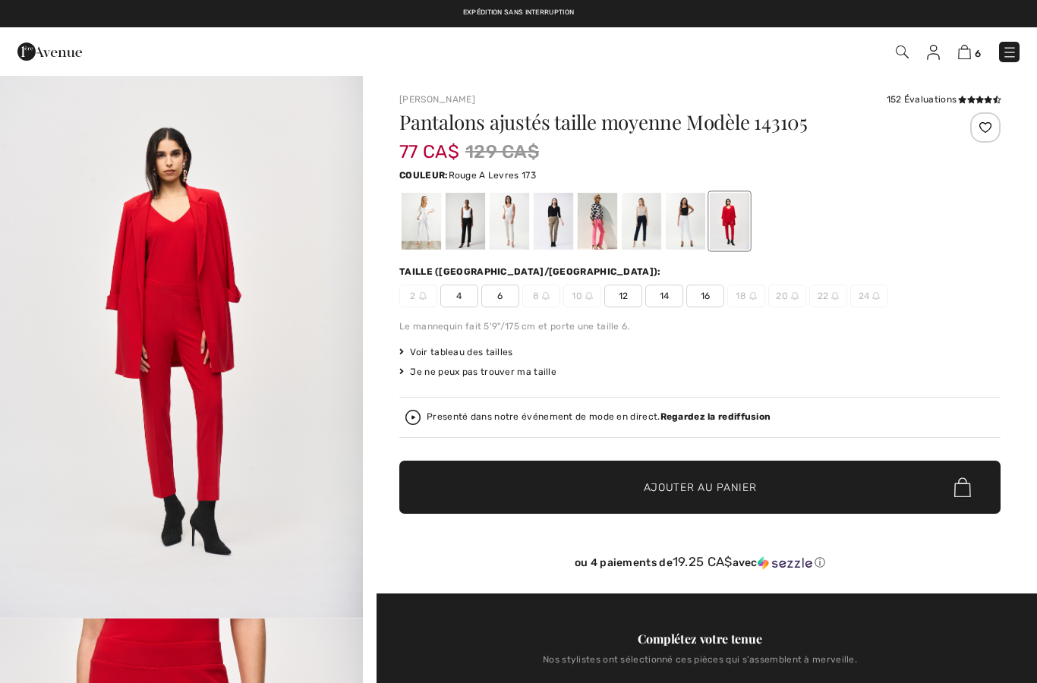
checkbox input "true"
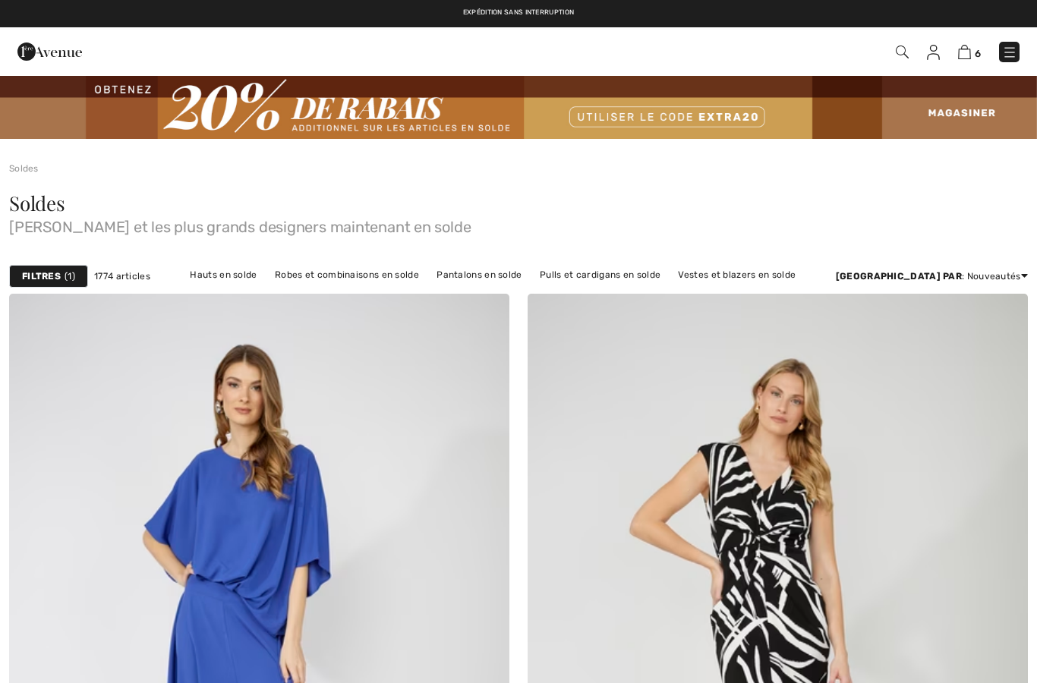
checkbox input "true"
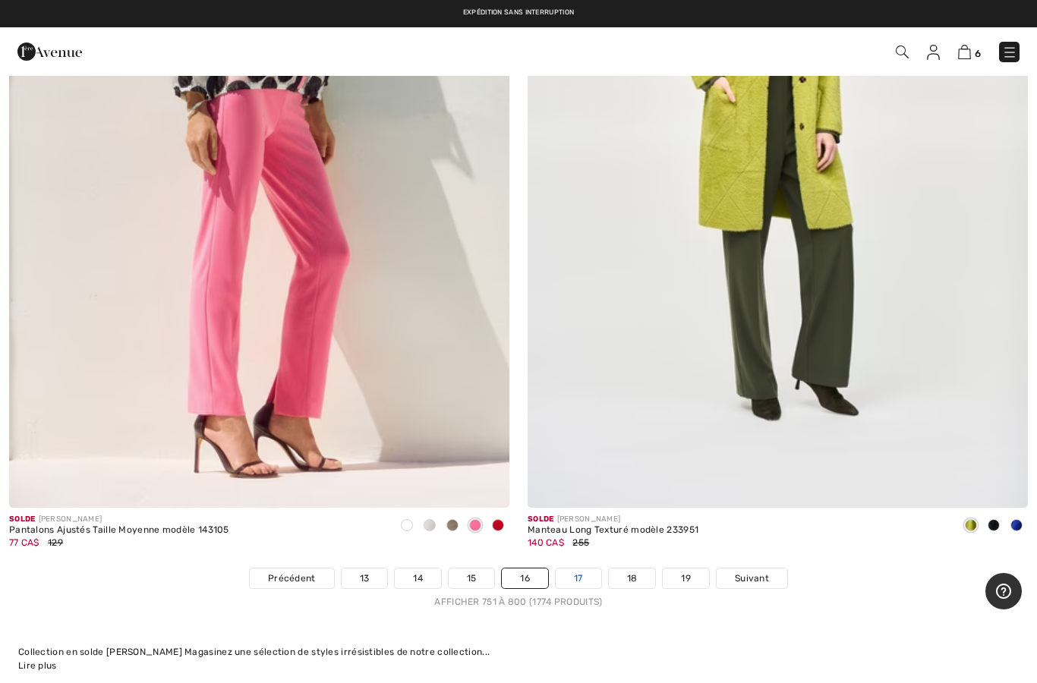
click at [582, 568] on link "17" at bounding box center [579, 578] width 46 height 20
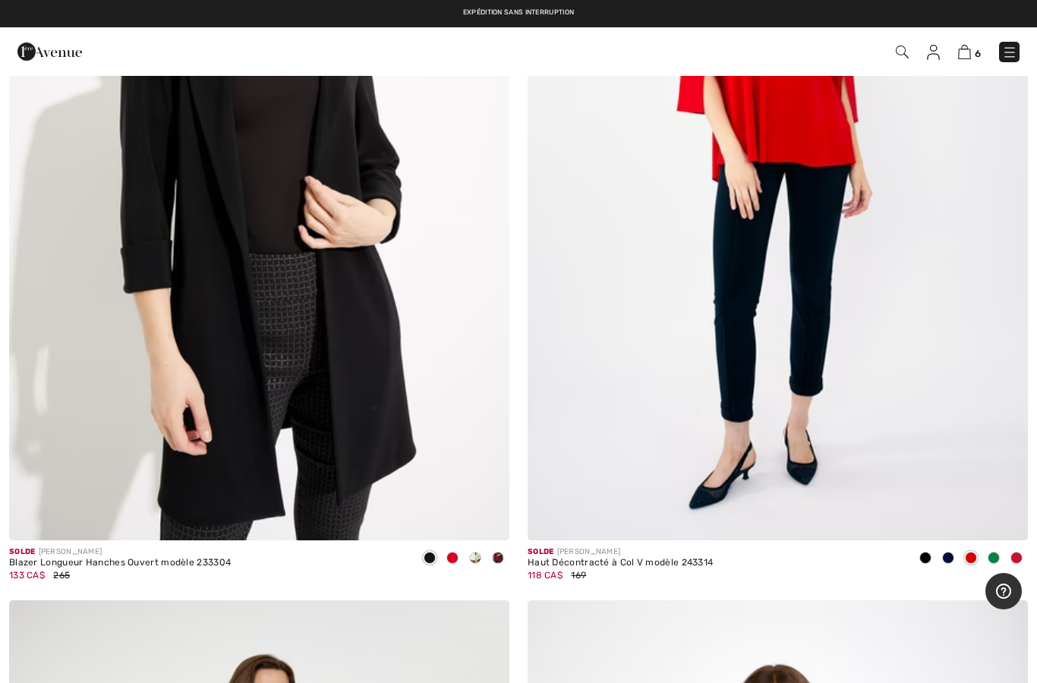
scroll to position [500, 0]
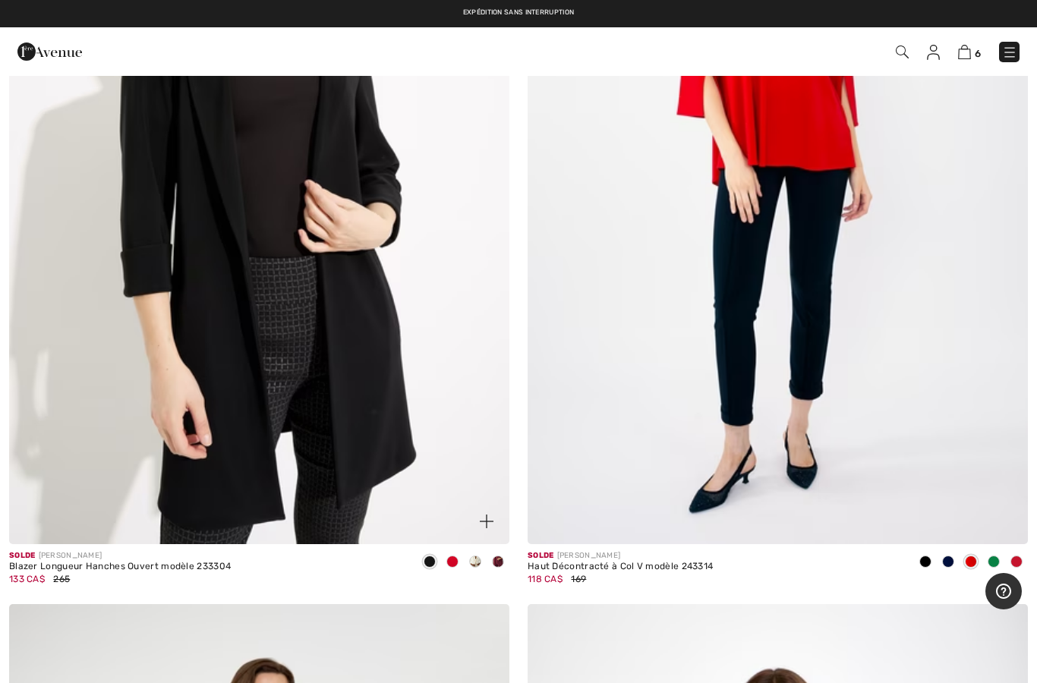
click at [470, 562] on span at bounding box center [475, 562] width 12 height 12
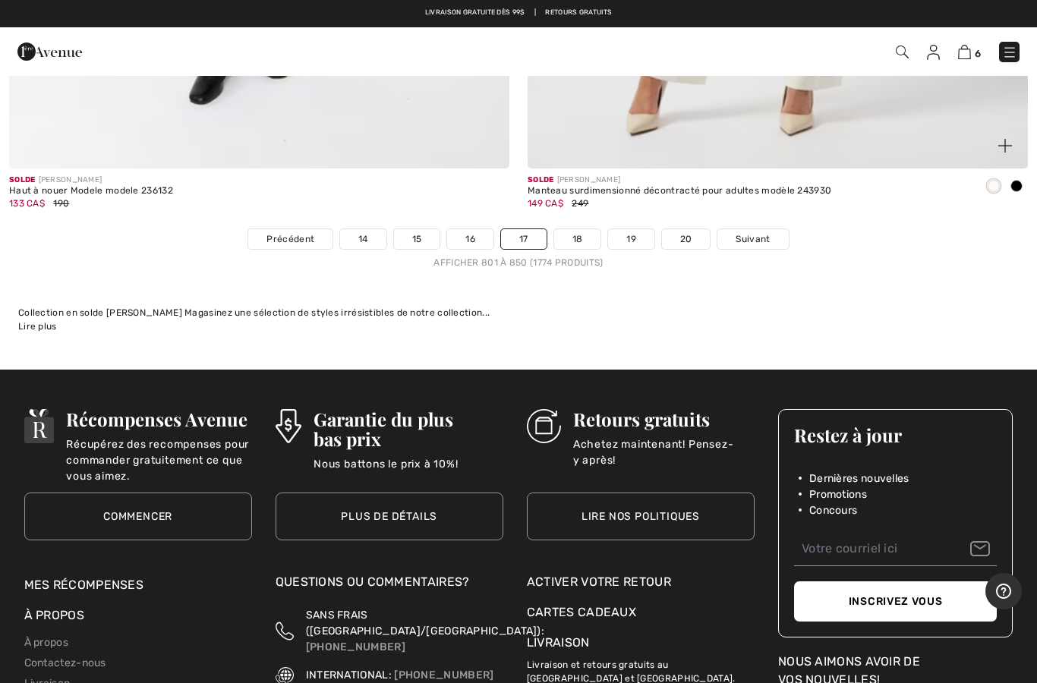
scroll to position [21025, 0]
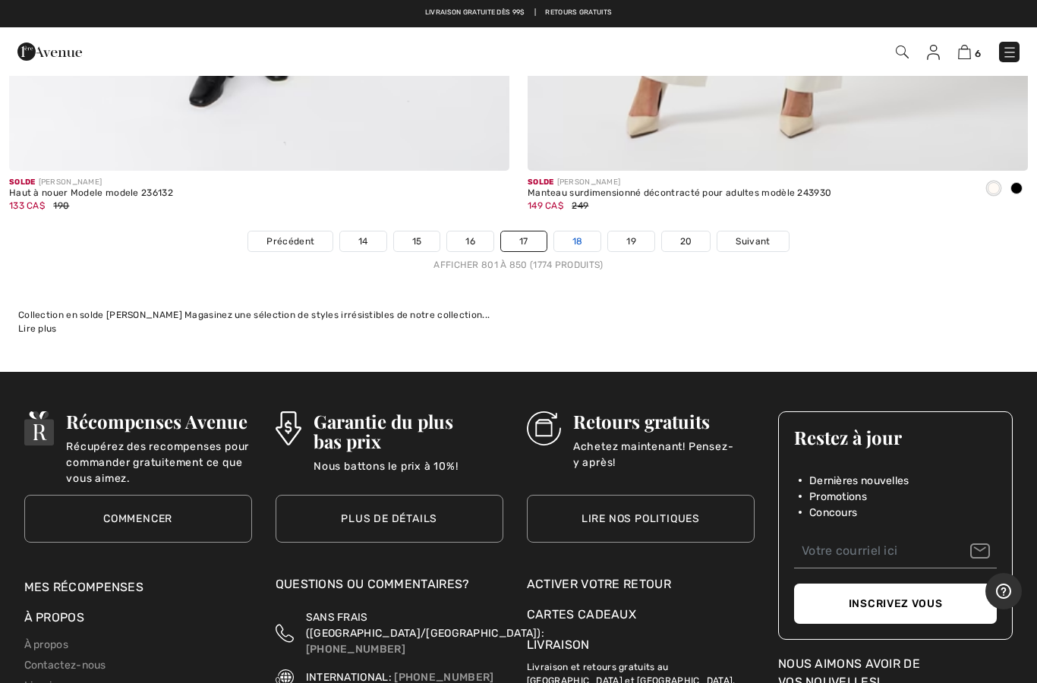
click at [586, 231] on link "18" at bounding box center [577, 241] width 47 height 20
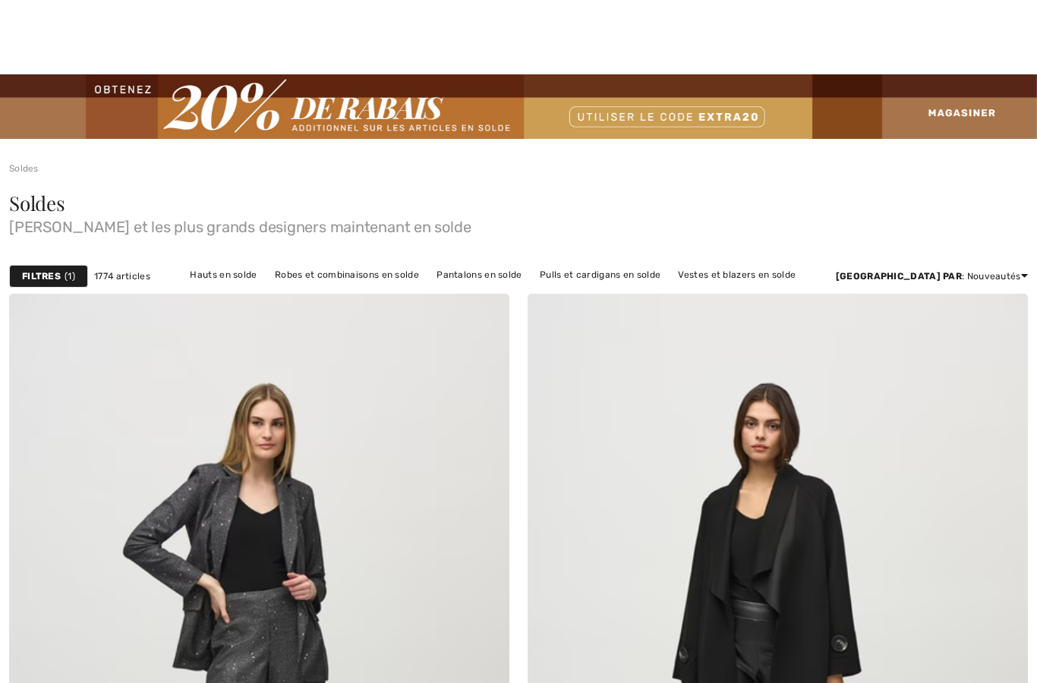
checkbox input "true"
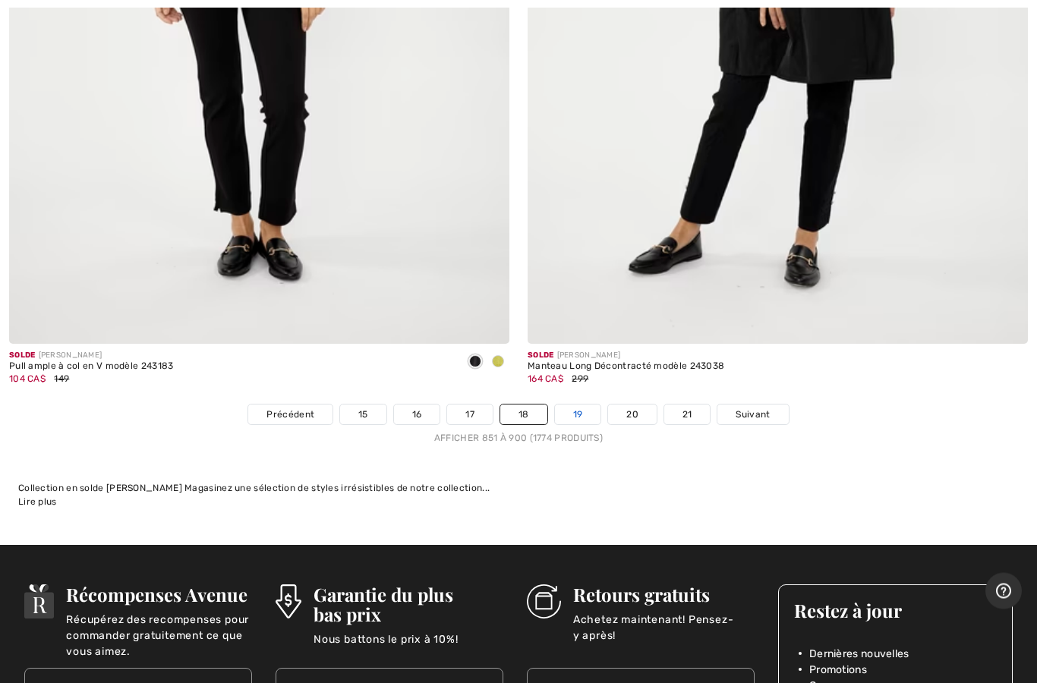
scroll to position [20852, 0]
click at [579, 404] on link "19" at bounding box center [578, 414] width 46 height 20
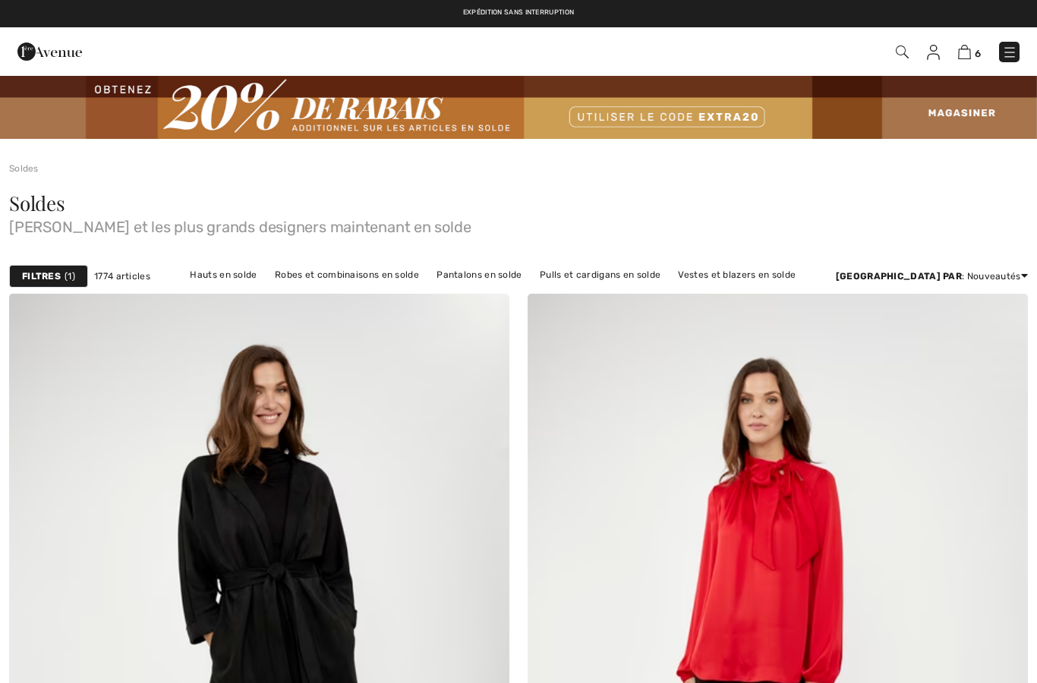
checkbox input "true"
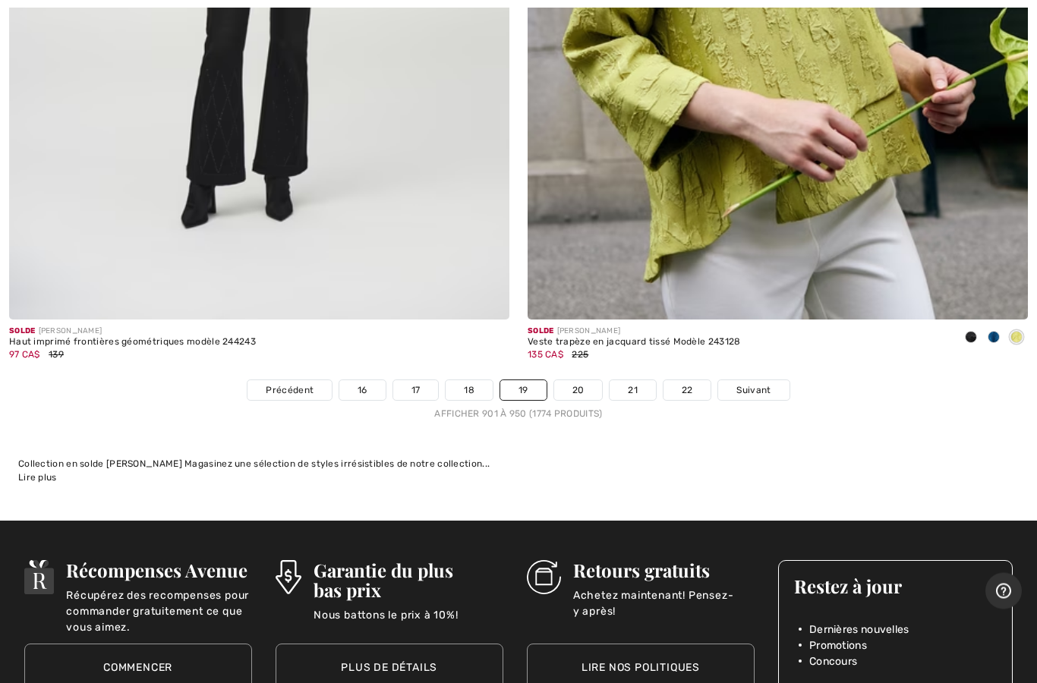
scroll to position [20956, 0]
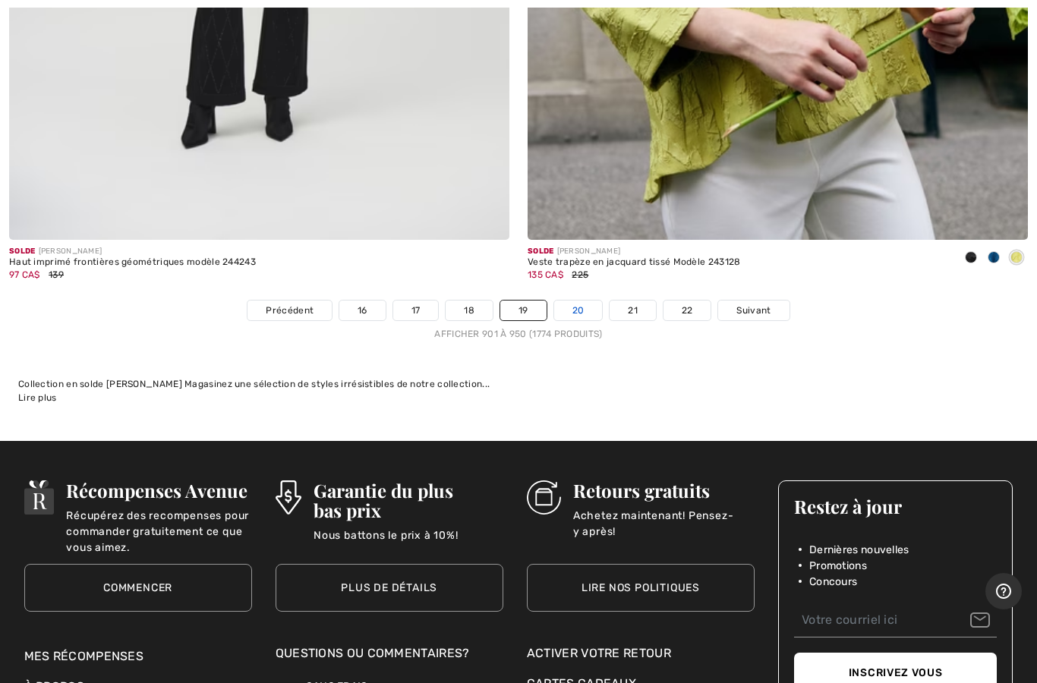
click at [574, 301] on link "20" at bounding box center [578, 311] width 49 height 20
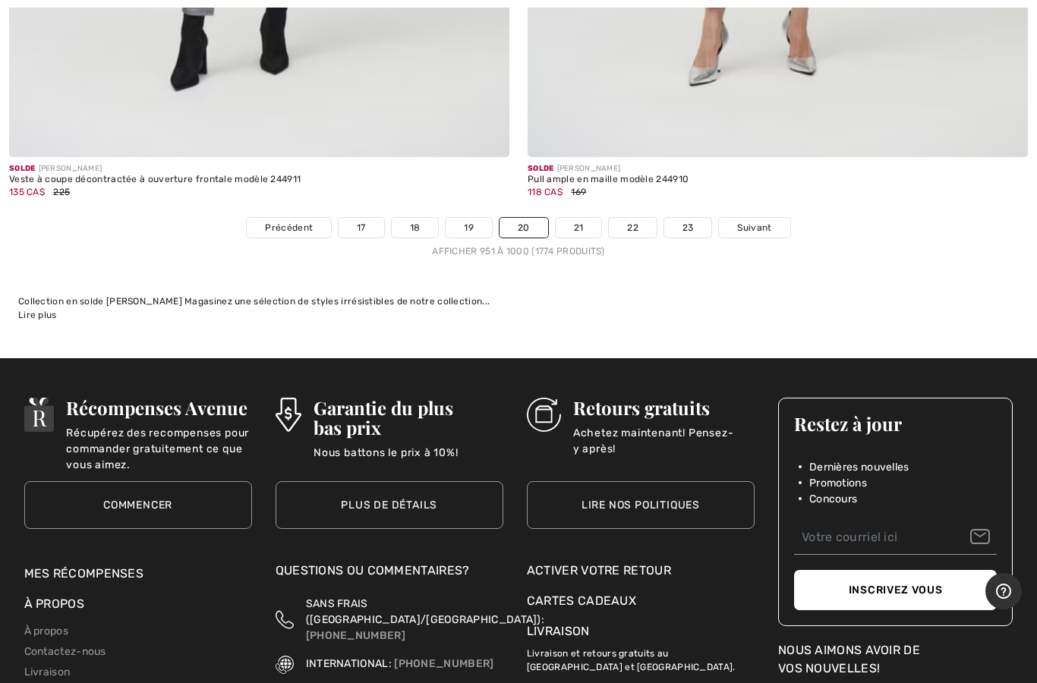
scroll to position [21158, 0]
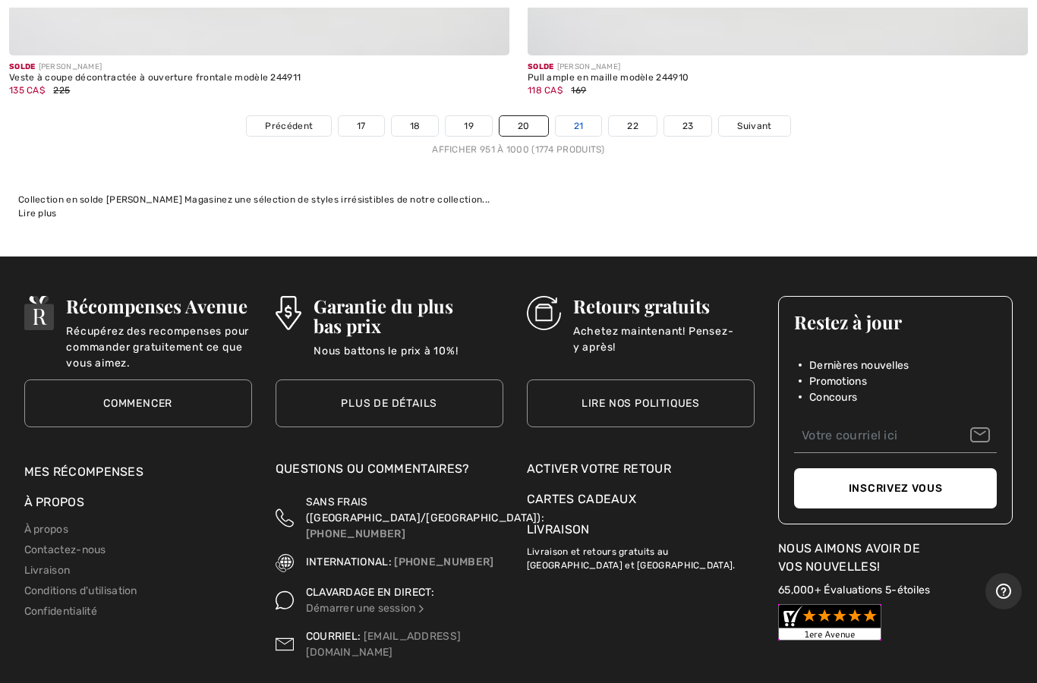
click at [579, 116] on link "21" at bounding box center [579, 126] width 46 height 20
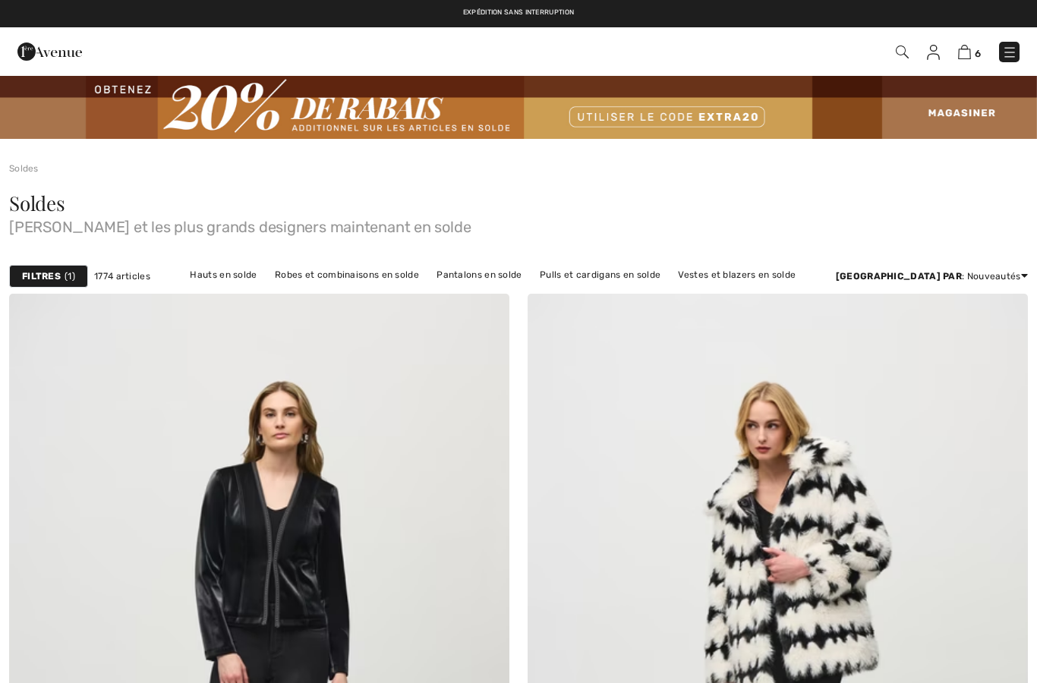
checkbox input "true"
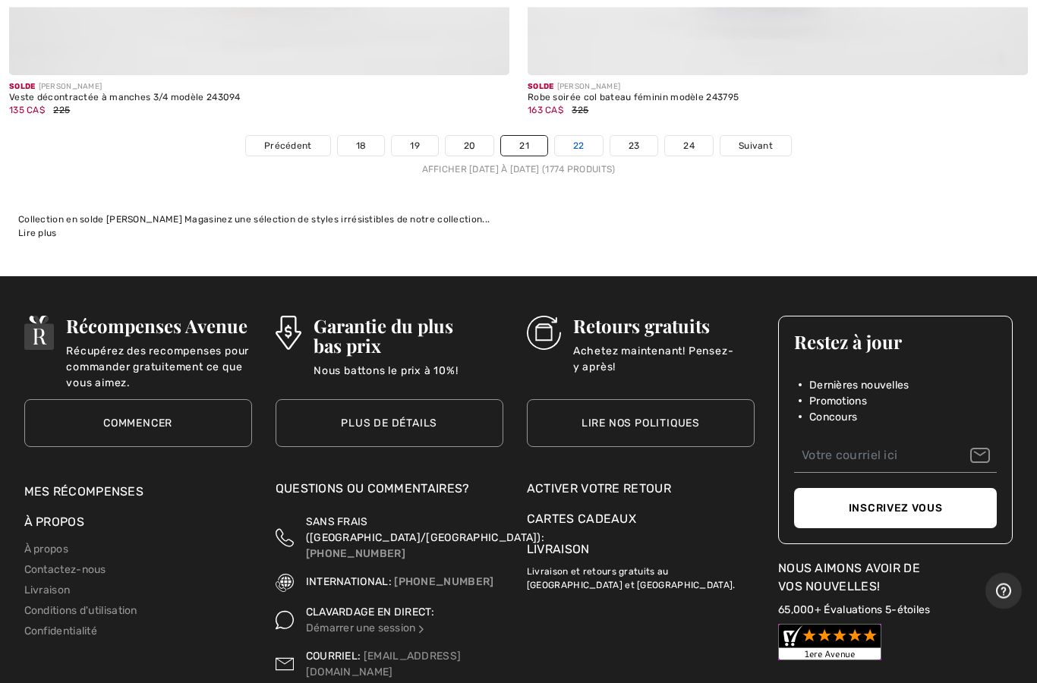
scroll to position [21120, 0]
click at [578, 136] on link "22" at bounding box center [579, 146] width 48 height 20
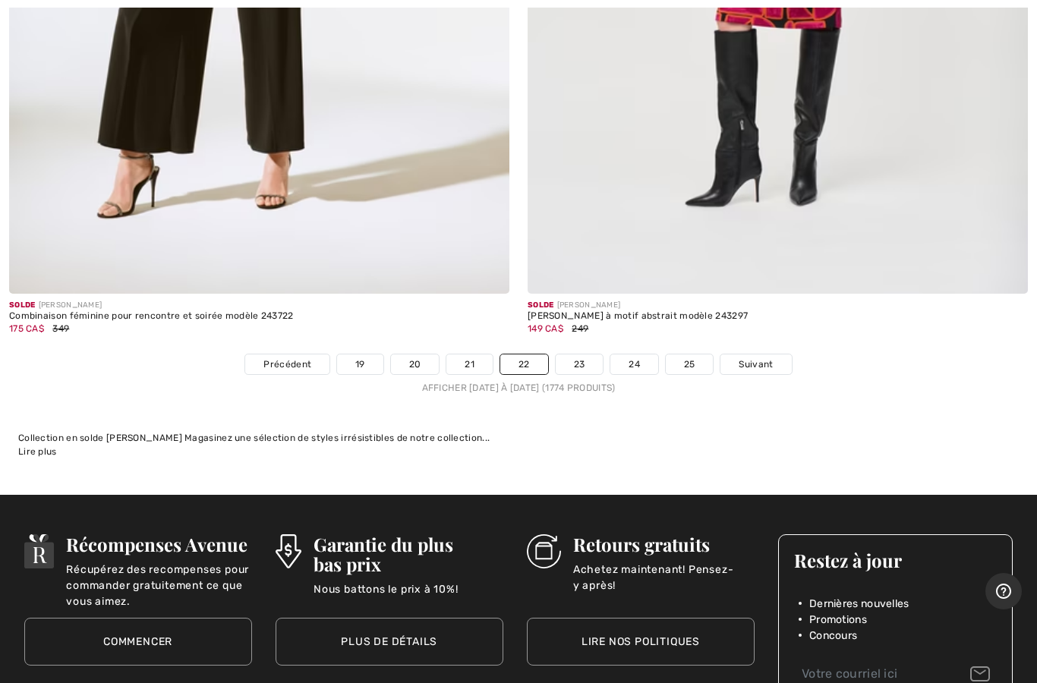
scroll to position [20900, 0]
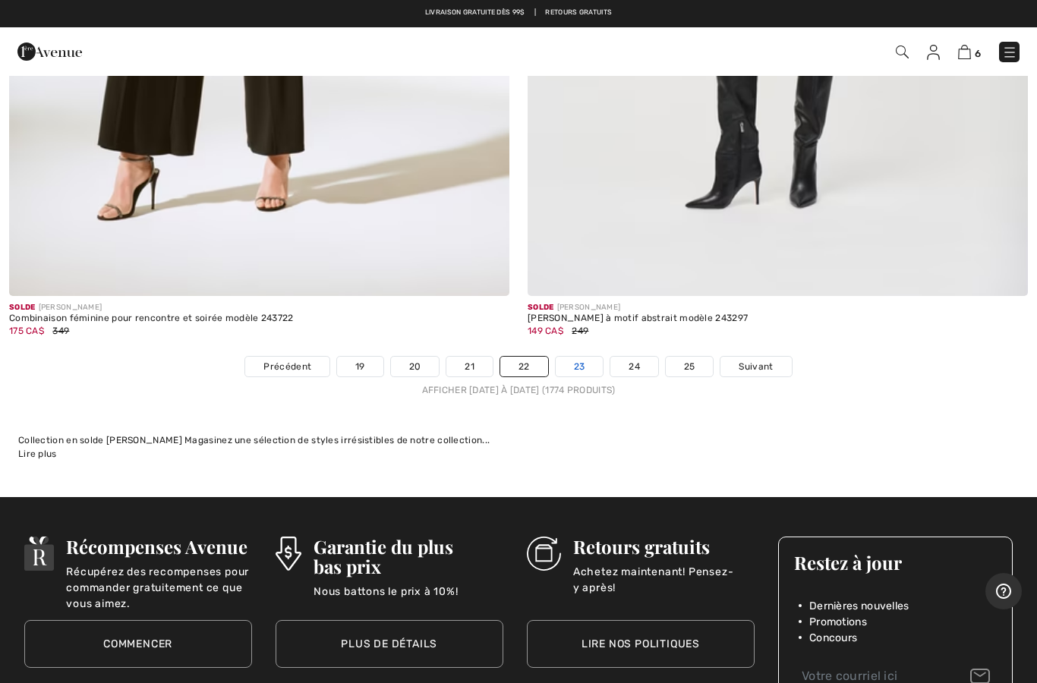
click at [578, 357] on link "23" at bounding box center [580, 367] width 48 height 20
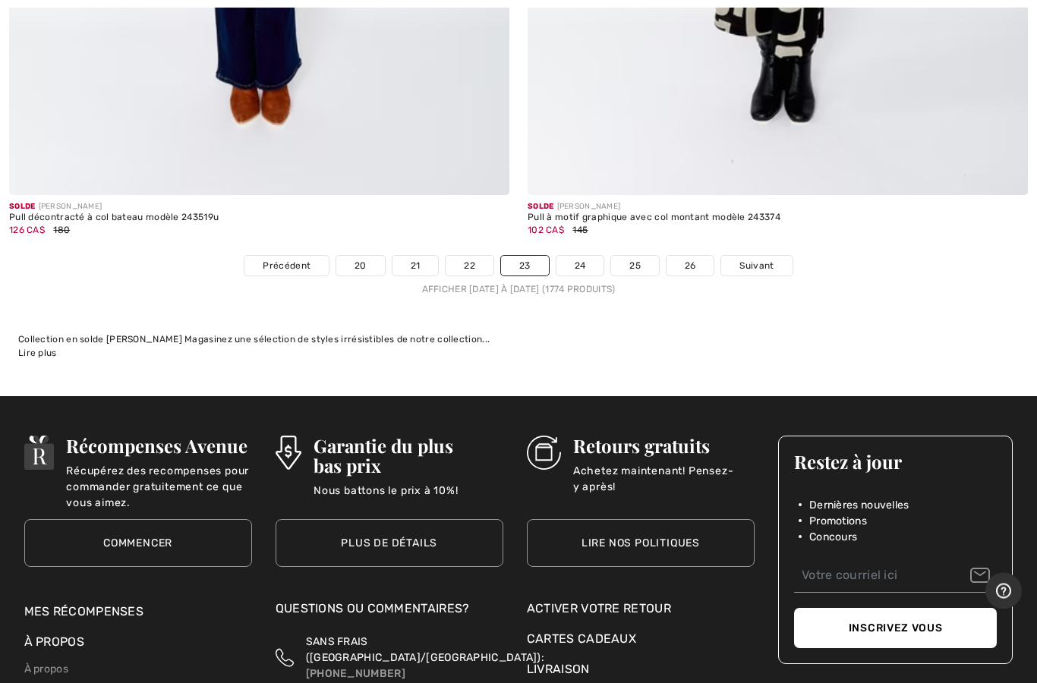
scroll to position [21001, 0]
click at [591, 256] on link "24" at bounding box center [580, 266] width 48 height 20
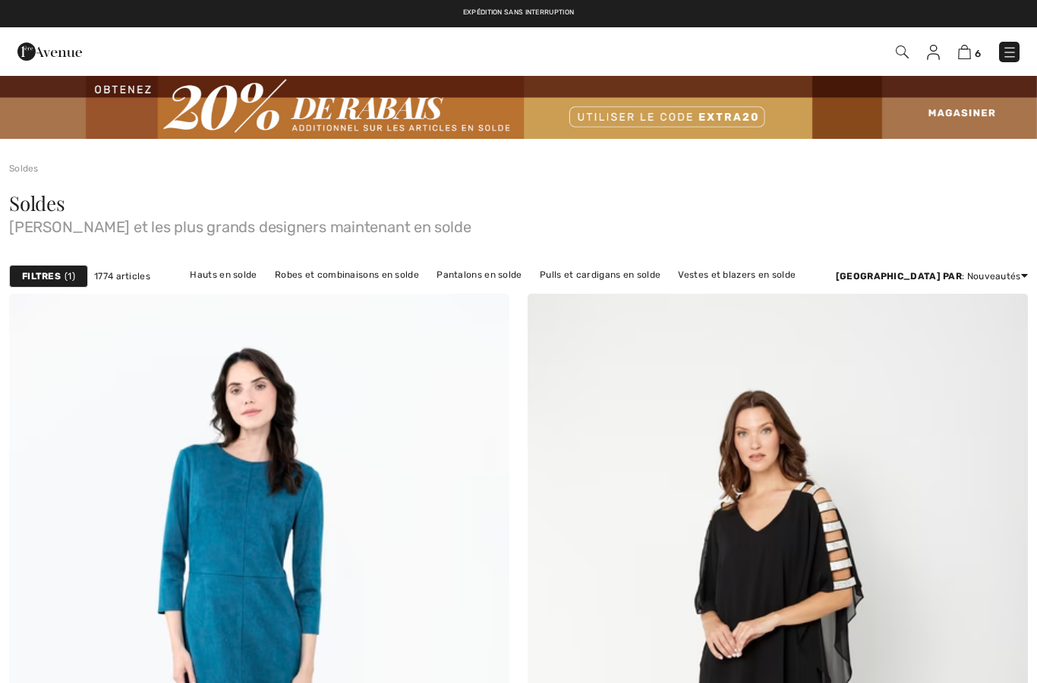
checkbox input "true"
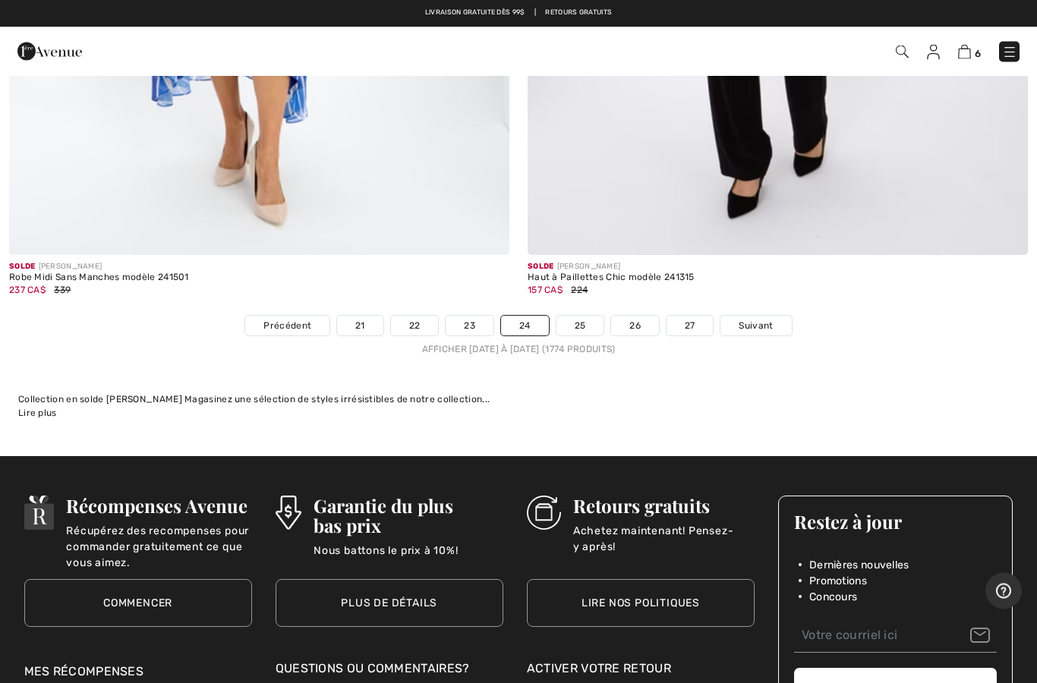
scroll to position [20931, 0]
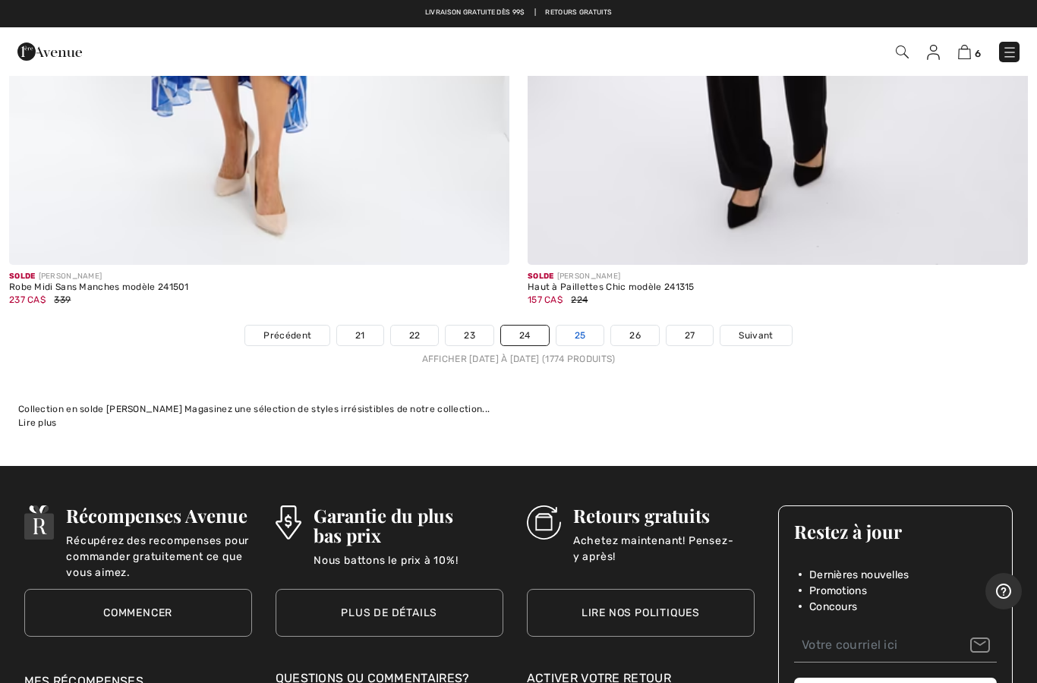
click at [594, 326] on link "25" at bounding box center [580, 336] width 48 height 20
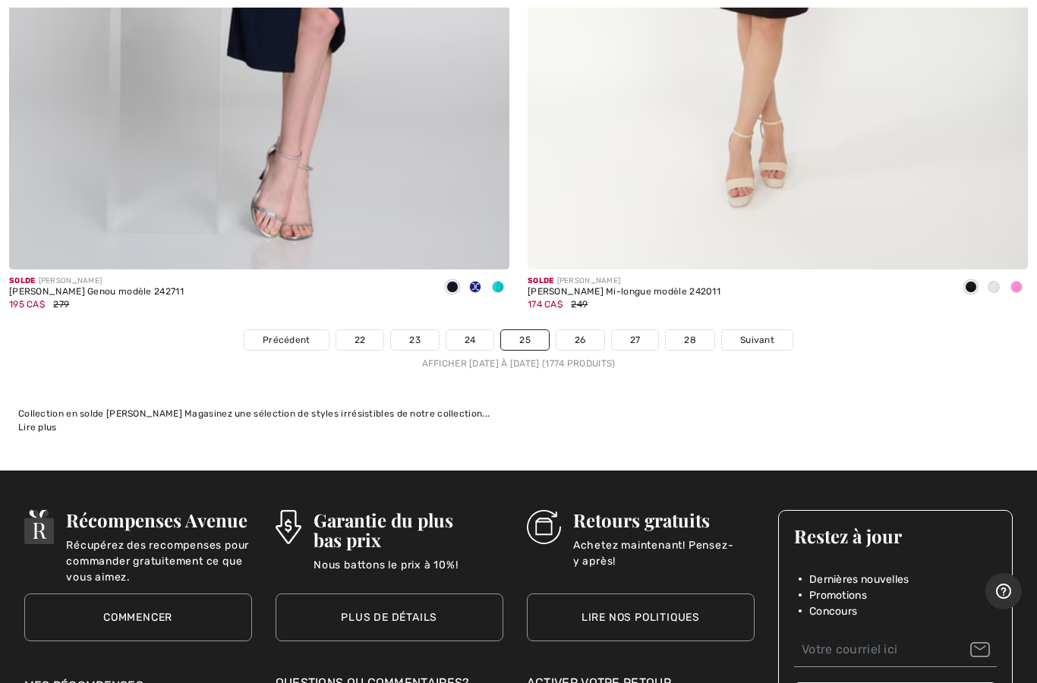
scroll to position [20941, 0]
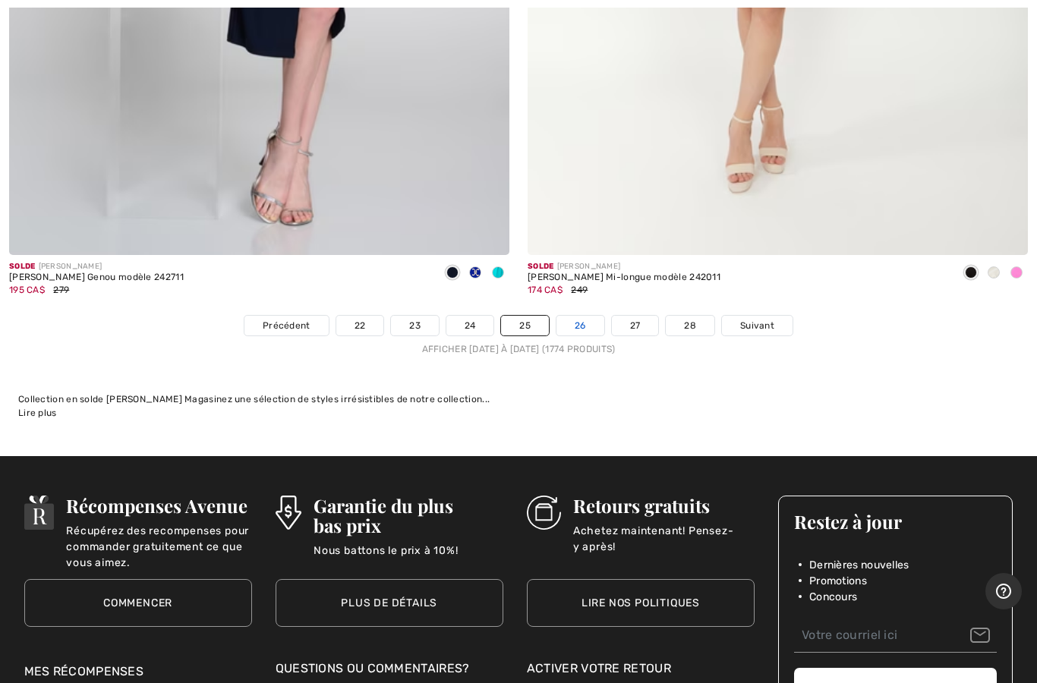
click at [574, 316] on link "26" at bounding box center [580, 326] width 48 height 20
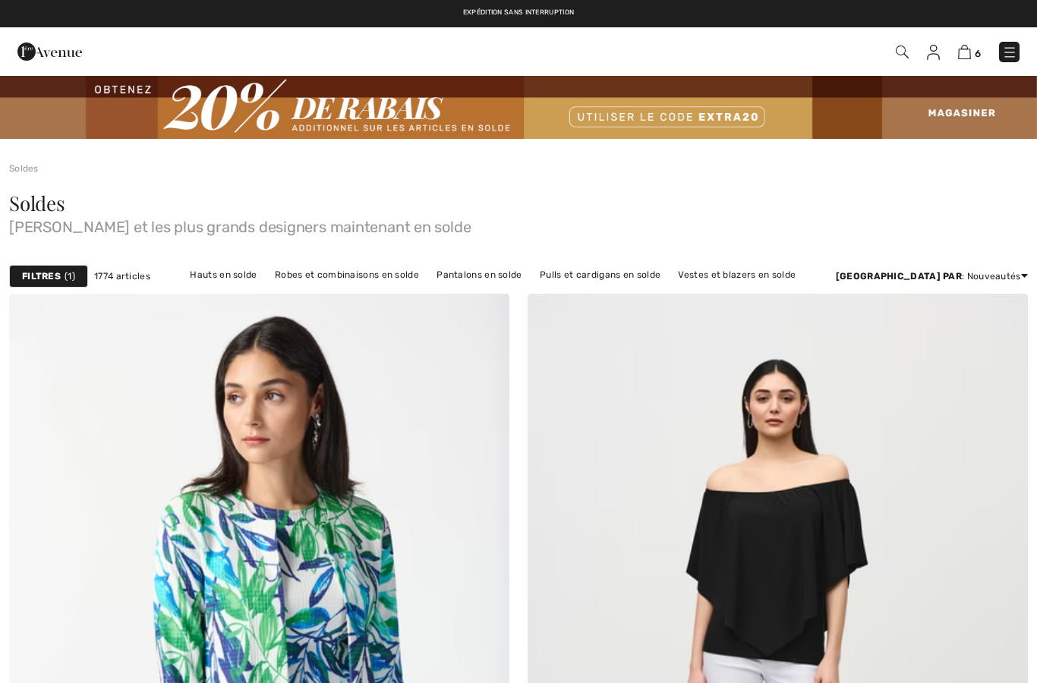
checkbox input "true"
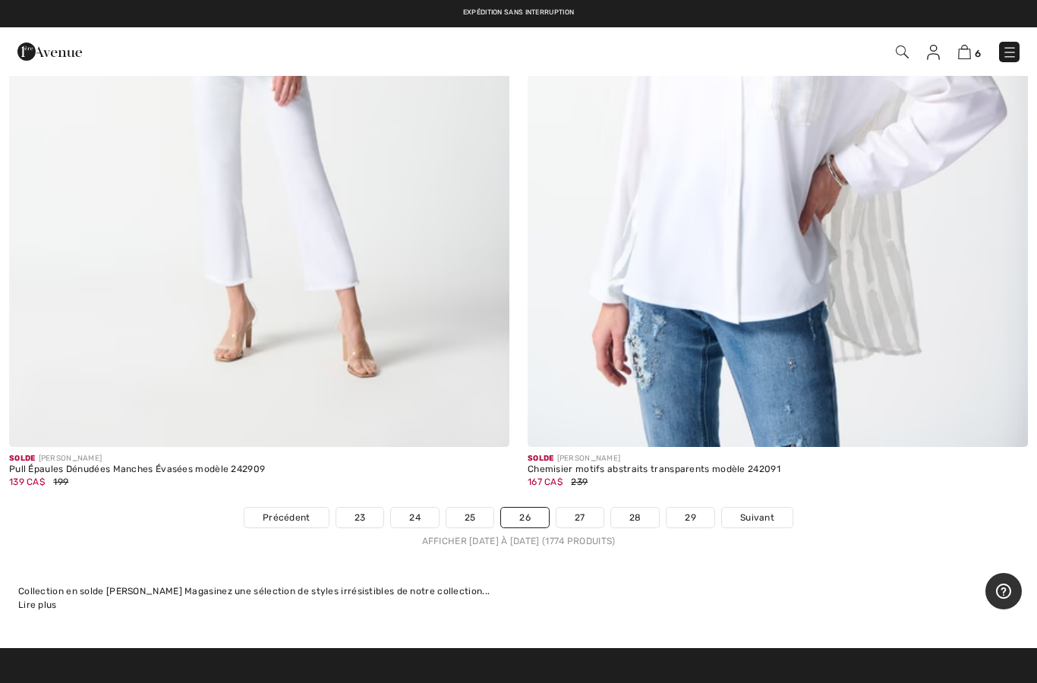
scroll to position [20713, 0]
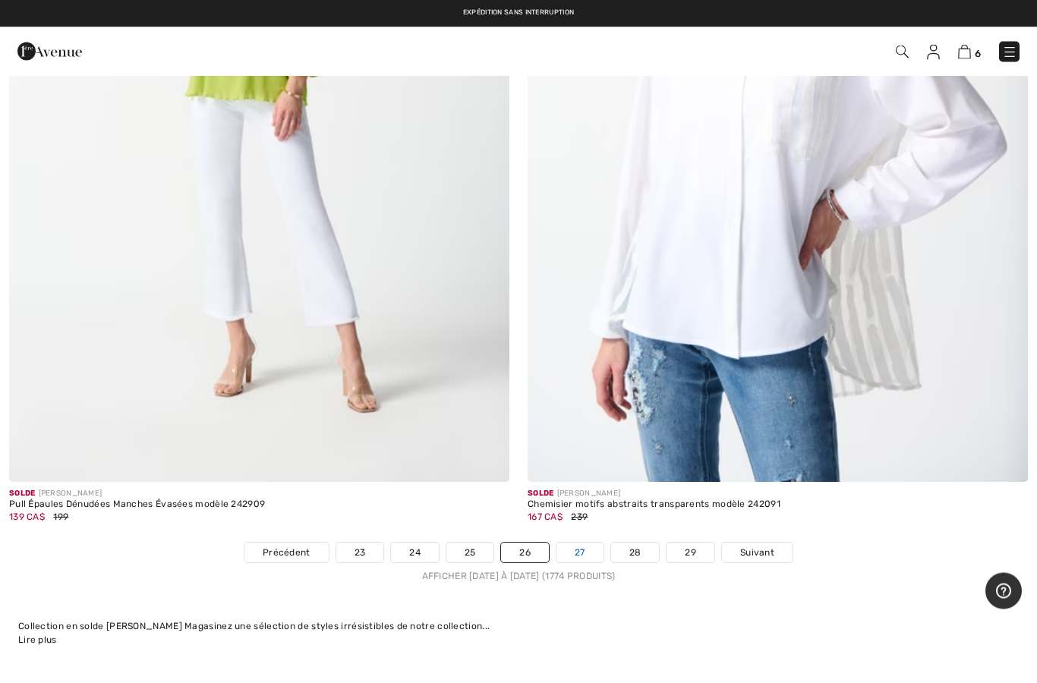
click at [565, 546] on link "27" at bounding box center [579, 553] width 47 height 20
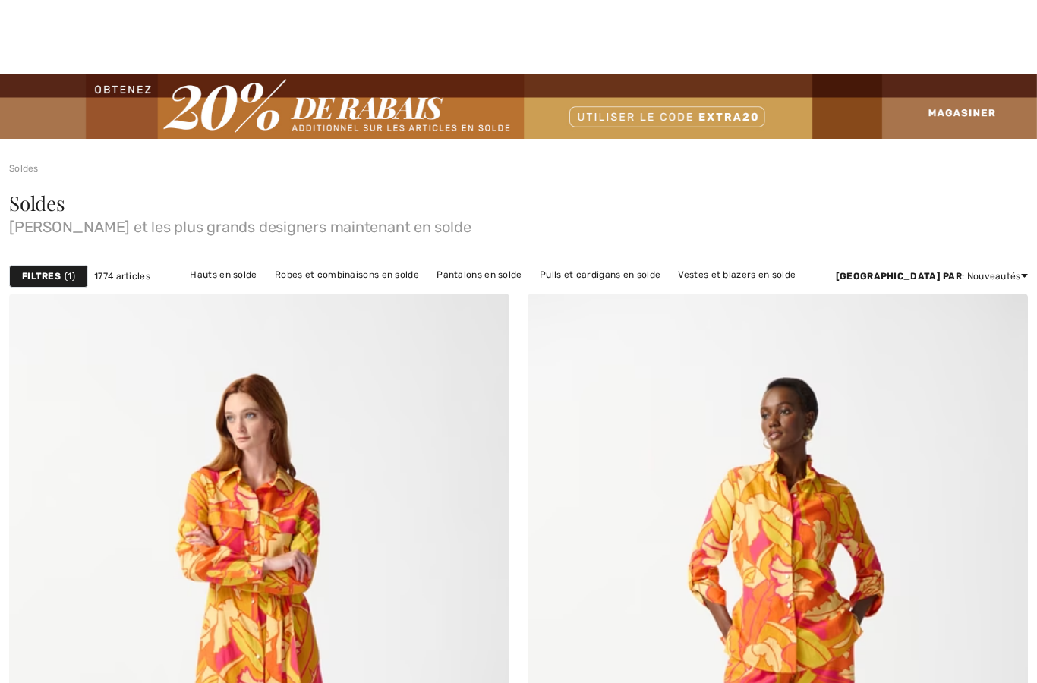
checkbox input "true"
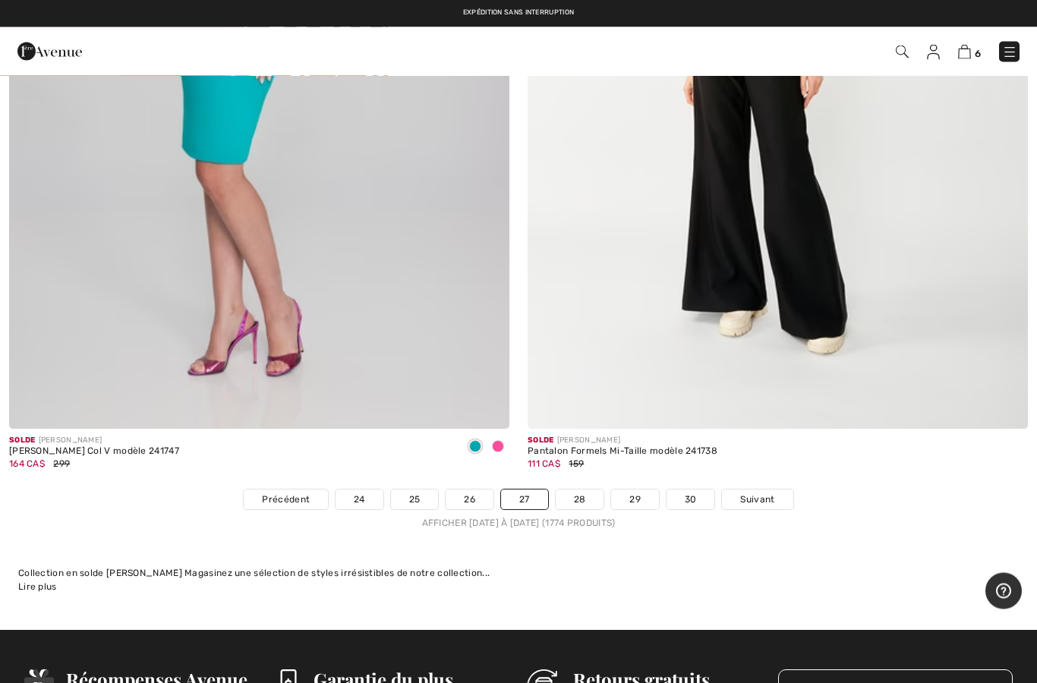
scroll to position [20759, 0]
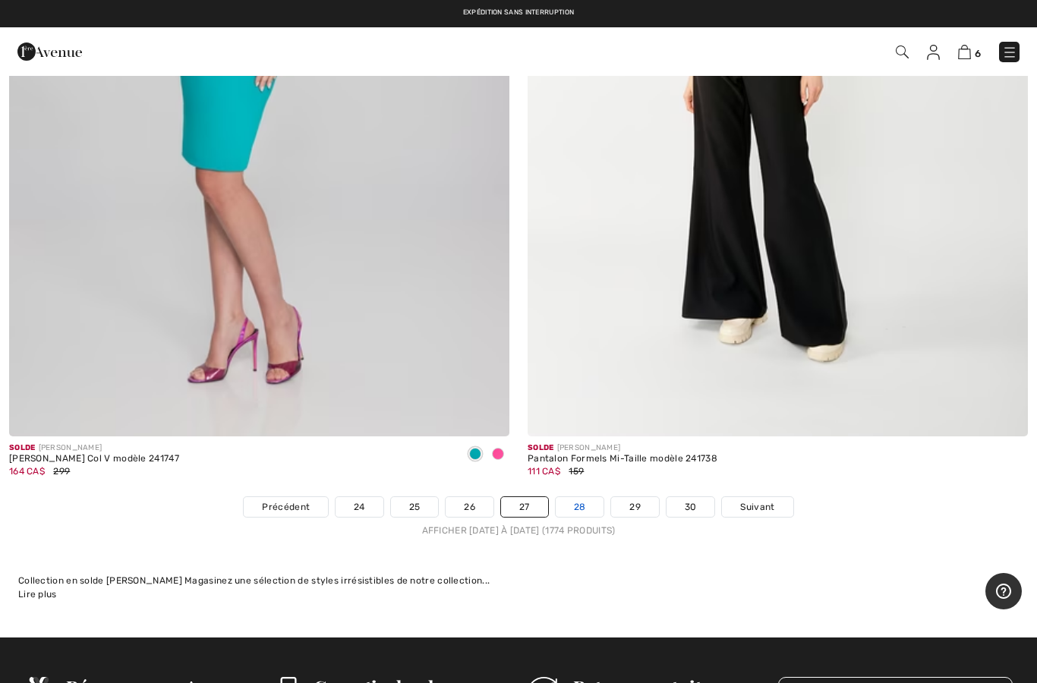
click at [581, 497] on link "28" at bounding box center [580, 507] width 49 height 20
click at [574, 497] on link "28" at bounding box center [580, 507] width 49 height 20
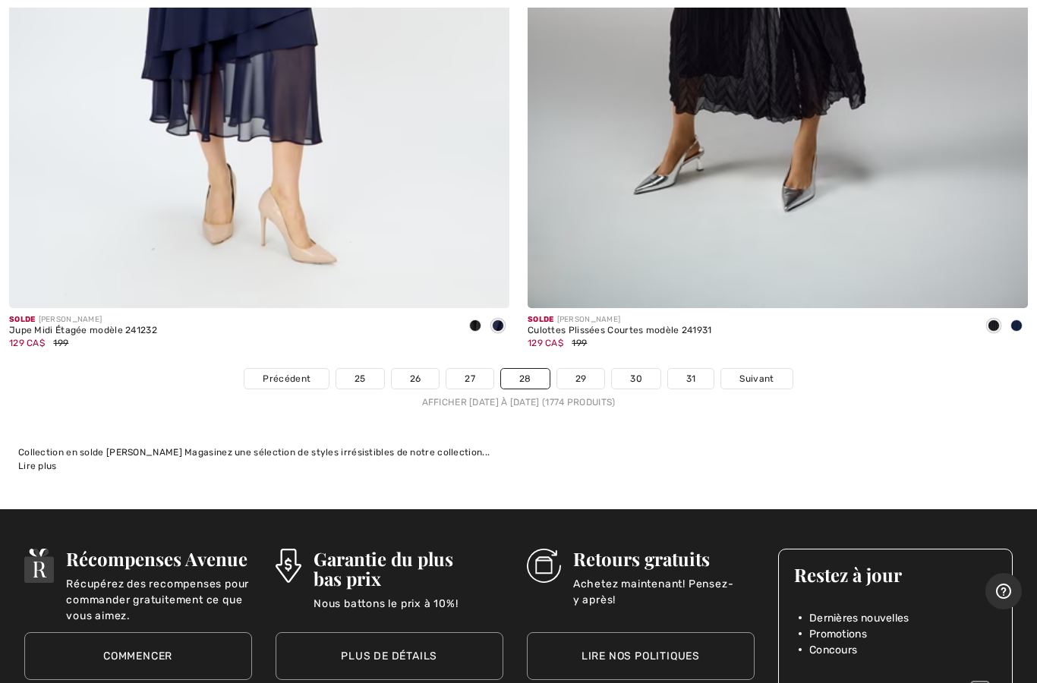
scroll to position [20937, 0]
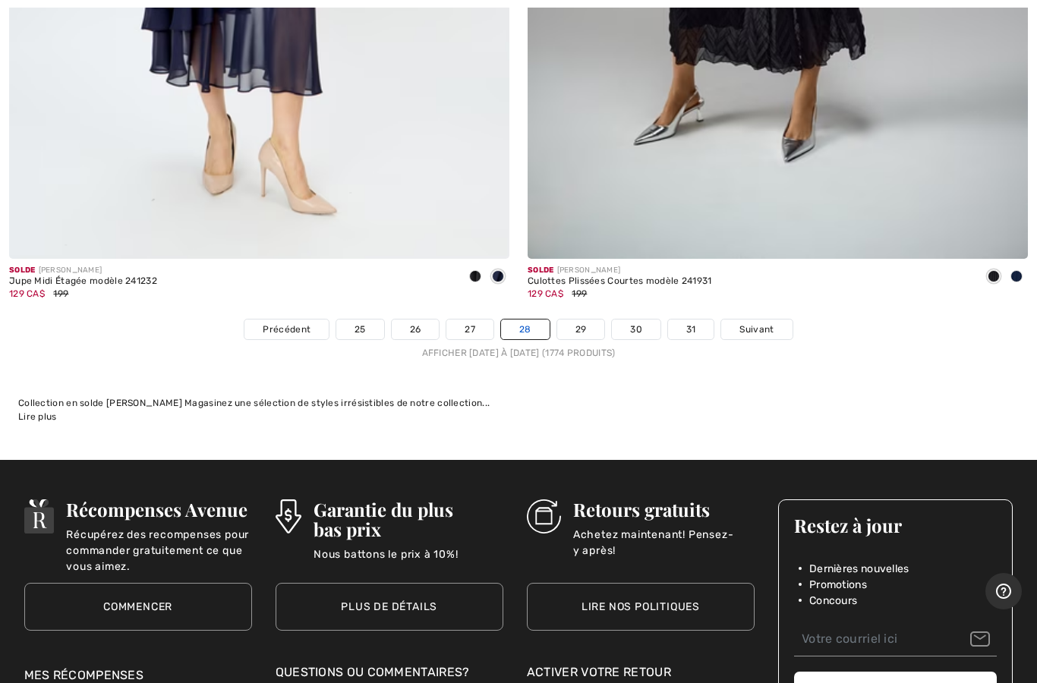
click at [537, 320] on link "28" at bounding box center [525, 330] width 49 height 20
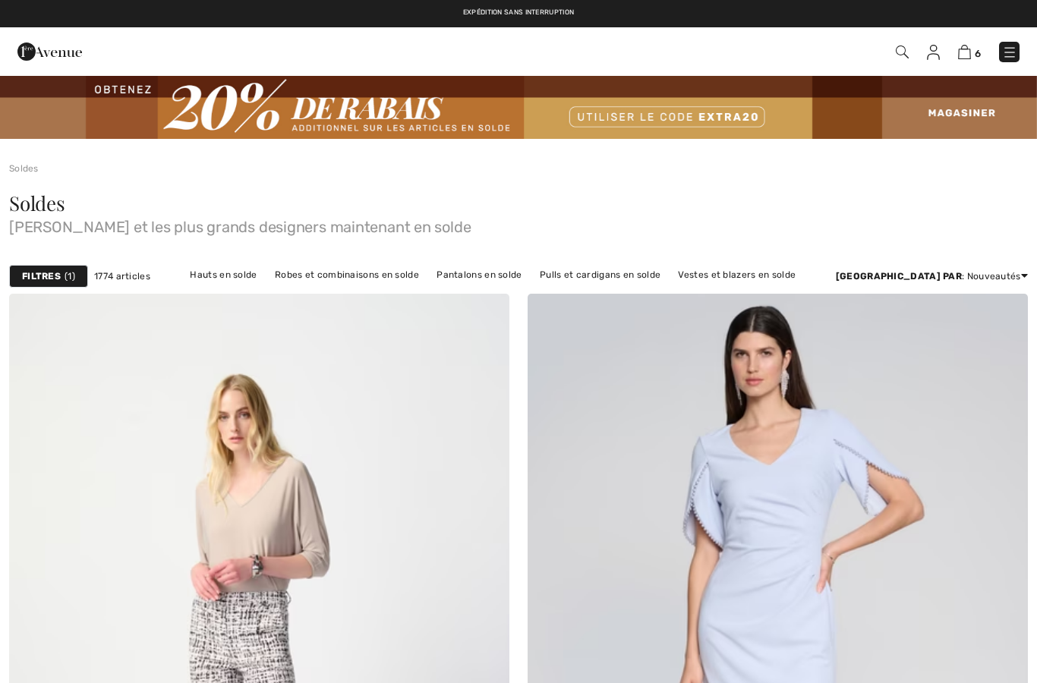
checkbox input "true"
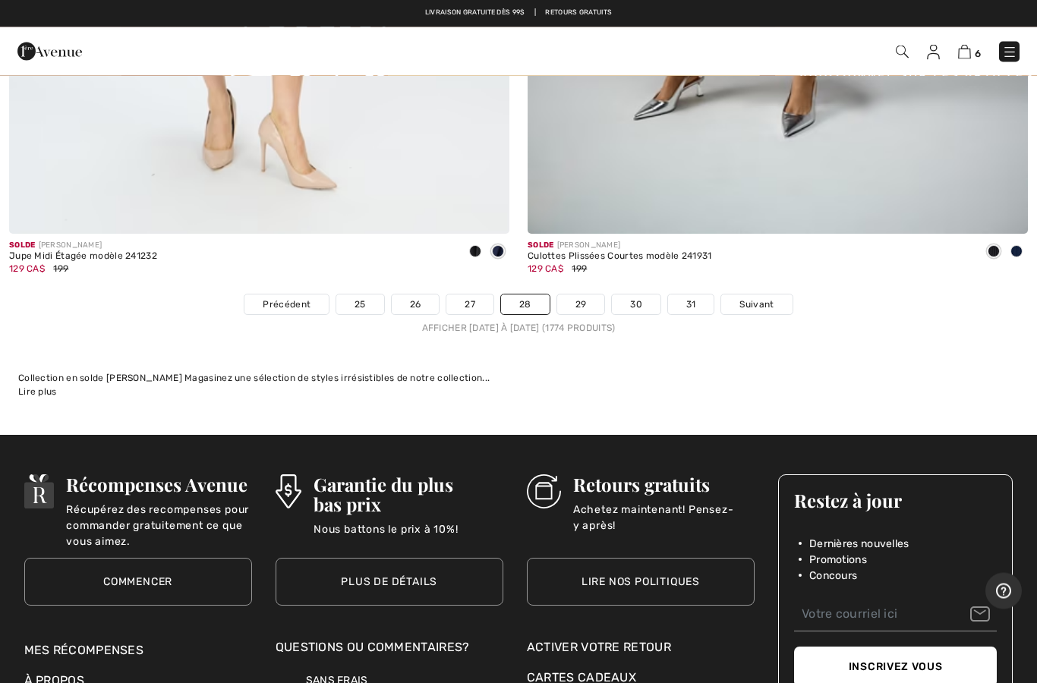
scroll to position [20954, 0]
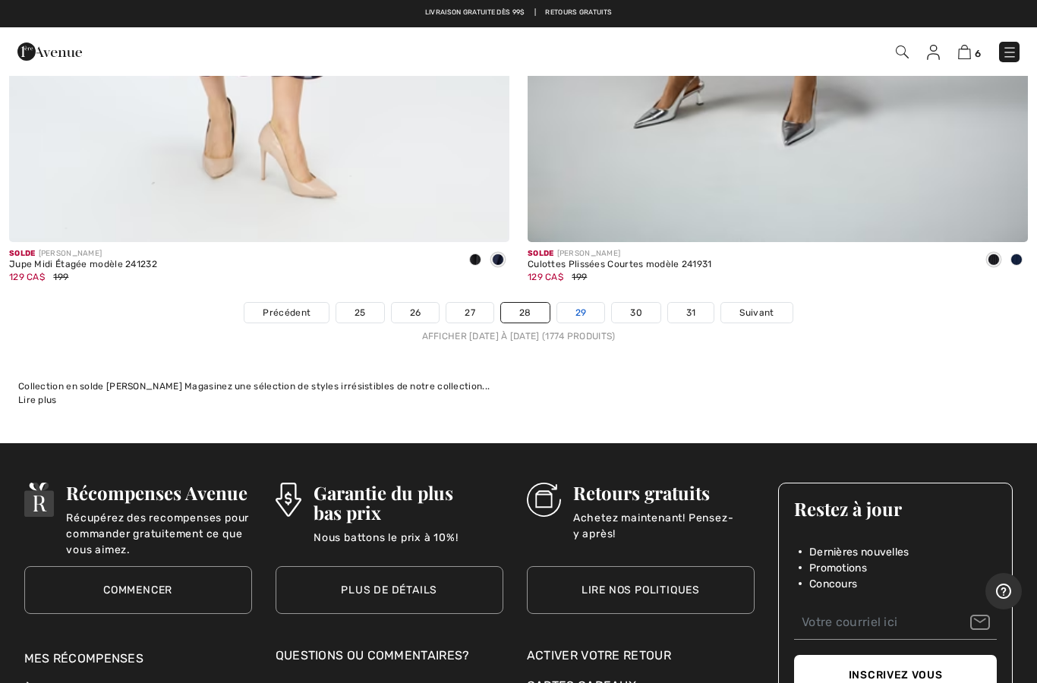
click at [586, 303] on link "29" at bounding box center [581, 313] width 48 height 20
click at [571, 303] on link "29" at bounding box center [581, 313] width 48 height 20
click at [590, 303] on link "29" at bounding box center [581, 313] width 48 height 20
click at [586, 303] on link "29" at bounding box center [581, 313] width 48 height 20
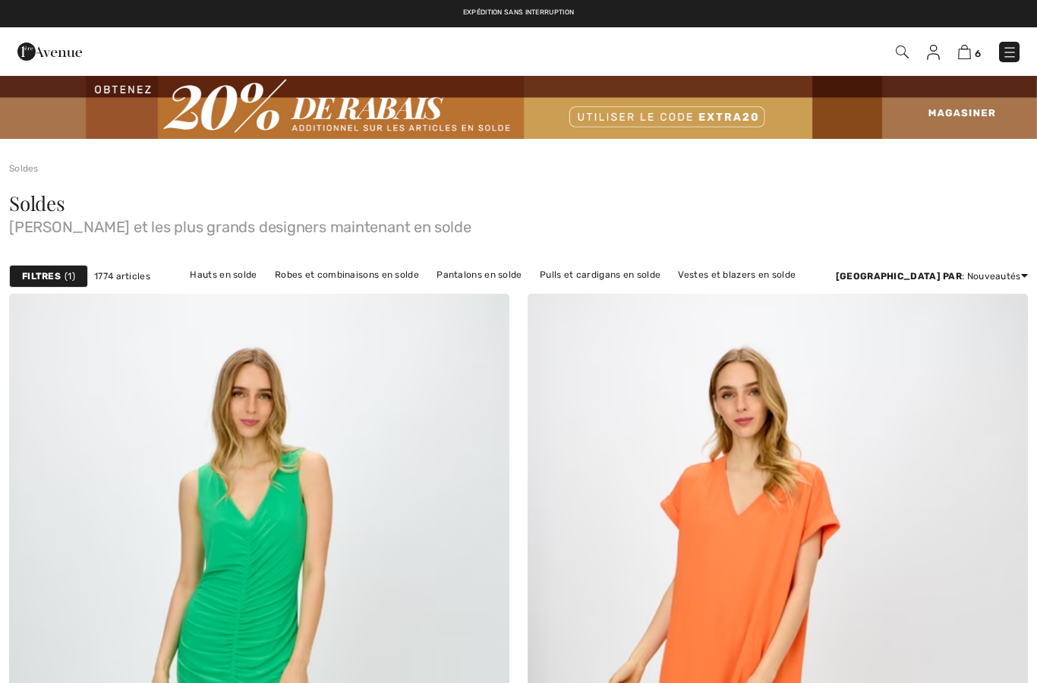
checkbox input "true"
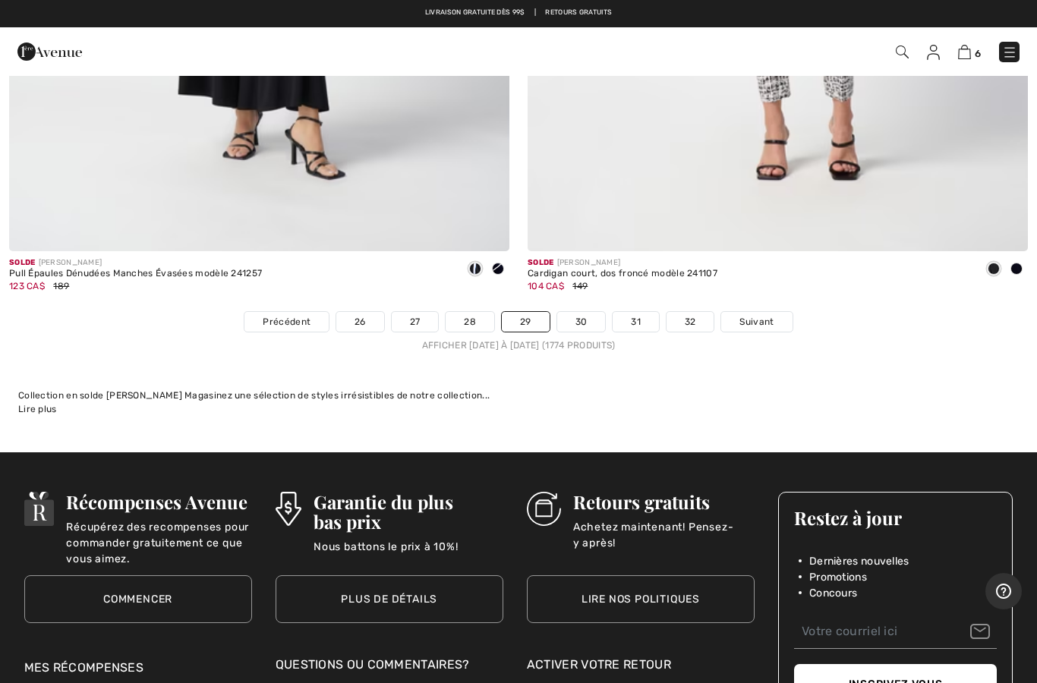
scroll to position [20901, 0]
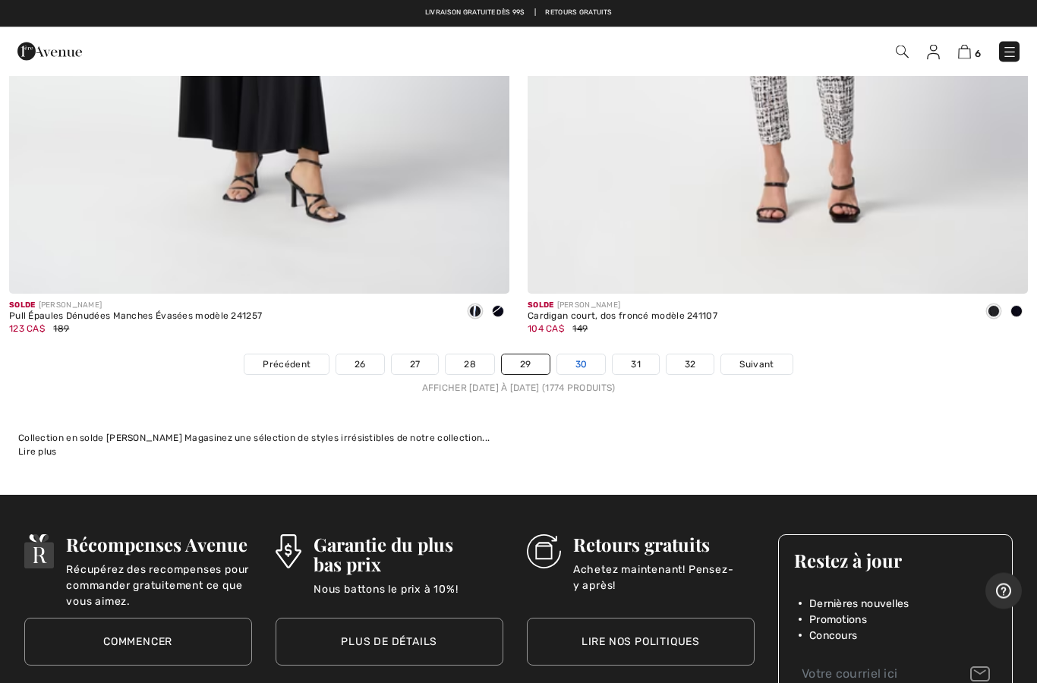
click at [590, 355] on link "30" at bounding box center [581, 365] width 49 height 20
click at [586, 355] on link "30" at bounding box center [581, 365] width 49 height 20
click at [584, 355] on link "30" at bounding box center [581, 365] width 49 height 20
click at [583, 355] on link "30" at bounding box center [581, 365] width 49 height 20
click at [585, 355] on link "30" at bounding box center [581, 365] width 49 height 20
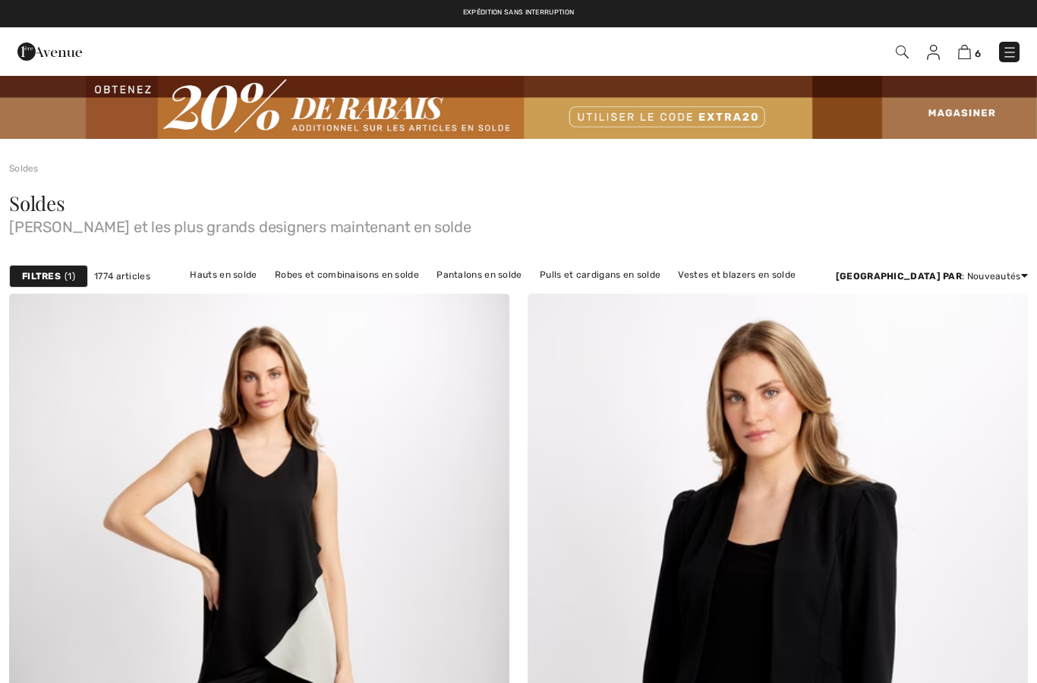
checkbox input "true"
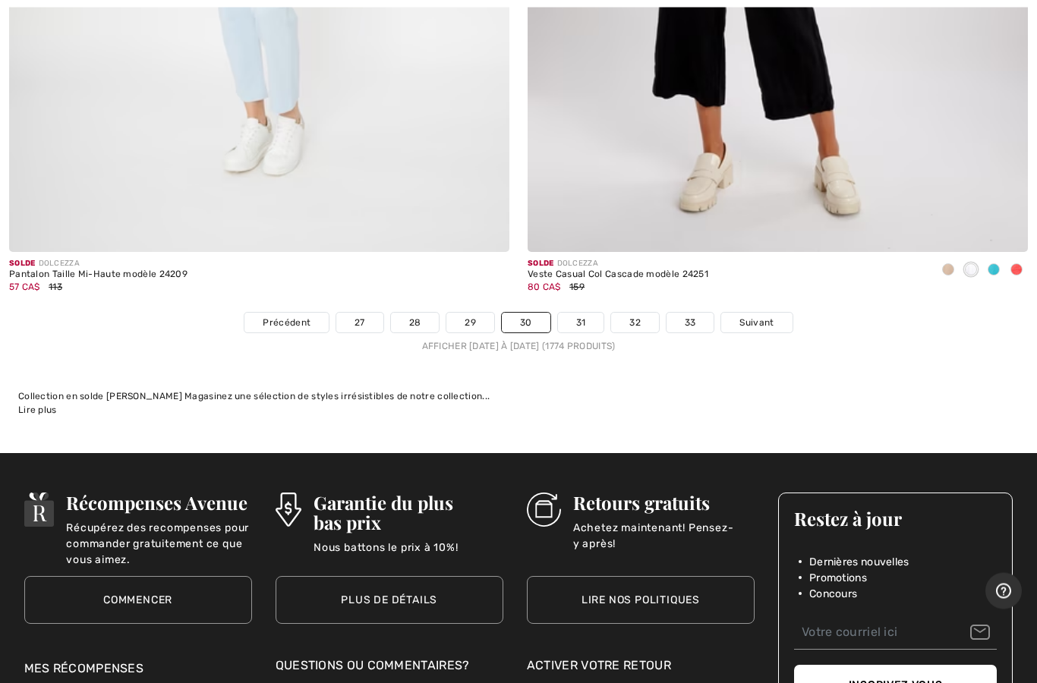
scroll to position [20944, 0]
click at [588, 313] on link "31" at bounding box center [581, 323] width 46 height 20
click at [587, 313] on link "31" at bounding box center [581, 323] width 46 height 20
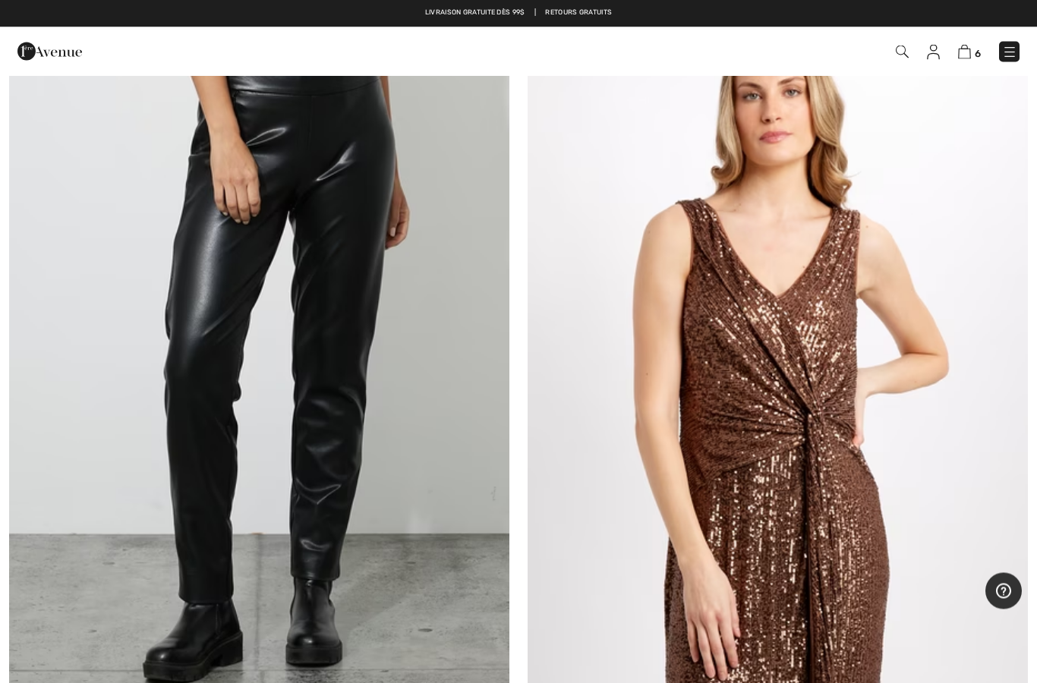
scroll to position [18542, 0]
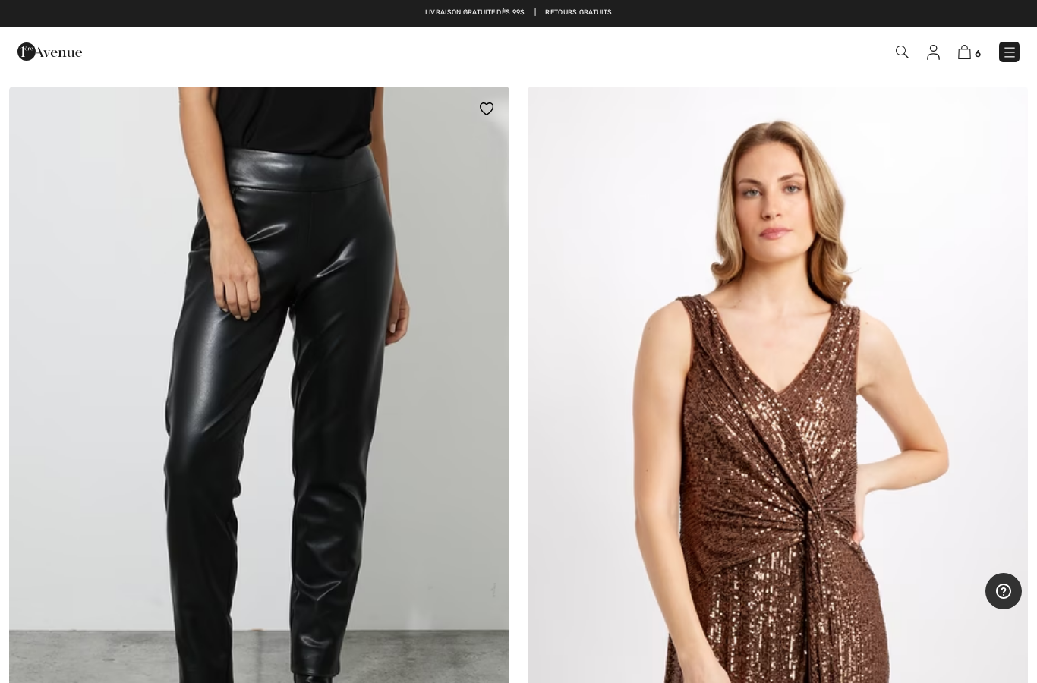
click at [426, 455] on img at bounding box center [259, 462] width 500 height 751
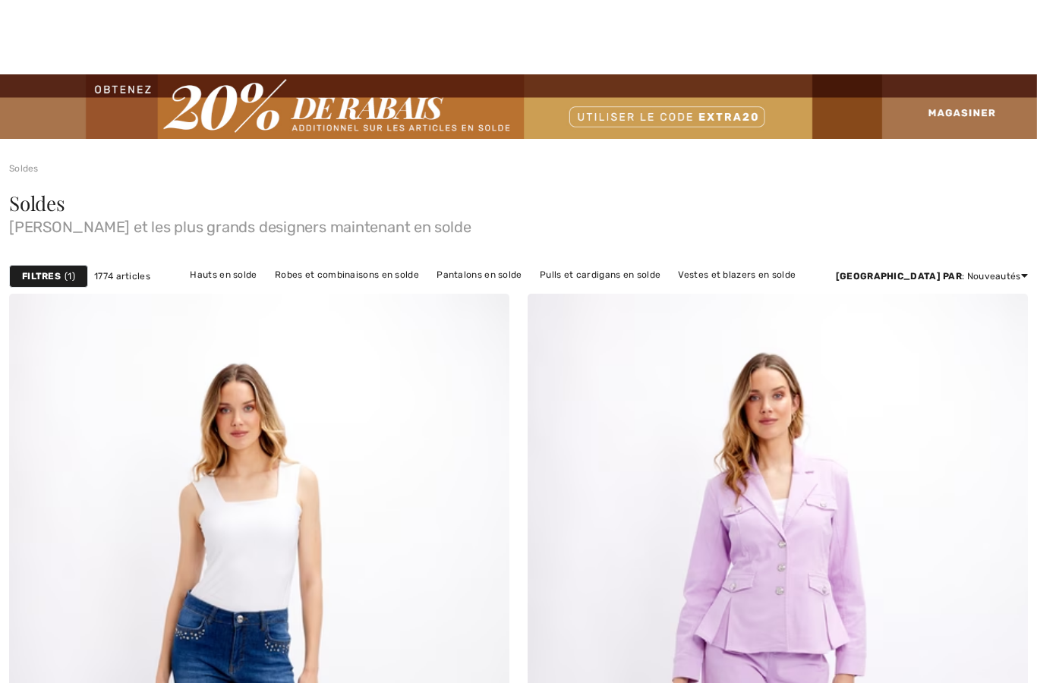
checkbox input "true"
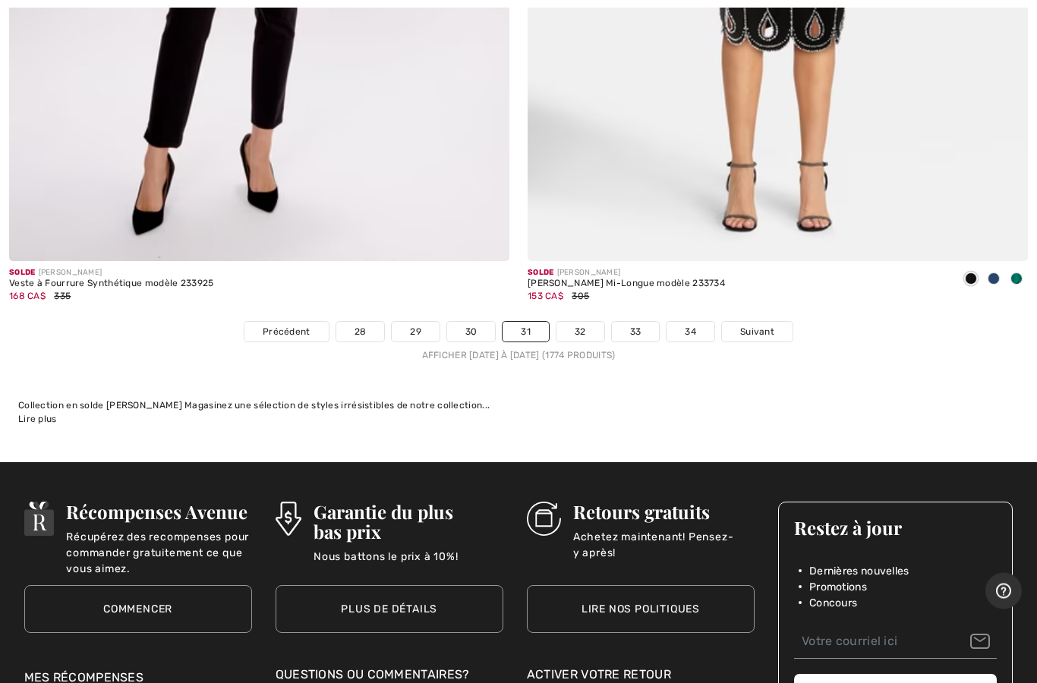
scroll to position [20935, 0]
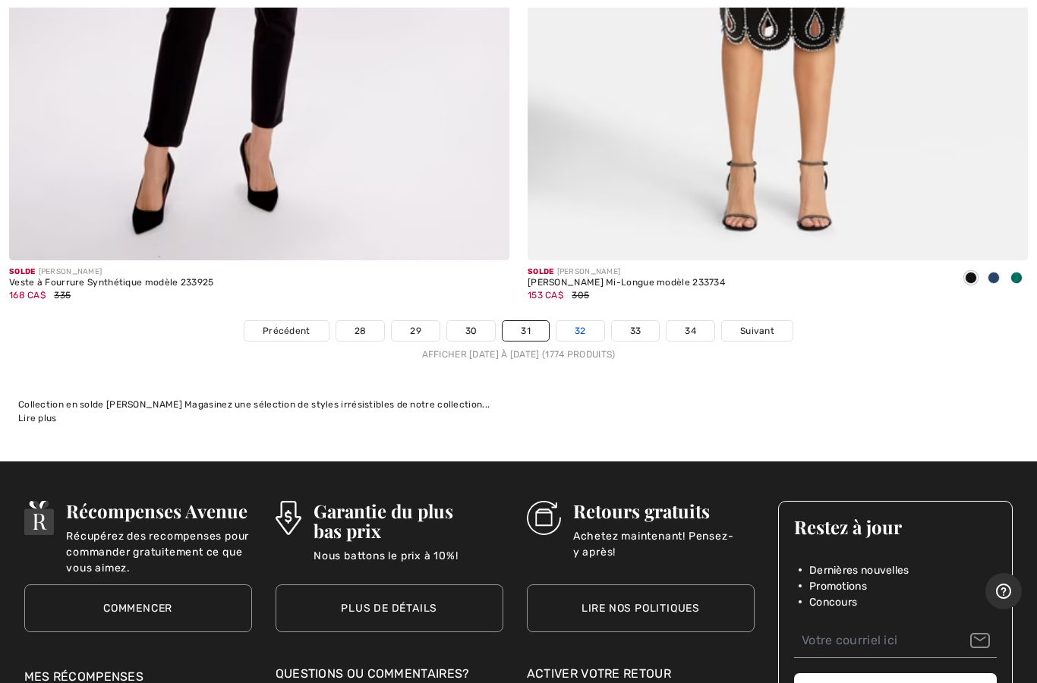
click at [585, 321] on link "32" at bounding box center [580, 331] width 48 height 20
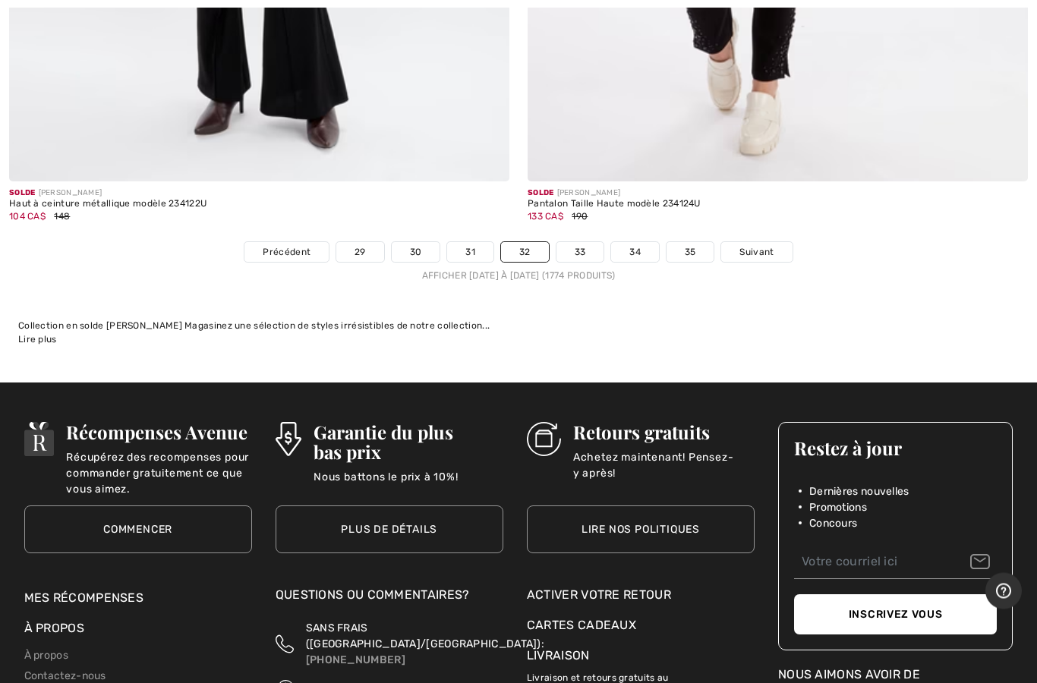
scroll to position [21014, 0]
click at [590, 242] on link "33" at bounding box center [580, 252] width 48 height 20
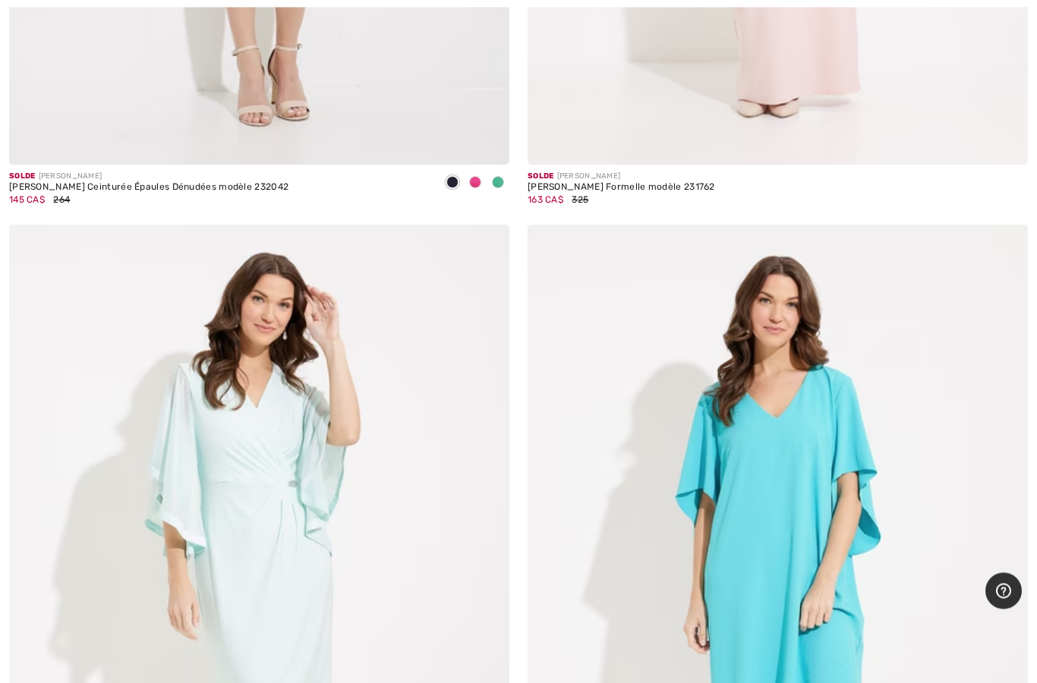
scroll to position [17593, 0]
